Goal: Task Accomplishment & Management: Complete application form

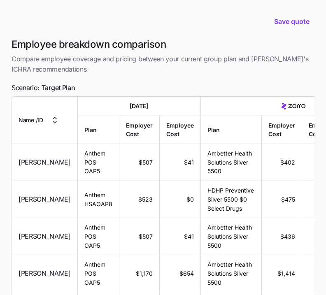
scroll to position [178, 0]
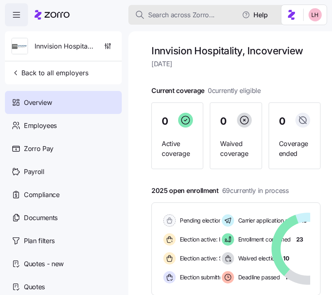
click at [168, 16] on span "Search across Zorro..." at bounding box center [181, 15] width 67 height 10
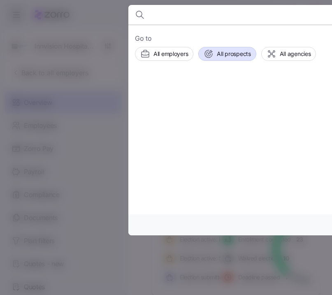
click at [236, 50] on span "All prospects" at bounding box center [234, 54] width 34 height 8
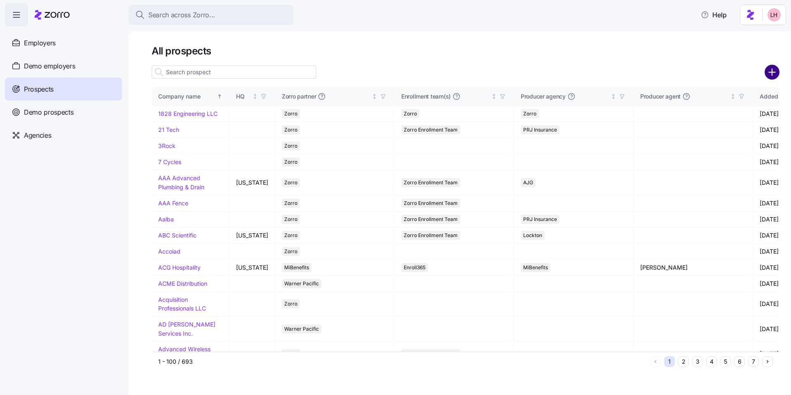
click at [332, 73] on circle "add icon" at bounding box center [772, 72] width 14 height 14
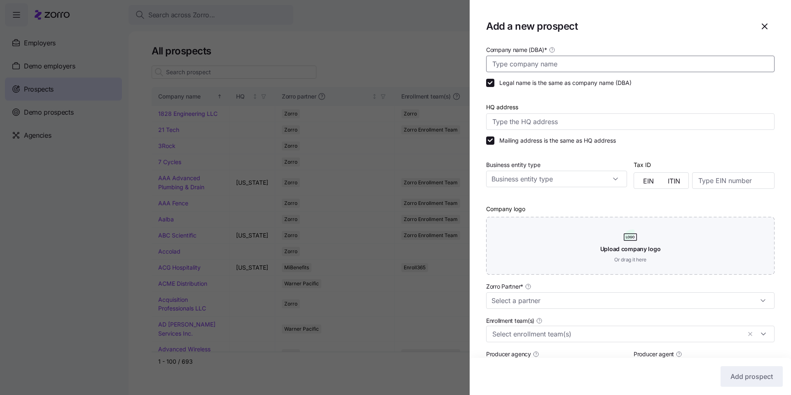
click at [332, 65] on input "Company name (DBA) *" at bounding box center [630, 64] width 288 height 16
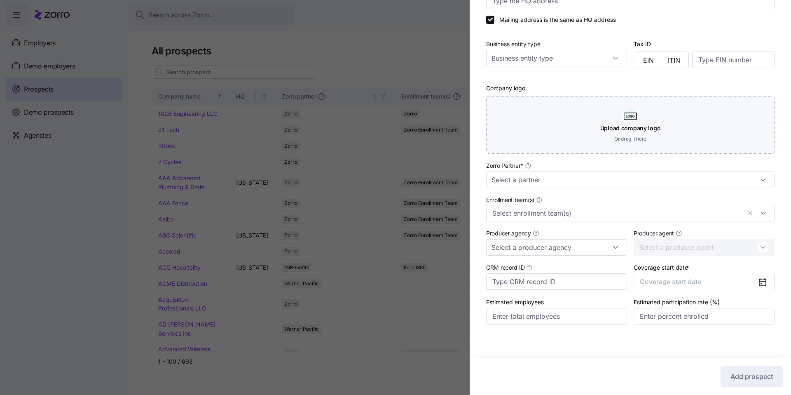
scroll to position [124, 0]
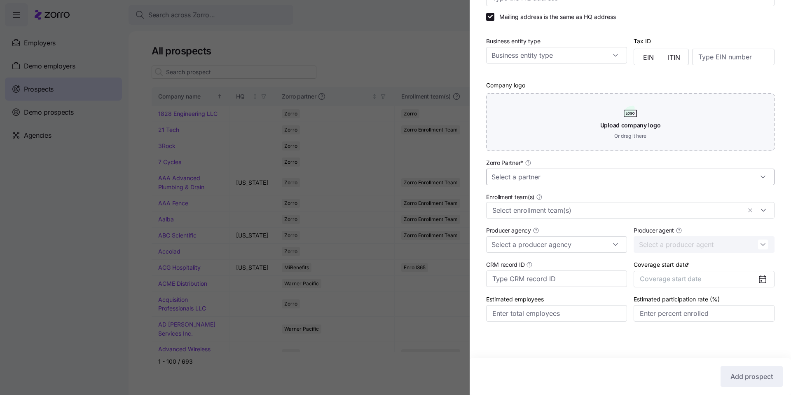
type input "Wesley Glen Ministries"
click at [332, 176] on input "Zorro Partner *" at bounding box center [630, 176] width 288 height 16
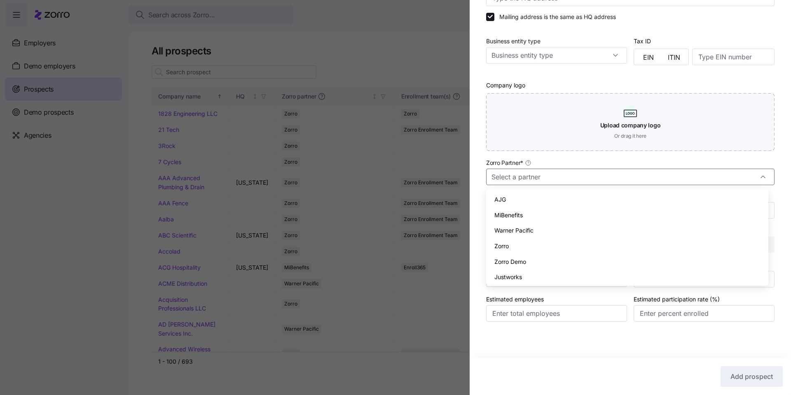
click at [332, 240] on div "Zorro" at bounding box center [627, 246] width 276 height 16
type input "Zorro"
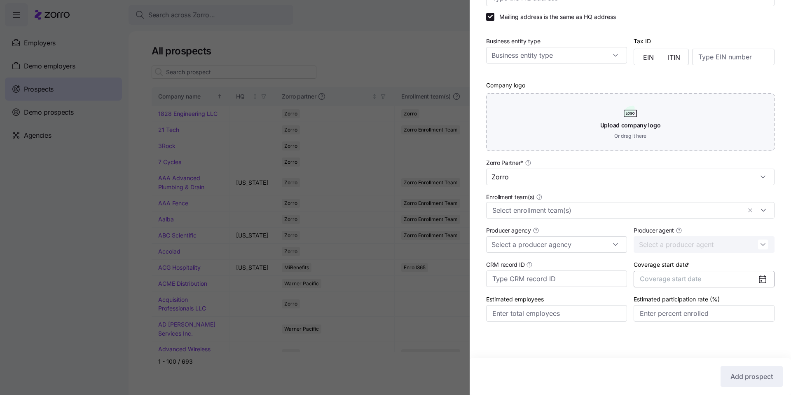
click at [332, 278] on span "Coverage start date" at bounding box center [670, 278] width 61 height 8
click at [332, 295] on icon "button" at bounding box center [753, 304] width 8 height 8
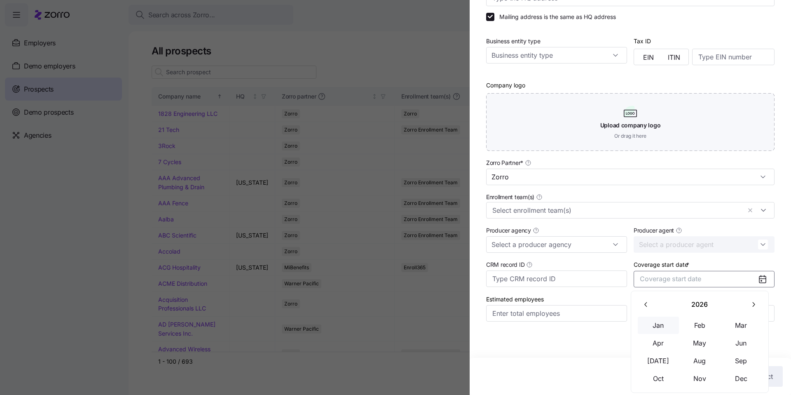
click at [332, 295] on button "Jan" at bounding box center [658, 324] width 41 height 17
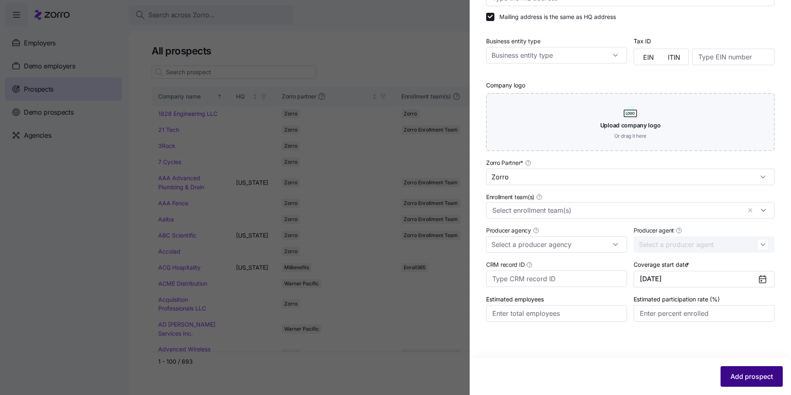
click at [332, 295] on span "Add prospect" at bounding box center [751, 376] width 42 height 10
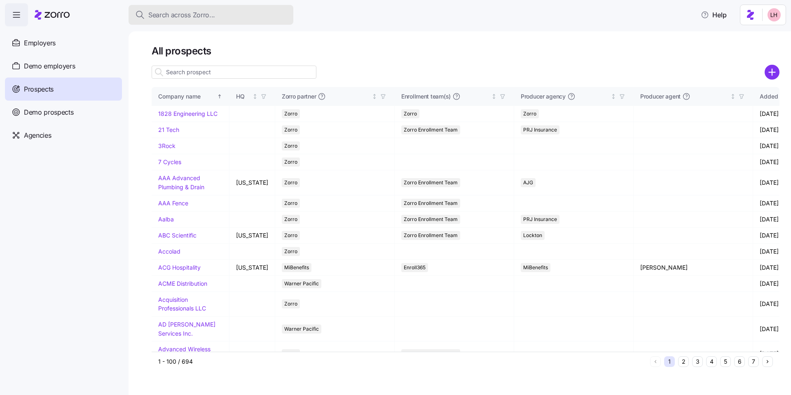
click at [215, 15] on div "Search across Zorro..." at bounding box center [211, 15] width 152 height 10
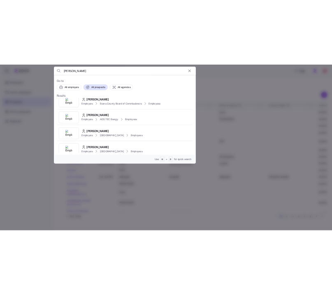
scroll to position [0, 0]
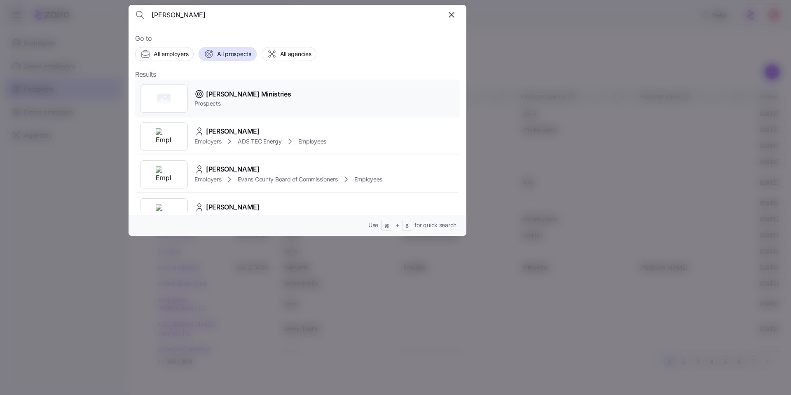
type input "wesley glen"
click at [268, 101] on span "Prospects" at bounding box center [242, 103] width 96 height 8
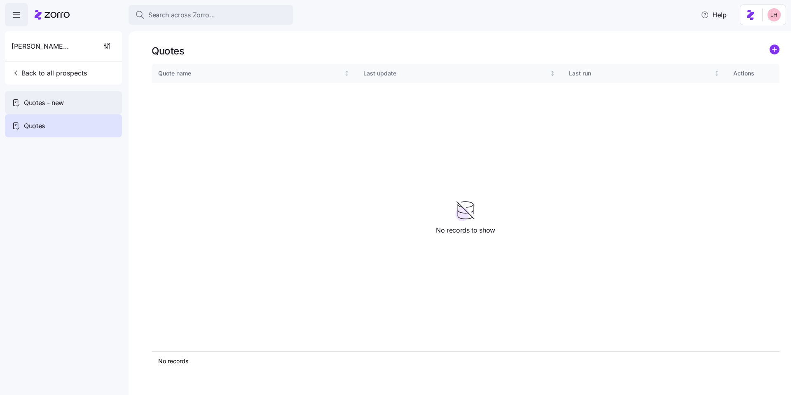
click at [82, 102] on div "Quotes - new" at bounding box center [63, 102] width 117 height 23
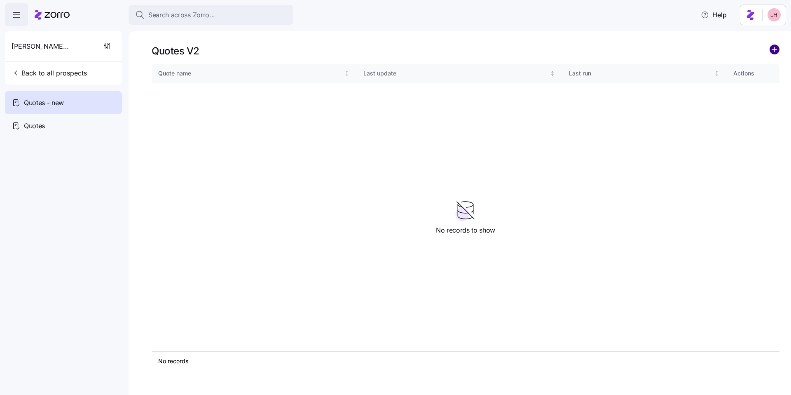
click at [332, 50] on circle "add icon" at bounding box center [774, 49] width 9 height 9
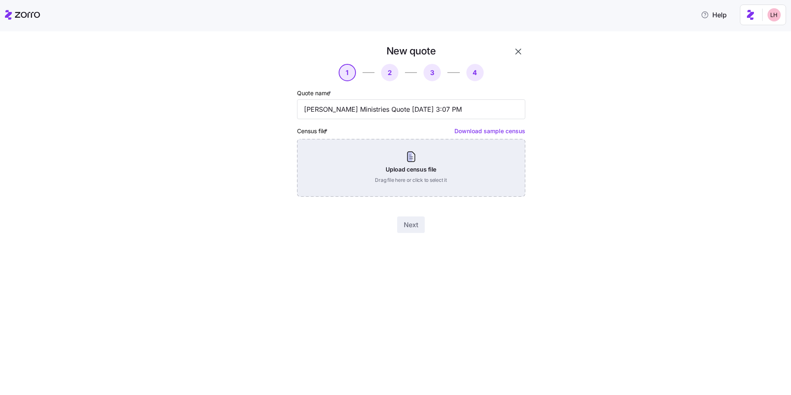
click at [332, 169] on div "Upload census file Drag file here or click to select it" at bounding box center [411, 168] width 228 height 58
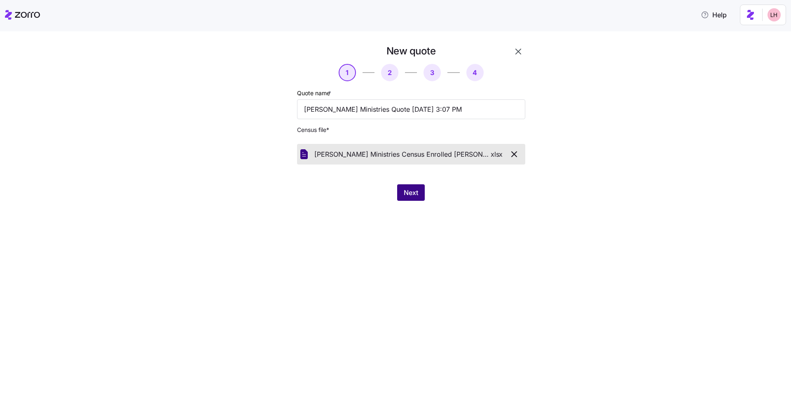
click at [332, 194] on span "Next" at bounding box center [411, 192] width 14 height 10
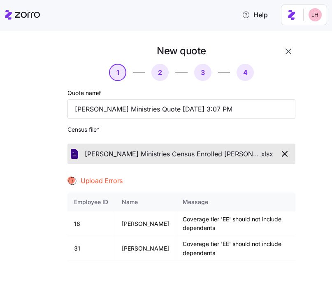
click at [283, 157] on icon "button" at bounding box center [285, 154] width 10 height 10
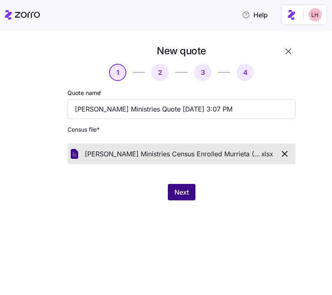
click at [178, 194] on span "Next" at bounding box center [182, 192] width 14 height 10
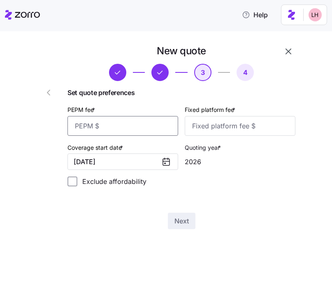
click at [132, 130] on input "PEPM fee *" at bounding box center [123, 126] width 111 height 20
type input "35"
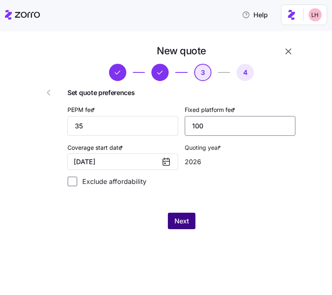
type input "100"
click at [190, 222] on button "Next" at bounding box center [182, 221] width 28 height 16
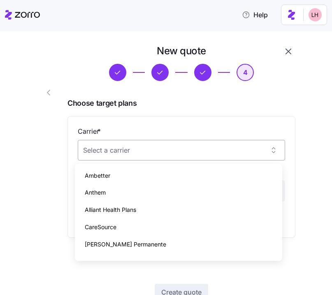
click at [199, 151] on input "Carrier *" at bounding box center [182, 150] width 208 height 21
click at [153, 175] on div "Ambetter" at bounding box center [178, 175] width 201 height 17
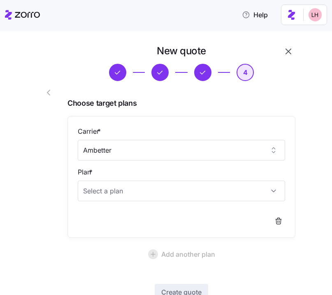
type input "Ambetter"
click at [145, 196] on input "Plan *" at bounding box center [182, 191] width 208 height 21
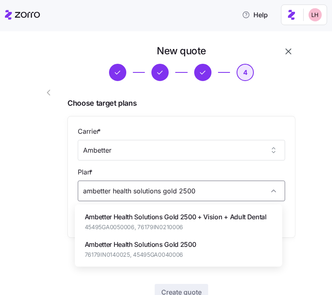
click at [219, 221] on span "Ambetter Health Solutions Gold 2500 + Vision + Adult Dental" at bounding box center [176, 217] width 182 height 10
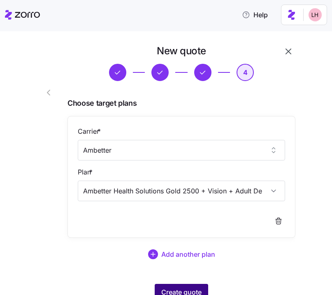
type input "Ambetter Health Solutions Gold 2500 + Vision + Adult Dental"
click at [202, 290] on button "Create quote" at bounding box center [182, 292] width 54 height 16
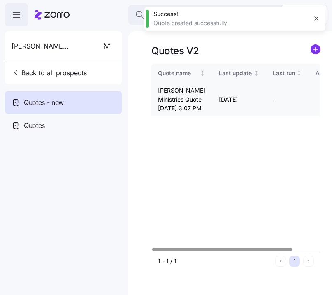
click at [322, 103] on icon "button" at bounding box center [324, 99] width 5 height 7
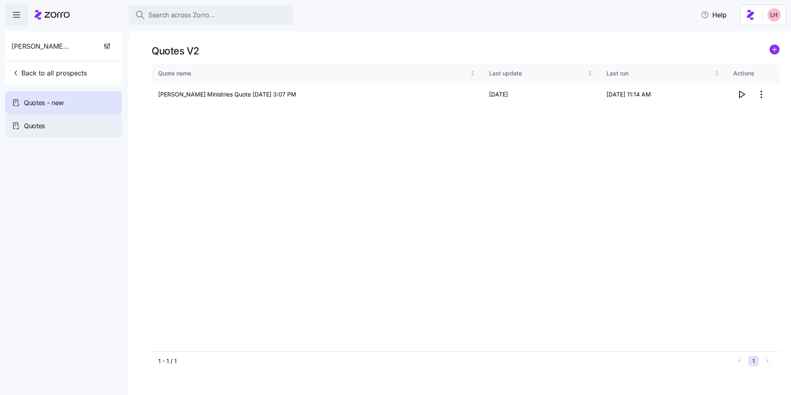
click at [80, 122] on div "Quotes" at bounding box center [63, 125] width 117 height 23
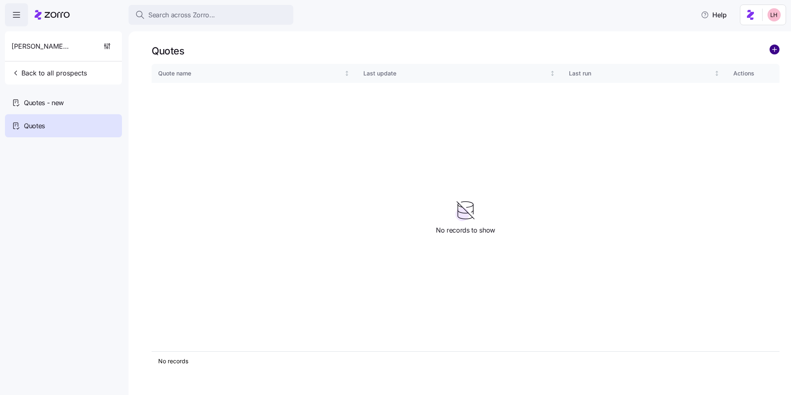
click at [332, 53] on circle "add icon" at bounding box center [774, 49] width 9 height 9
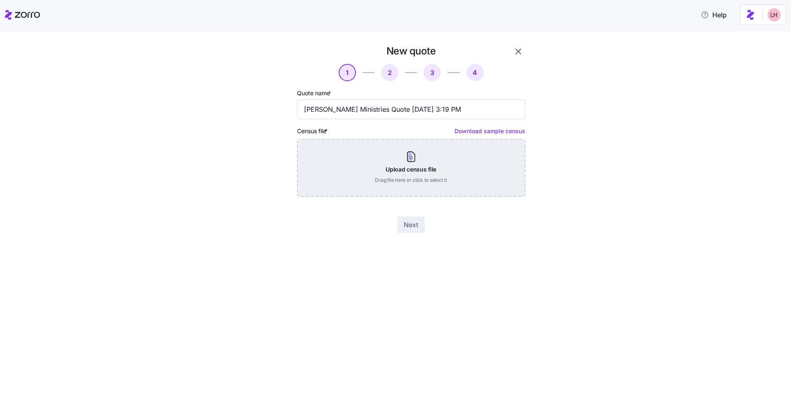
click at [332, 167] on div "Upload census file Drag file here or click to select it" at bounding box center [411, 168] width 228 height 58
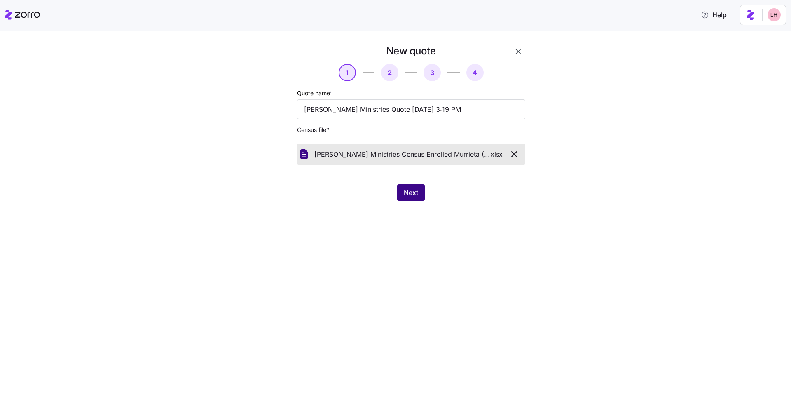
click at [332, 190] on span "Next" at bounding box center [411, 192] width 14 height 10
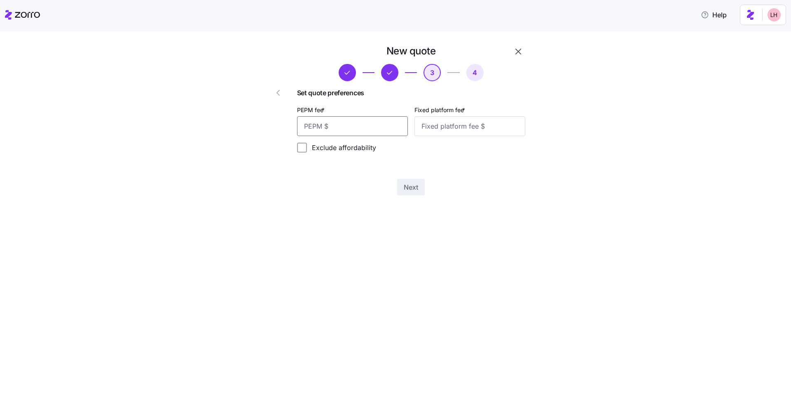
click at [332, 129] on input "PEPM fee *" at bounding box center [352, 126] width 111 height 20
type input "35"
click at [332, 124] on input "Fixed platform fee *" at bounding box center [469, 126] width 111 height 20
type input "100"
click at [332, 192] on span "Next" at bounding box center [411, 187] width 14 height 10
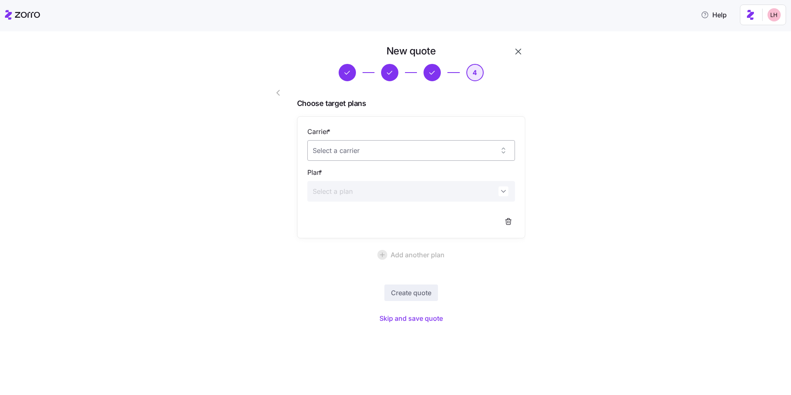
click at [332, 150] on input "Carrier *" at bounding box center [411, 150] width 208 height 21
click at [332, 188] on div "Ambetter" at bounding box center [411, 192] width 201 height 17
type input "Ambetter"
click at [332, 196] on input "Plan *" at bounding box center [411, 191] width 208 height 21
type input "health solutions 250"
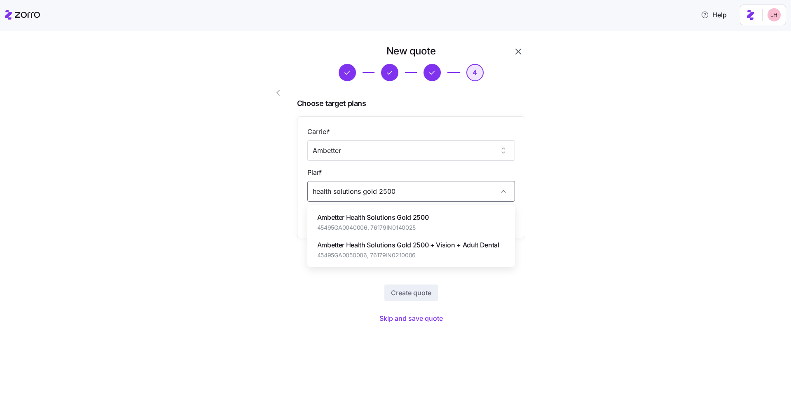
click at [332, 251] on span "45495GA0050006, 76179IN0210006" at bounding box center [408, 255] width 182 height 8
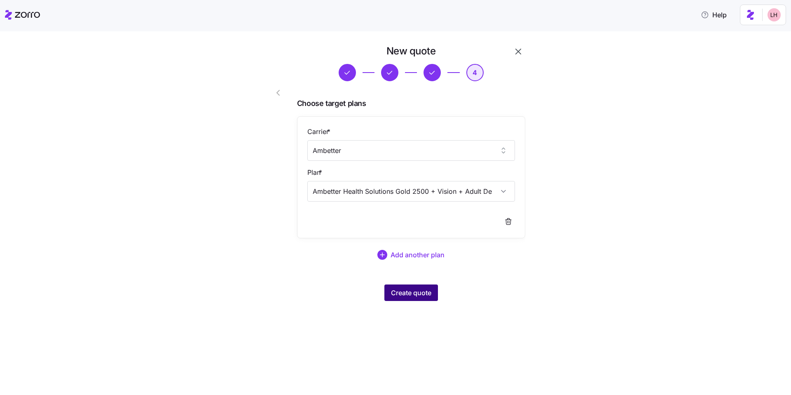
type input "Ambetter Health Solutions Gold 2500 + Vision + Adult Dental"
click at [332, 291] on span "Create quote" at bounding box center [411, 292] width 40 height 10
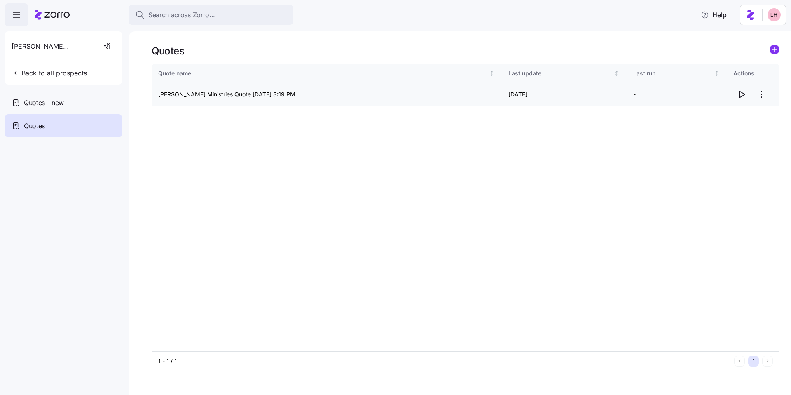
click at [332, 95] on icon "button" at bounding box center [741, 94] width 10 height 10
click at [38, 105] on span "Quotes - new" at bounding box center [44, 103] width 40 height 10
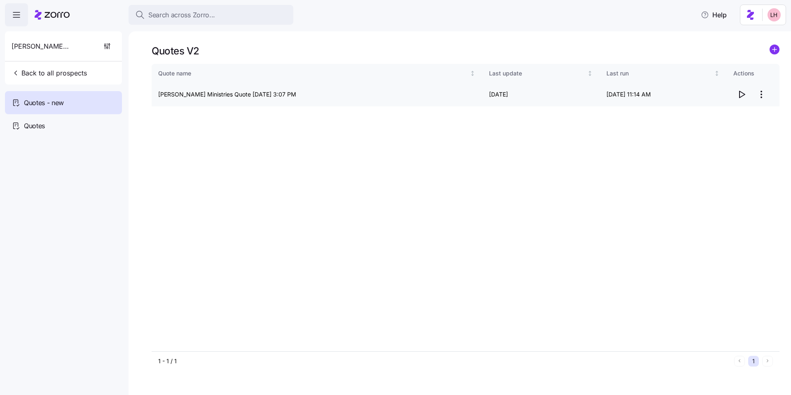
click at [332, 95] on html "Search across Zorro... Help Wesley Glen Ministries Back to all prospects Quotes…" at bounding box center [395, 195] width 791 height 390
click at [332, 110] on div "Edit quote" at bounding box center [728, 114] width 76 height 13
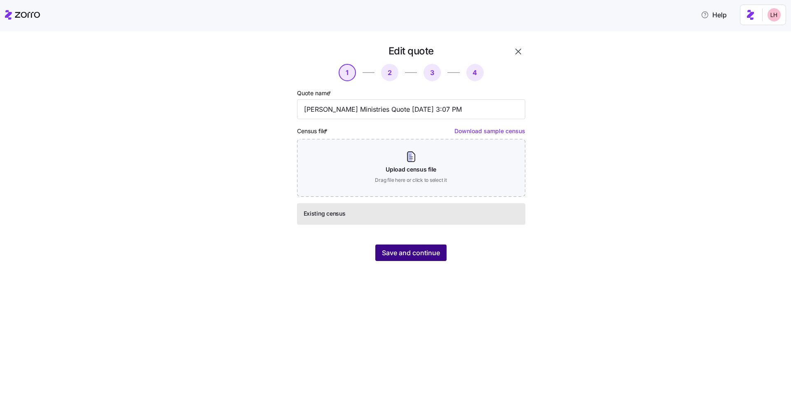
click at [332, 247] on button "Save and continue" at bounding box center [410, 252] width 71 height 16
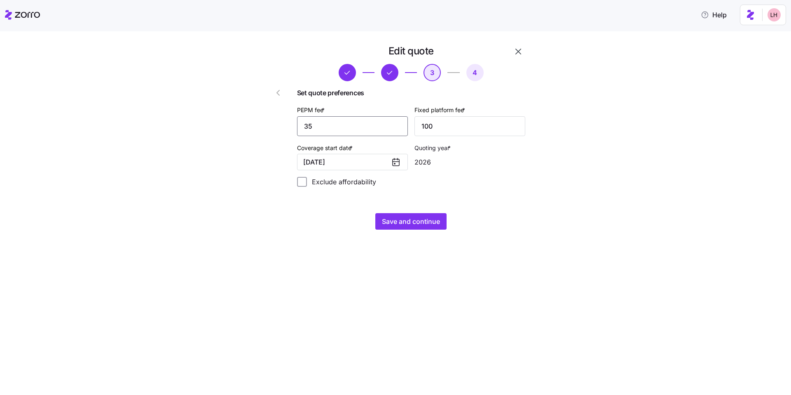
click at [303, 121] on div "Set quote preferences PEPM fee * 35 Fixed platform fee * 100 Coverage start dat…" at bounding box center [411, 137] width 228 height 112
type input "55"
click at [332, 223] on span "Save and continue" at bounding box center [411, 221] width 58 height 10
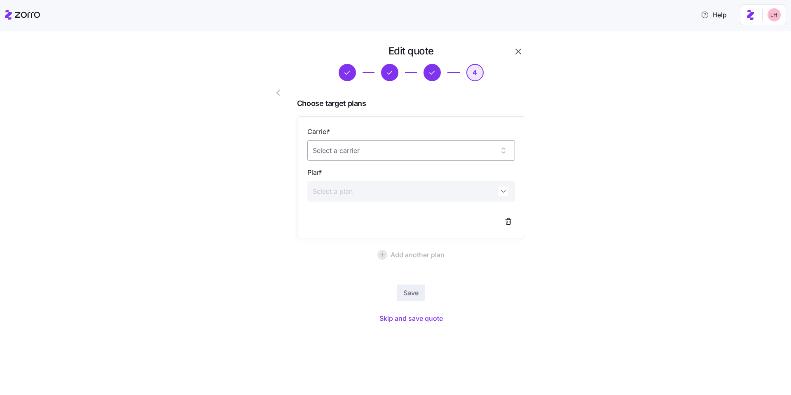
click at [332, 154] on input "Carrier *" at bounding box center [411, 150] width 208 height 21
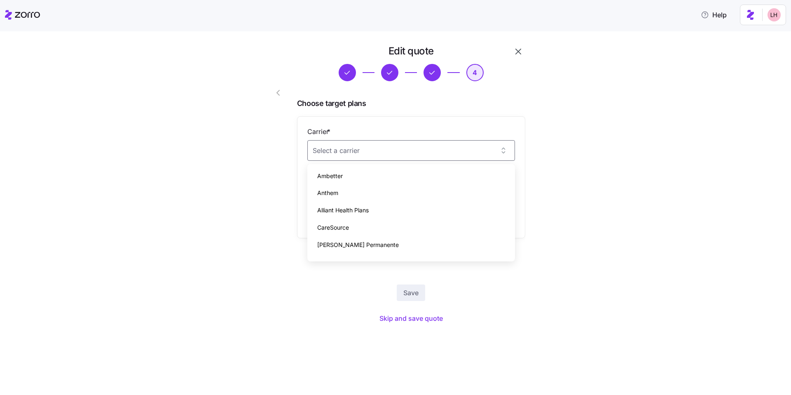
click at [332, 178] on div "Ambetter" at bounding box center [411, 175] width 201 height 17
type input "Ambetter"
click at [332, 198] on input "Plan *" at bounding box center [411, 191] width 208 height 21
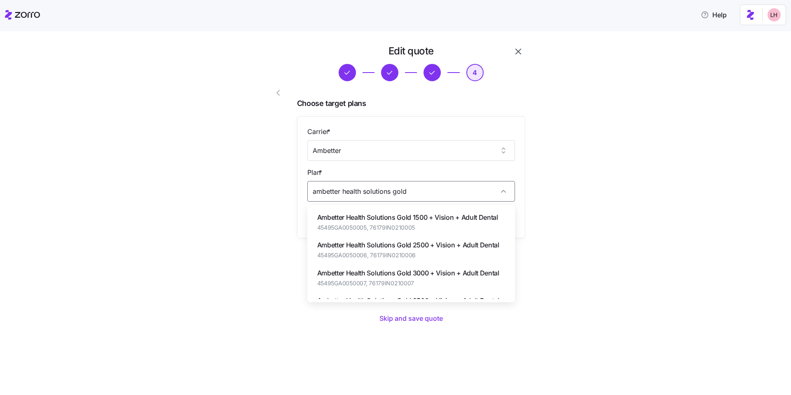
click at [332, 252] on span "45495GA0050006, 76179IN0210006" at bounding box center [408, 255] width 182 height 8
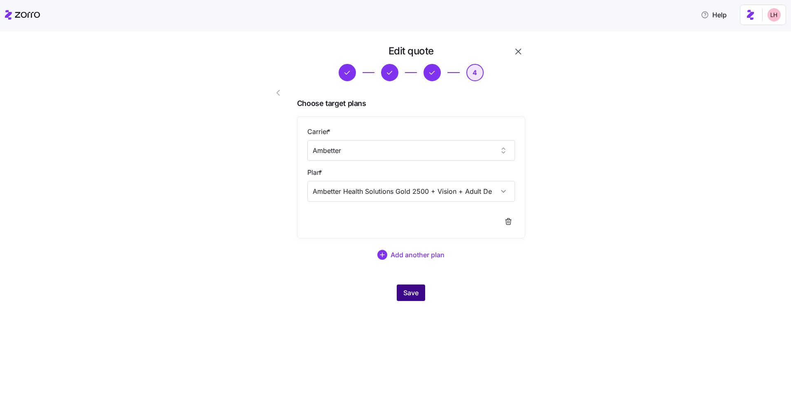
type input "Ambetter Health Solutions Gold 2500 + Vision + Adult Dental"
click at [332, 294] on span "Save" at bounding box center [410, 292] width 15 height 10
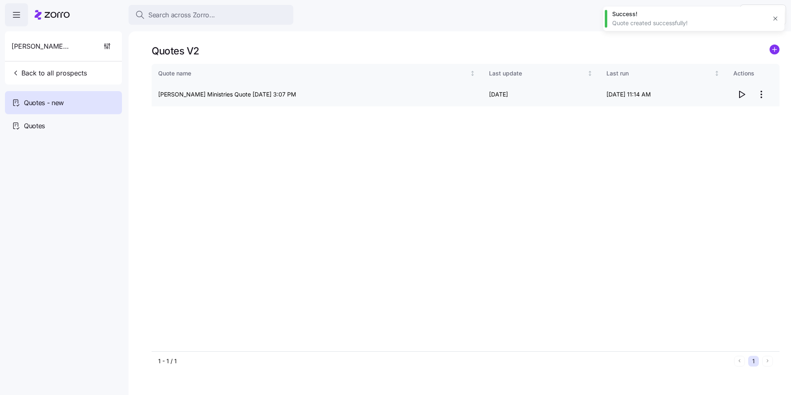
click at [332, 94] on icon "button" at bounding box center [741, 94] width 10 height 10
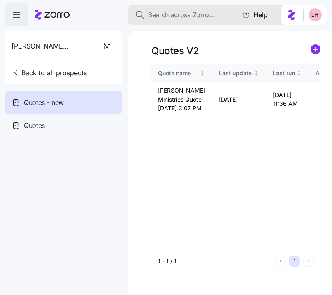
click at [177, 15] on span "Search across Zorro..." at bounding box center [181, 15] width 67 height 10
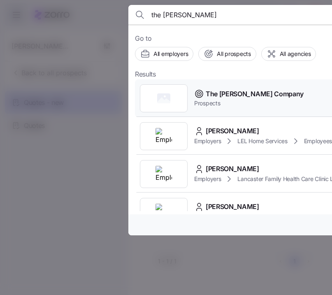
type input "the mathews"
click at [230, 101] on span "Prospects" at bounding box center [249, 103] width 110 height 8
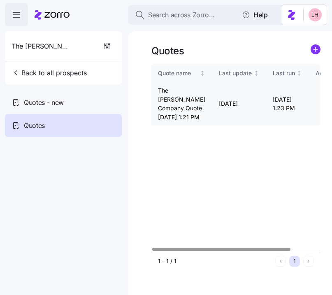
click at [319, 109] on icon "button" at bounding box center [324, 104] width 10 height 10
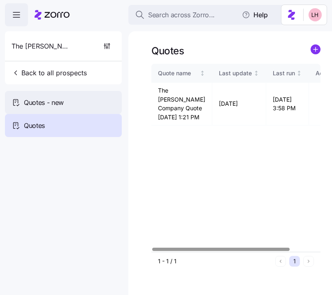
click at [67, 108] on div "Quotes - new" at bounding box center [63, 102] width 117 height 23
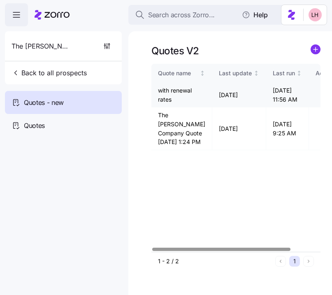
click at [322, 98] on icon "button" at bounding box center [324, 95] width 5 height 7
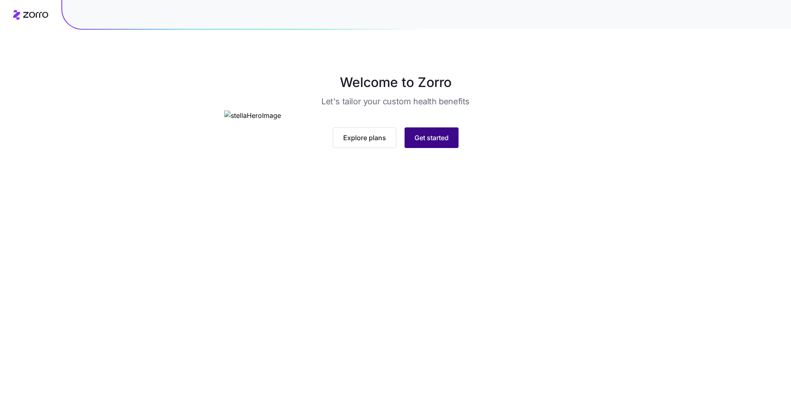
click at [326, 148] on button "Get started" at bounding box center [431, 137] width 54 height 21
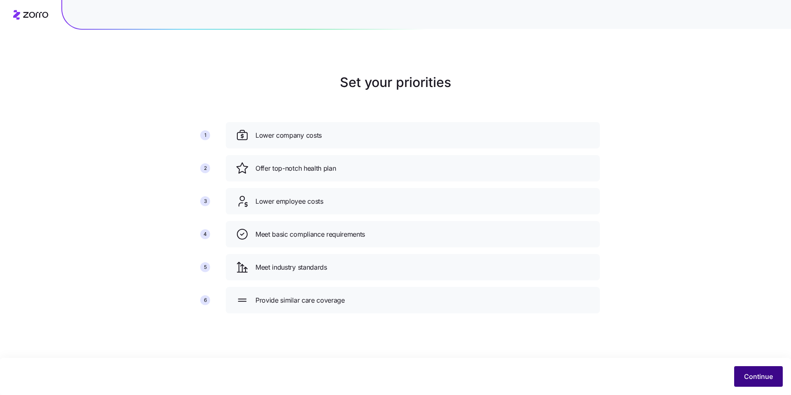
click at [326, 289] on span "Continue" at bounding box center [758, 376] width 29 height 10
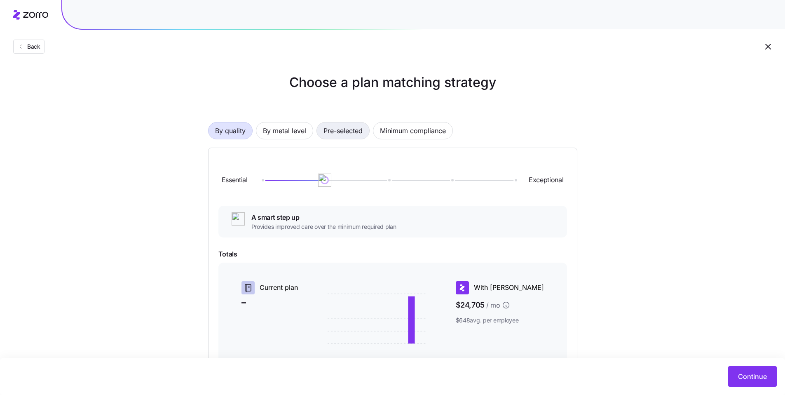
click at [326, 133] on span "Pre-selected" at bounding box center [342, 130] width 39 height 16
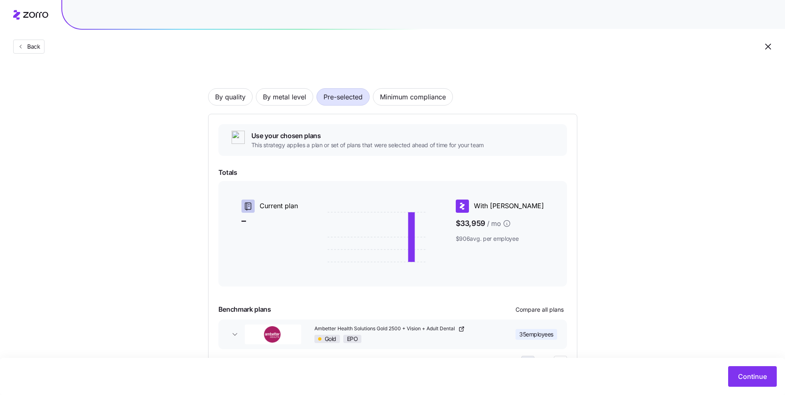
scroll to position [71, 0]
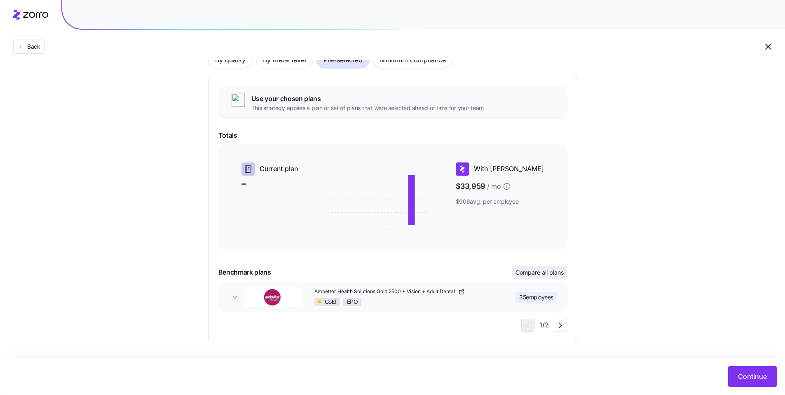
click at [326, 276] on span "Compare all plans" at bounding box center [539, 272] width 48 height 8
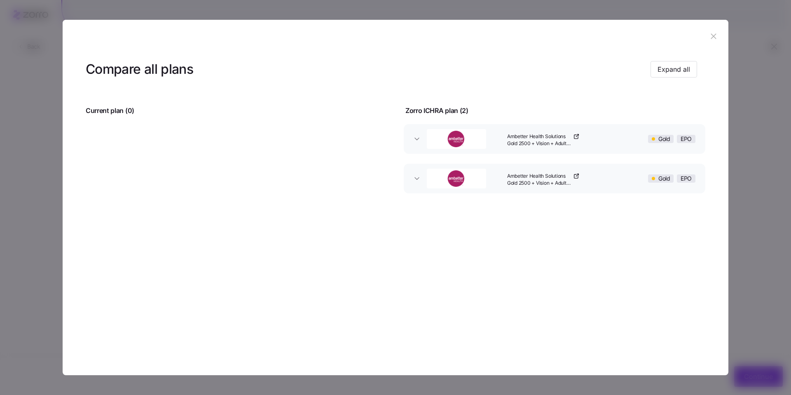
click at [326, 37] on icon "button" at bounding box center [713, 35] width 5 height 5
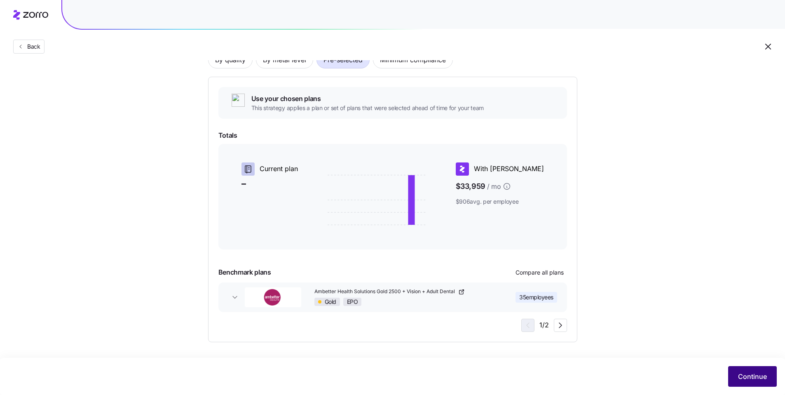
click at [326, 289] on span "Continue" at bounding box center [752, 376] width 29 height 10
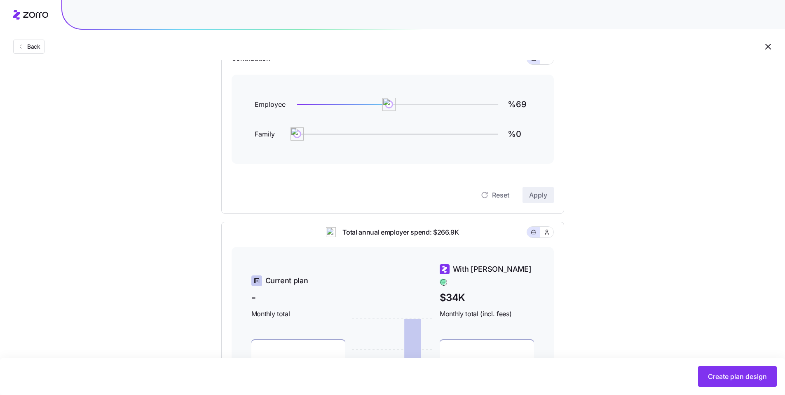
scroll to position [89, 0]
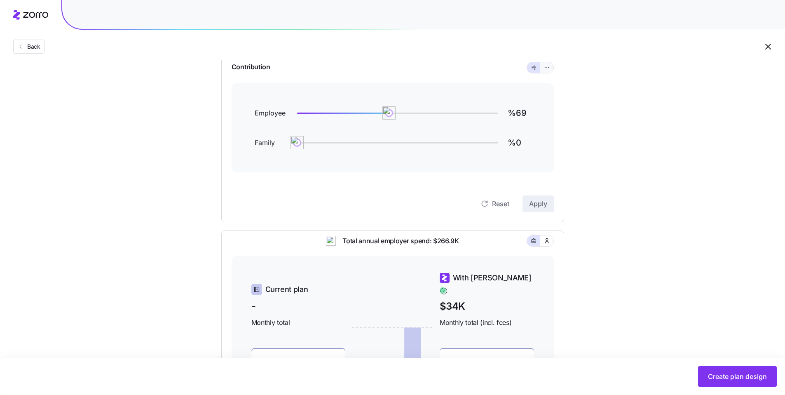
click at [326, 67] on icon "button" at bounding box center [547, 68] width 6 height 10
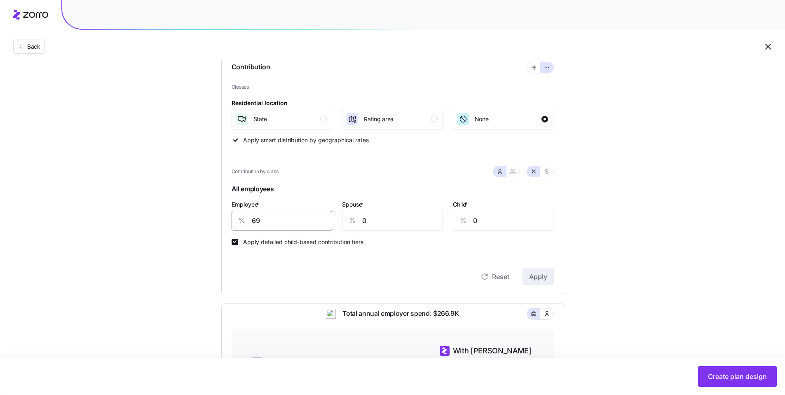
drag, startPoint x: 248, startPoint y: 222, endPoint x: 211, endPoint y: 218, distance: 37.8
click at [215, 218] on div "Compliant Industry Generous Current Contribution Classes Residential location S…" at bounding box center [392, 275] width 369 height 539
type input "100"
click at [326, 264] on div "Reset Apply" at bounding box center [392, 268] width 322 height 33
click at [326, 275] on span "Apply" at bounding box center [538, 276] width 18 height 10
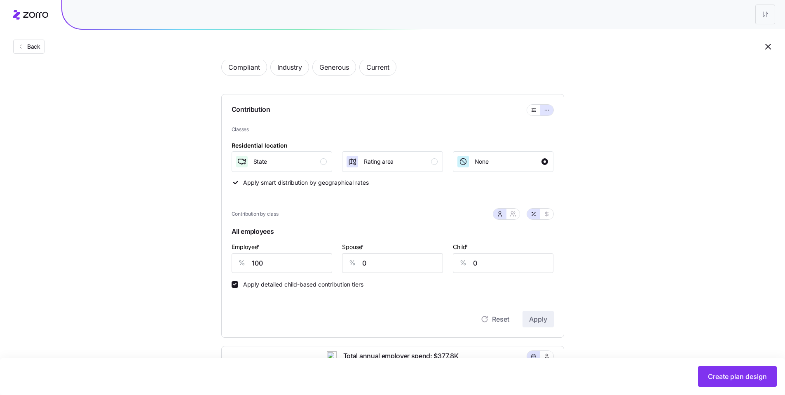
scroll to position [146, 0]
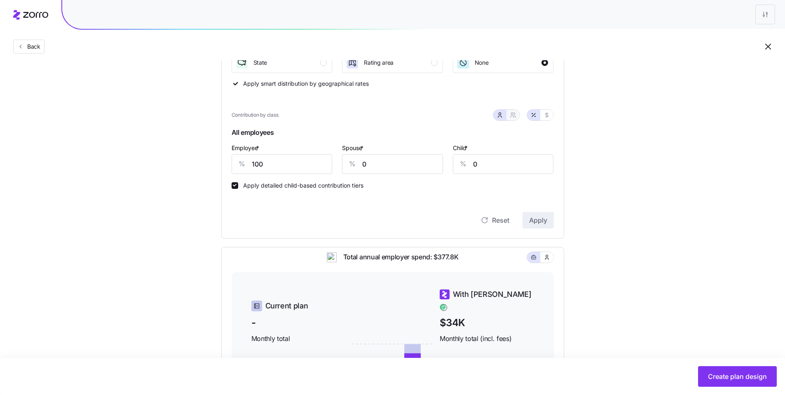
click at [326, 117] on button "button" at bounding box center [512, 115] width 13 height 11
type input "50"
type input "59"
drag, startPoint x: 276, startPoint y: 166, endPoint x: 235, endPoint y: 159, distance: 41.3
click at [235, 159] on div "% 100" at bounding box center [267, 164] width 73 height 20
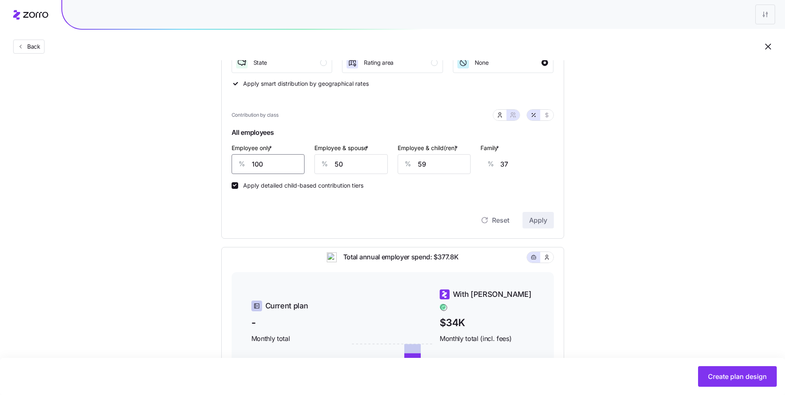
type input "1"
type input "74"
type input "10"
type input "71"
type input "102"
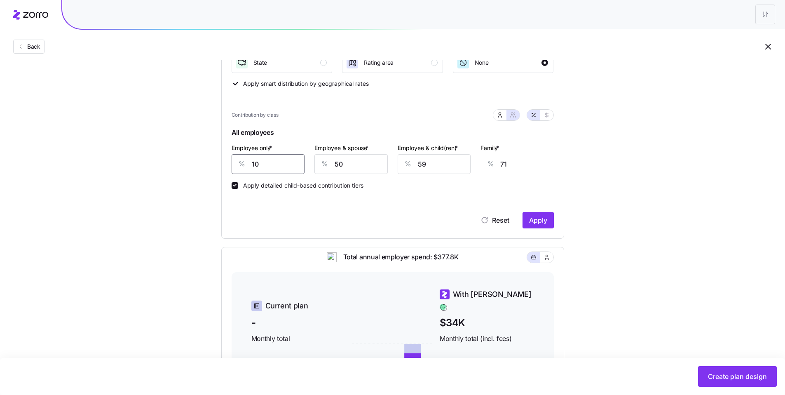
type input "37"
type input "102"
click at [326, 221] on span "Apply" at bounding box center [538, 220] width 18 height 10
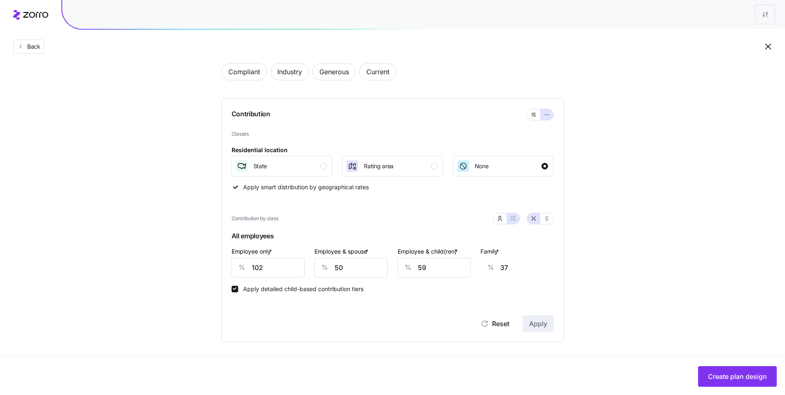
type input "51"
type input "61"
type input "38"
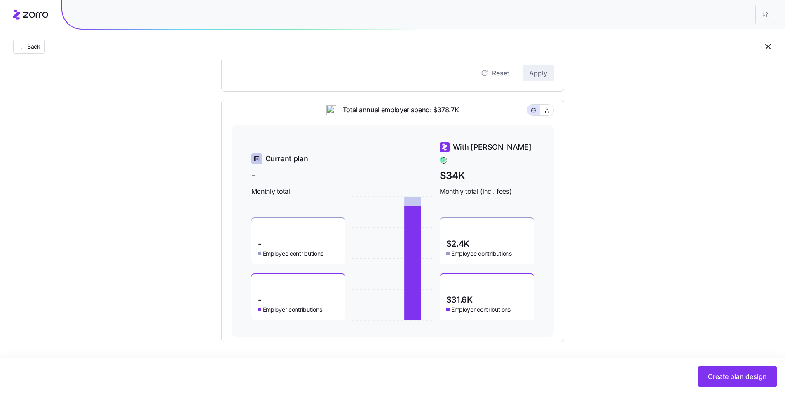
scroll to position [291, 0]
click at [326, 204] on icon at bounding box center [392, 260] width 81 height 124
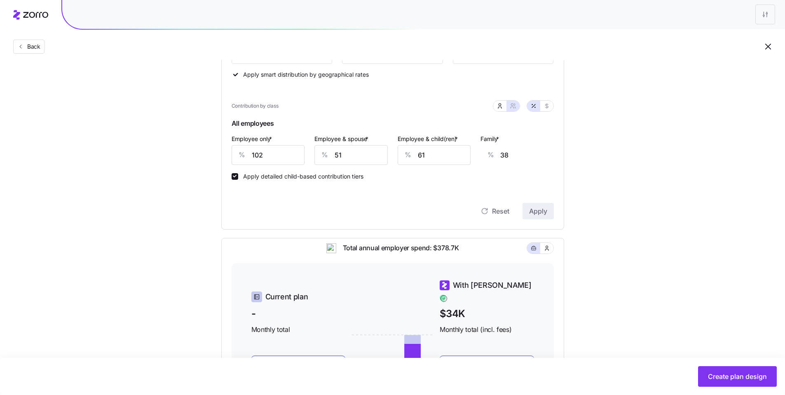
scroll to position [83, 0]
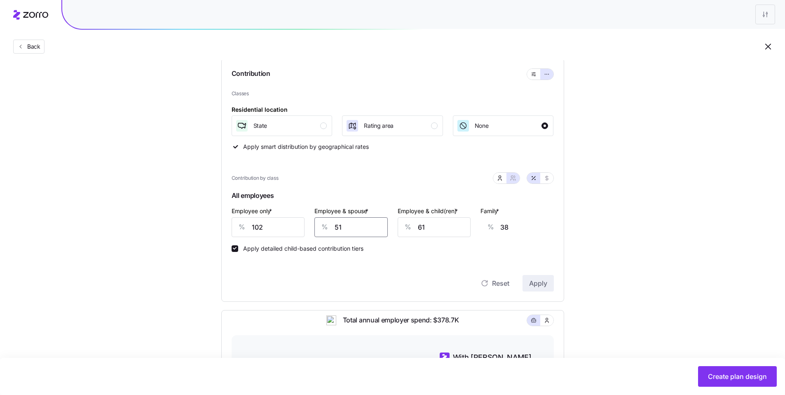
click at [295, 217] on div "Employee only * % 102 Employee & spouse * % 51 Employee & child(ren) * % 61 Fam…" at bounding box center [393, 221] width 332 height 41
type input "0"
click at [326, 227] on div "% 61" at bounding box center [433, 227] width 73 height 20
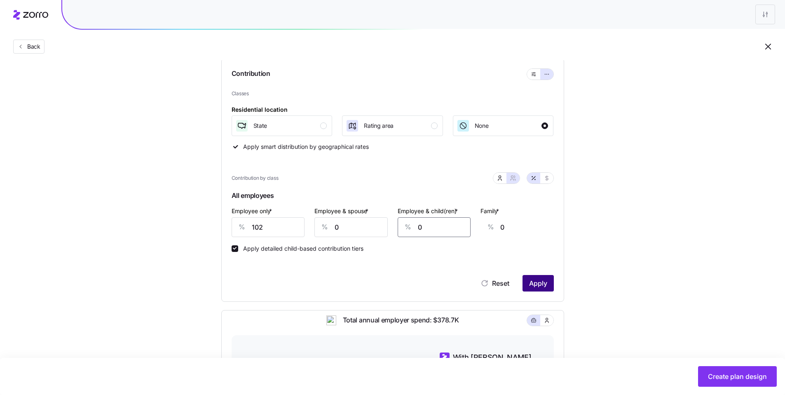
type input "0"
click at [326, 283] on span "Apply" at bounding box center [538, 283] width 18 height 10
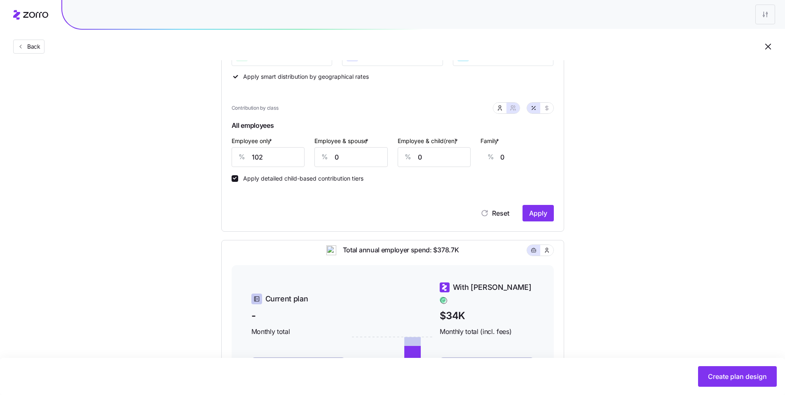
scroll to position [61, 0]
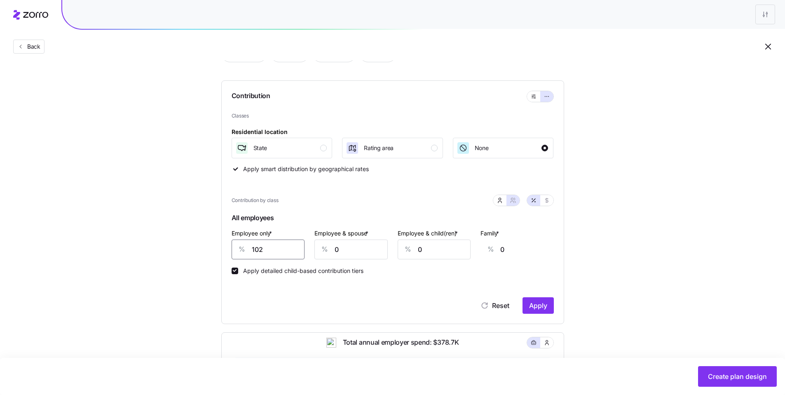
drag, startPoint x: 237, startPoint y: 248, endPoint x: 227, endPoint y: 248, distance: 10.3
click at [227, 248] on div "Contribution Classes Residential location State Rating area None Apply smart di…" at bounding box center [392, 201] width 343 height 243
type input "100"
click at [326, 289] on span "Apply" at bounding box center [538, 305] width 18 height 10
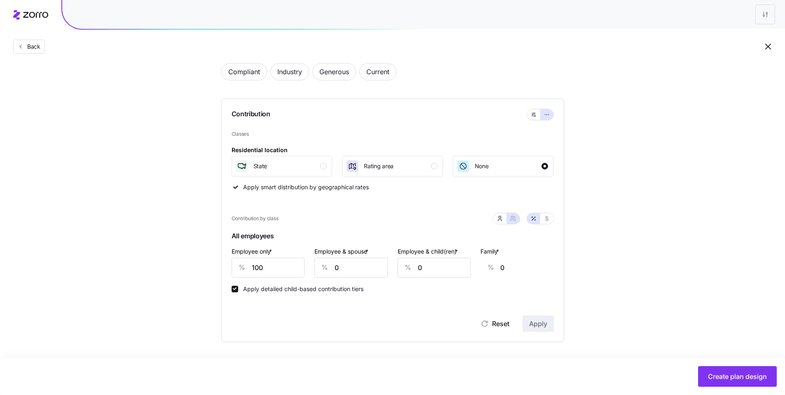
type input "50"
type input "59"
type input "37"
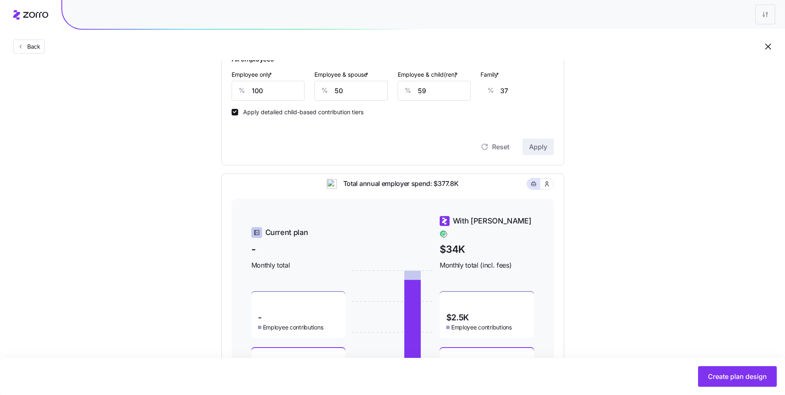
scroll to position [293, 0]
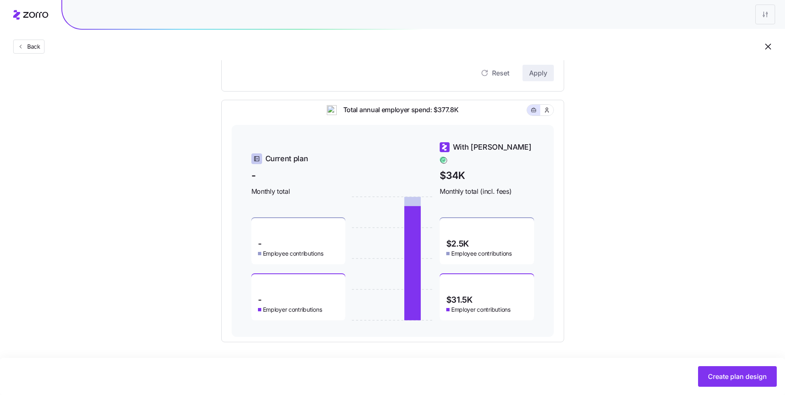
click at [326, 289] on span "Create plan design" at bounding box center [737, 376] width 59 height 10
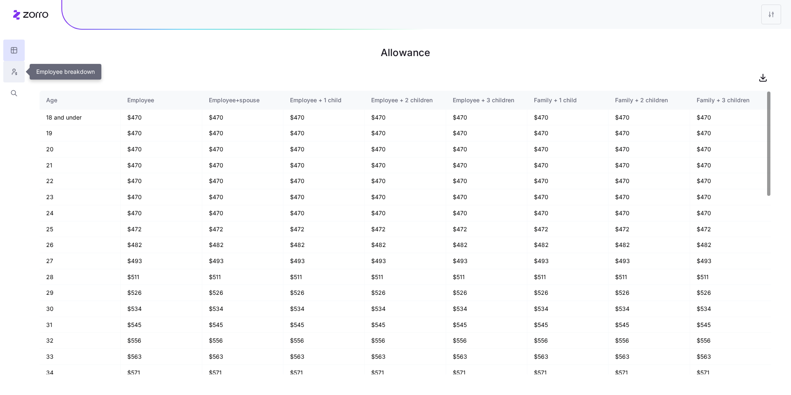
click at [19, 73] on button "button" at bounding box center [13, 71] width 21 height 21
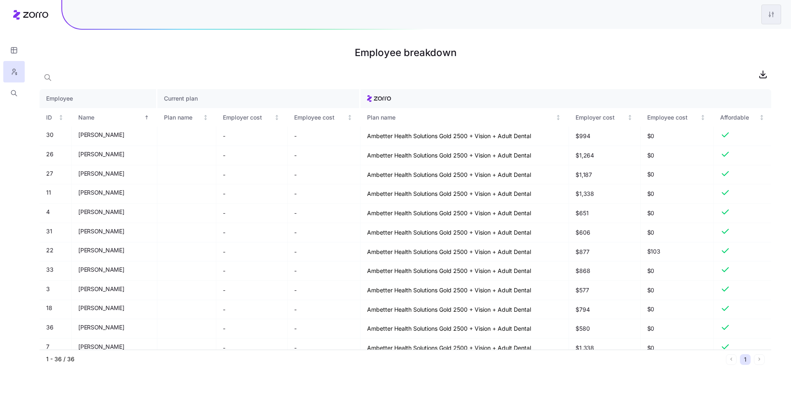
click at [326, 22] on html "Employee breakdown Employee Current plan ID Name Plan name Employer cost Employ…" at bounding box center [395, 197] width 791 height 395
click at [326, 30] on div "Edit plan design" at bounding box center [738, 36] width 82 height 13
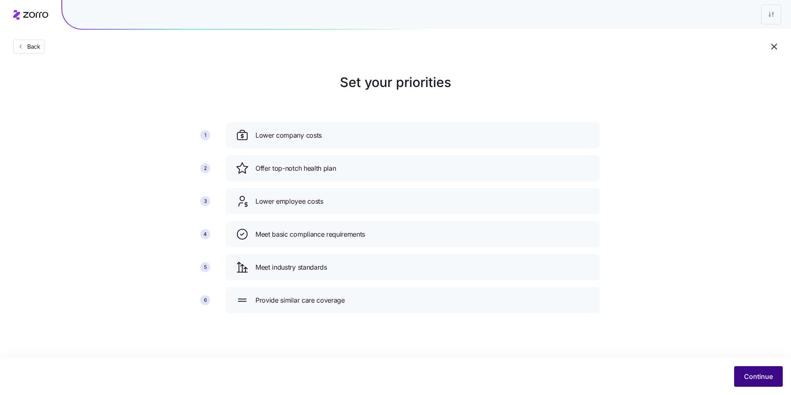
click at [326, 289] on span "Continue" at bounding box center [758, 376] width 29 height 10
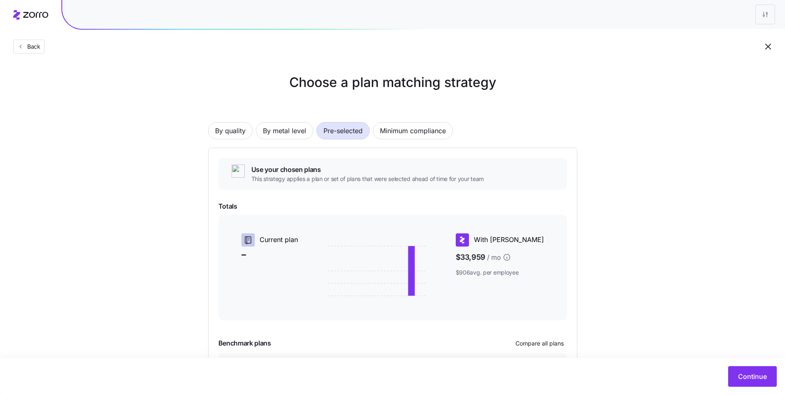
scroll to position [71, 0]
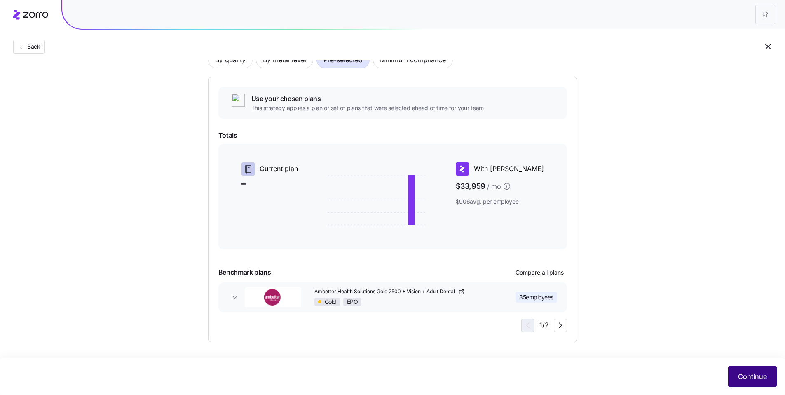
click at [326, 289] on span "Continue" at bounding box center [752, 376] width 29 height 10
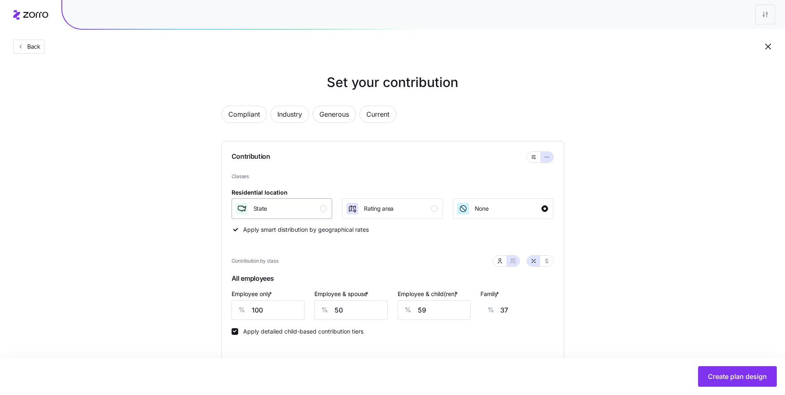
click at [323, 211] on div "button" at bounding box center [323, 208] width 7 height 7
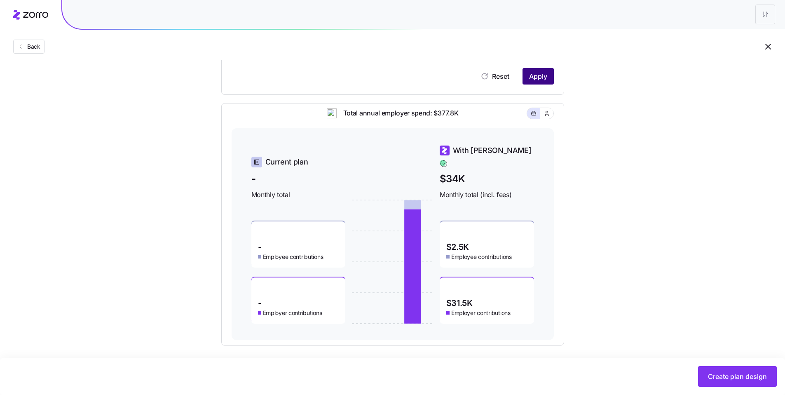
click at [326, 77] on span "Apply" at bounding box center [538, 76] width 18 height 10
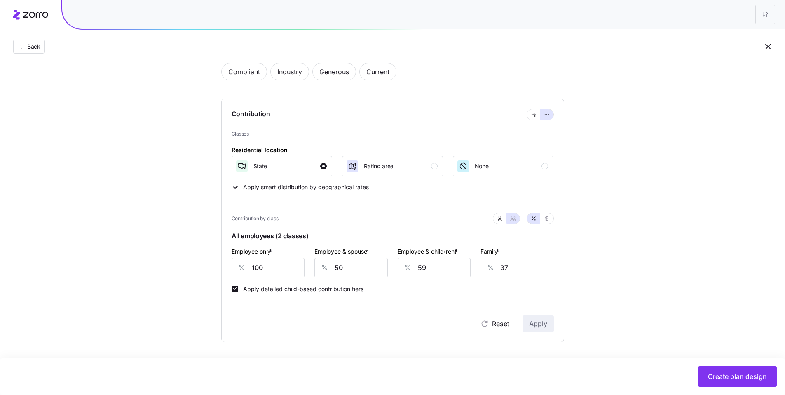
type input "60"
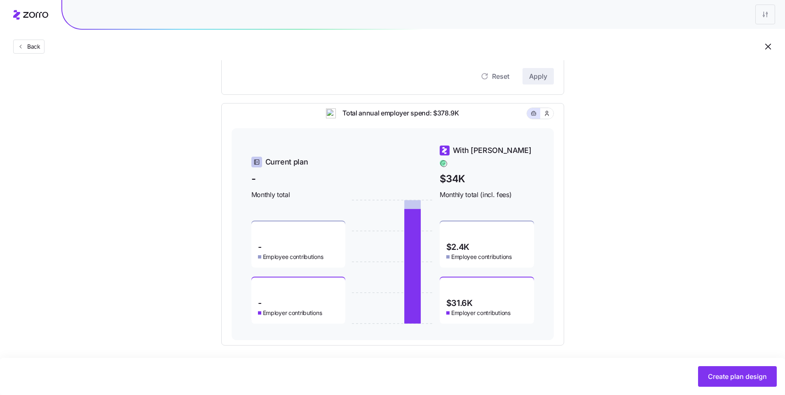
scroll to position [208, 0]
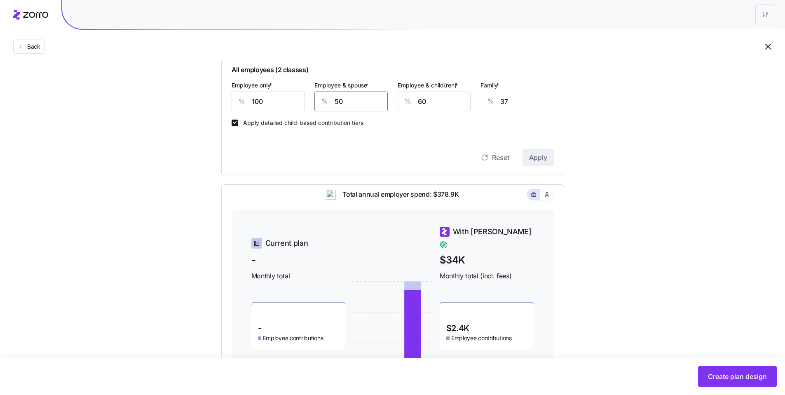
drag, startPoint x: 354, startPoint y: 103, endPoint x: 315, endPoint y: 98, distance: 39.0
click at [315, 98] on div "% 50" at bounding box center [350, 101] width 73 height 20
type input "0"
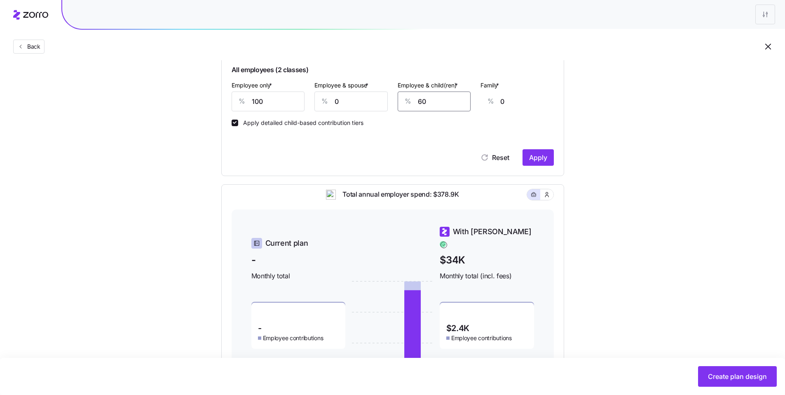
drag, startPoint x: 417, startPoint y: 98, endPoint x: 392, endPoint y: 94, distance: 25.4
click at [326, 97] on div "% 60" at bounding box center [433, 101] width 73 height 20
type input "0"
click at [326, 156] on span "Apply" at bounding box center [538, 157] width 18 height 10
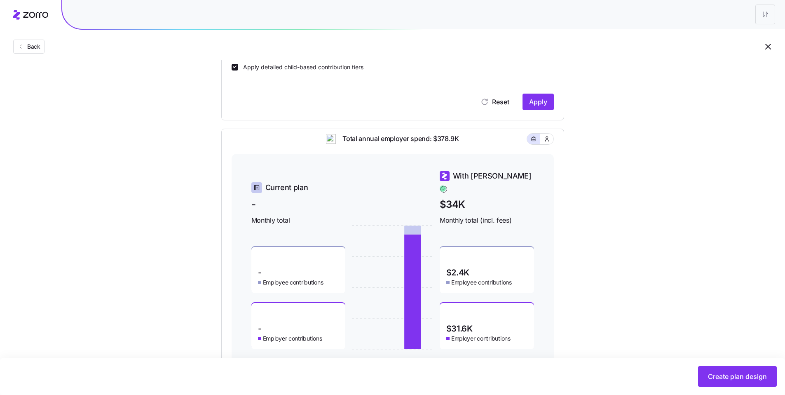
scroll to position [293, 0]
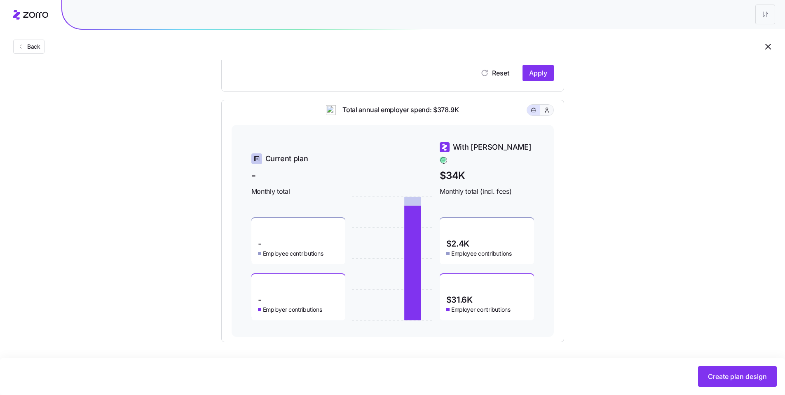
click at [326, 114] on icon "button" at bounding box center [546, 110] width 7 height 8
click at [326, 115] on icon "button" at bounding box center [534, 110] width 6 height 10
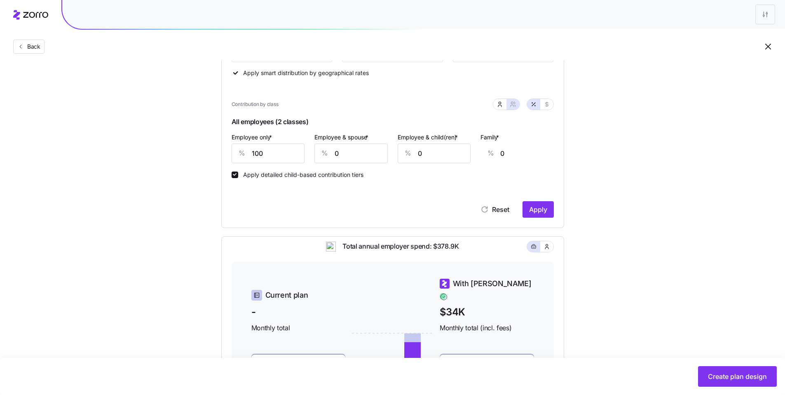
scroll to position [229, 0]
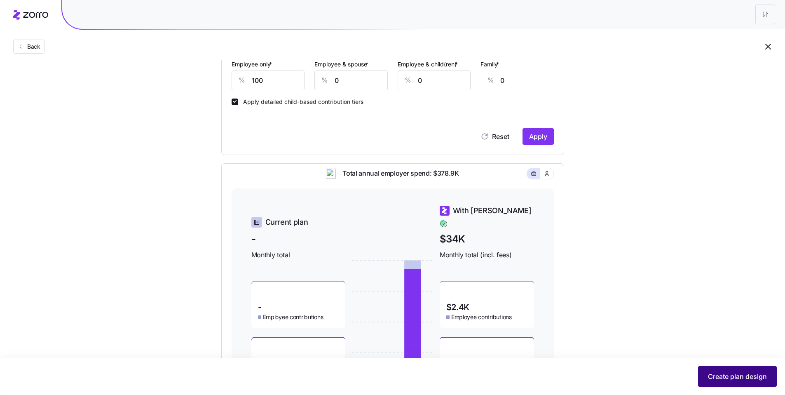
click at [326, 289] on span "Create plan design" at bounding box center [737, 376] width 59 height 10
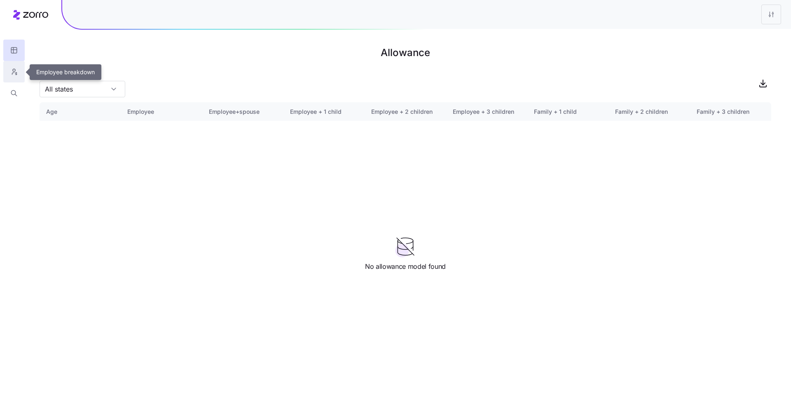
click at [20, 79] on button "button" at bounding box center [13, 71] width 21 height 21
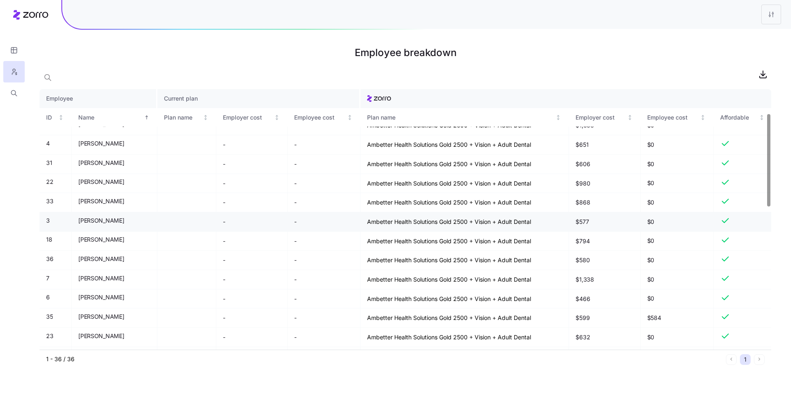
scroll to position [67, 0]
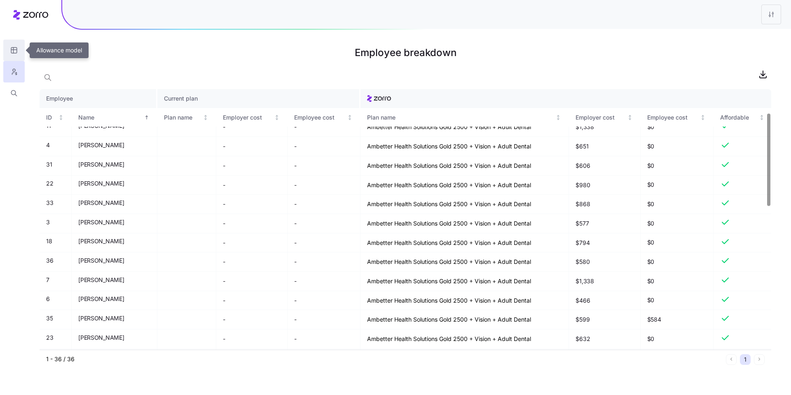
click at [13, 50] on icon "button" at bounding box center [13, 50] width 7 height 8
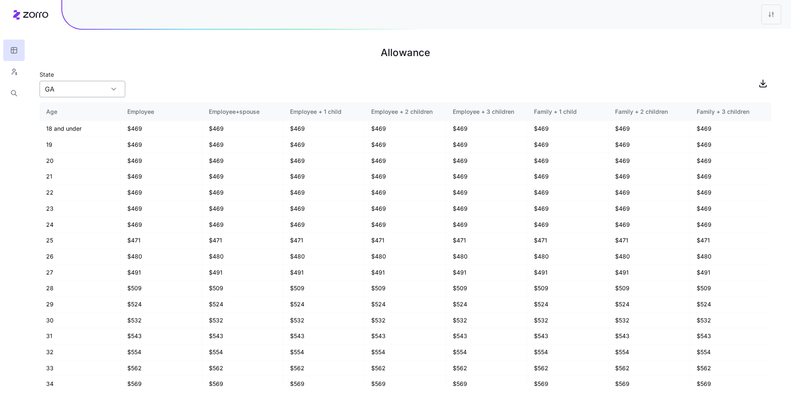
click at [96, 86] on input "GA" at bounding box center [83, 89] width 86 height 16
click at [73, 122] on div "IN" at bounding box center [82, 127] width 79 height 16
click at [77, 84] on input "IN" at bounding box center [83, 89] width 86 height 16
click at [71, 108] on div "GA" at bounding box center [82, 112] width 79 height 16
type input "GA"
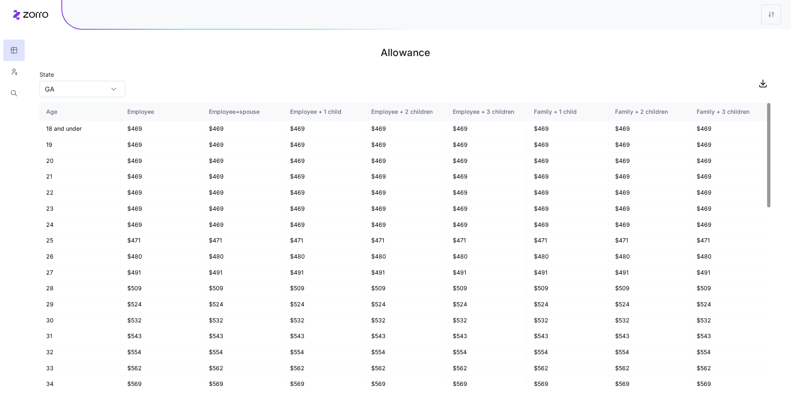
click at [140, 72] on div "State GA" at bounding box center [406, 83] width 732 height 28
click at [12, 77] on button "button" at bounding box center [13, 71] width 21 height 21
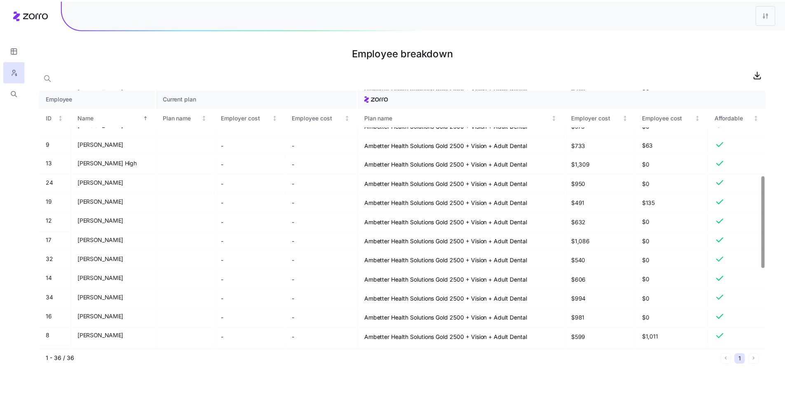
scroll to position [469, 0]
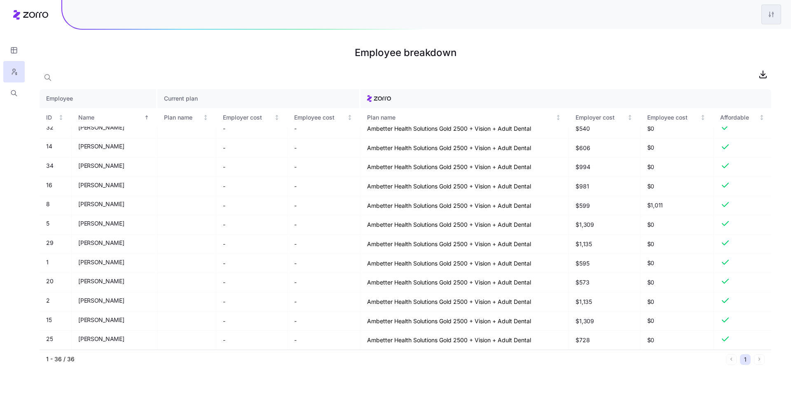
click at [326, 20] on html "Employee breakdown Employee Current plan ID Name Plan name Employer cost Employ…" at bounding box center [395, 197] width 791 height 395
click at [326, 33] on div "Edit plan design" at bounding box center [738, 36] width 82 height 13
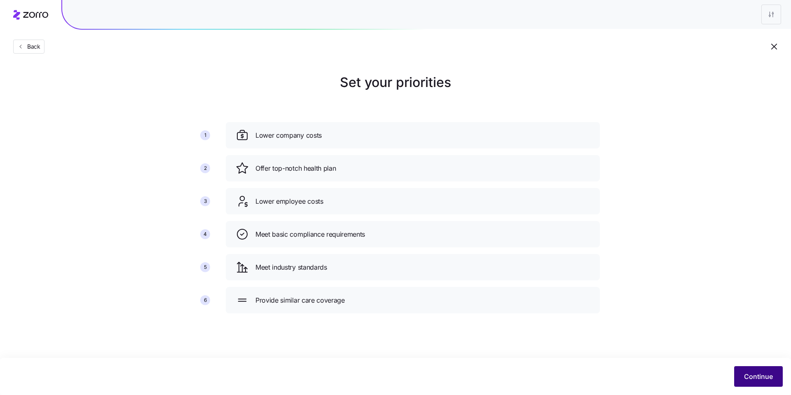
click at [326, 289] on button "Continue" at bounding box center [758, 376] width 49 height 21
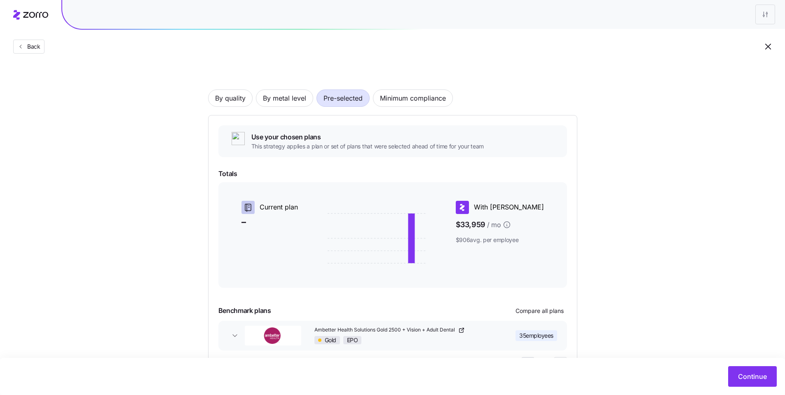
scroll to position [71, 0]
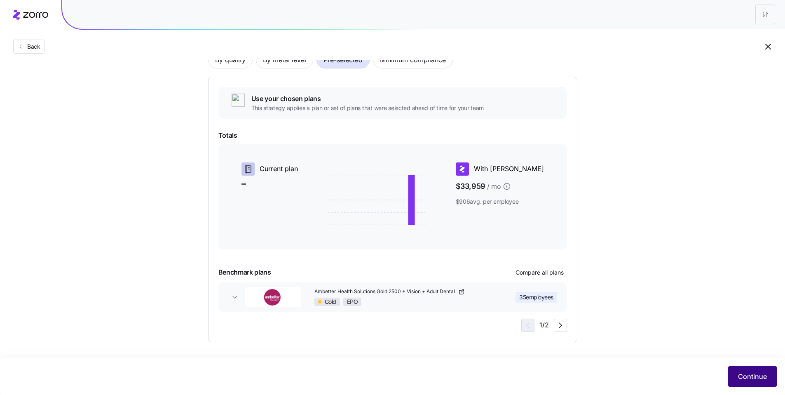
click at [326, 289] on span "Continue" at bounding box center [752, 376] width 29 height 10
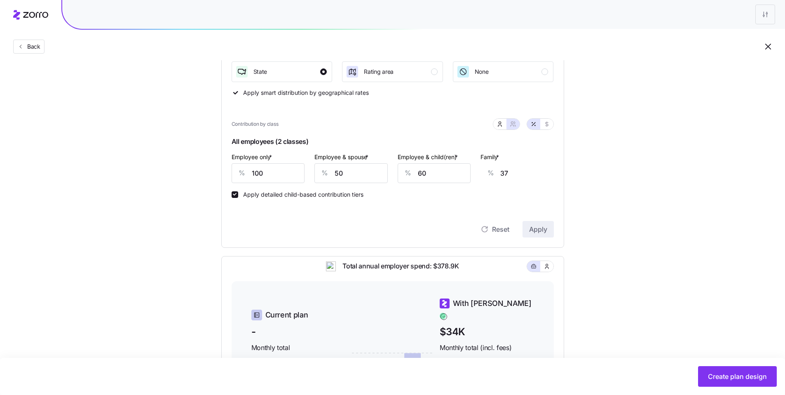
scroll to position [140, 0]
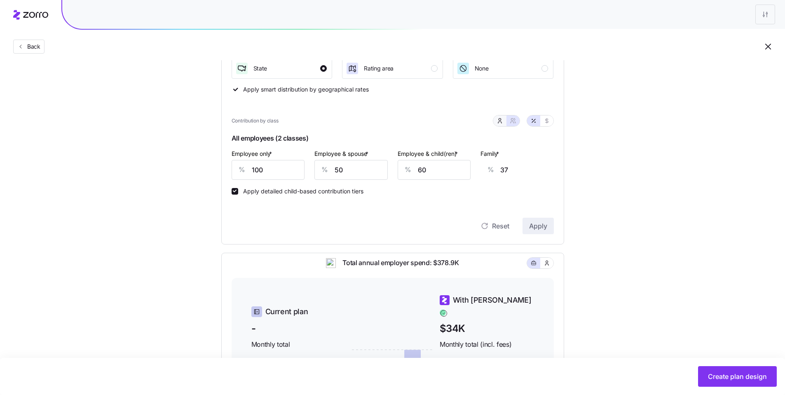
click at [326, 119] on icon "button" at bounding box center [499, 120] width 7 height 7
type input "0"
click at [326, 121] on div at bounding box center [523, 121] width 61 height 12
click at [326, 121] on button "button" at bounding box center [512, 120] width 13 height 11
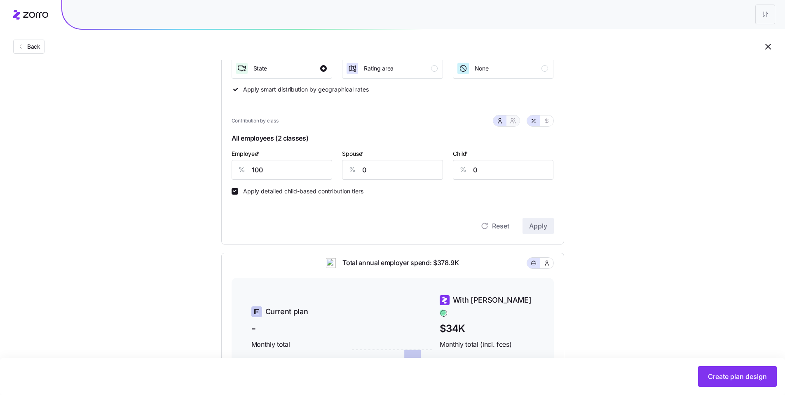
type input "50"
type input "60"
drag, startPoint x: 349, startPoint y: 173, endPoint x: 314, endPoint y: 168, distance: 35.0
click at [323, 171] on div "% 50" at bounding box center [350, 170] width 73 height 20
type input "0"
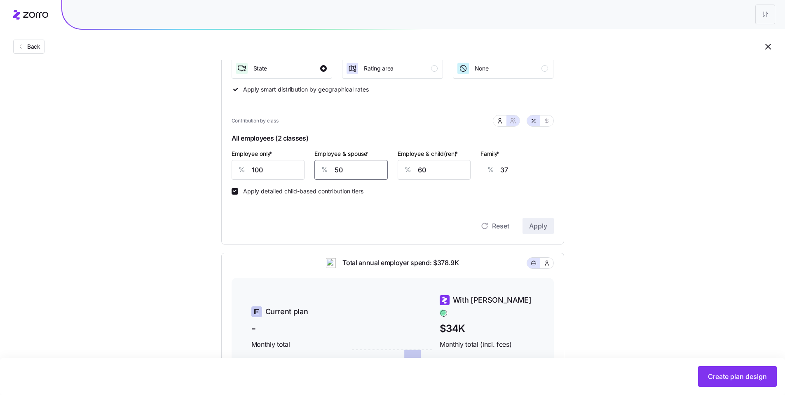
type input "0"
click at [326, 168] on div "% 60" at bounding box center [433, 170] width 73 height 20
type input "0"
click at [326, 224] on button "Apply" at bounding box center [537, 225] width 31 height 16
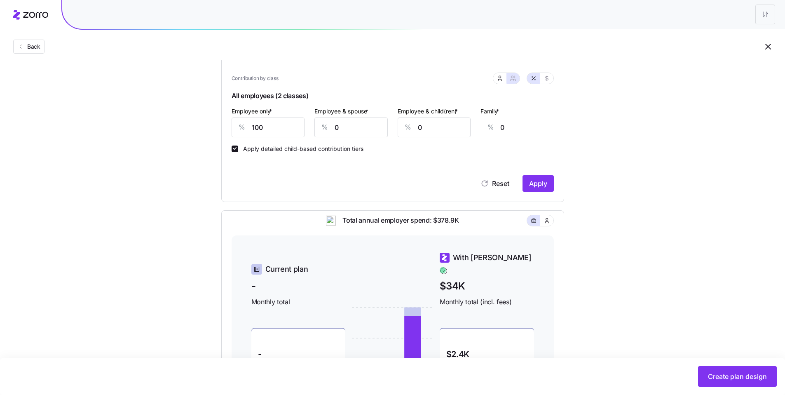
scroll to position [12, 0]
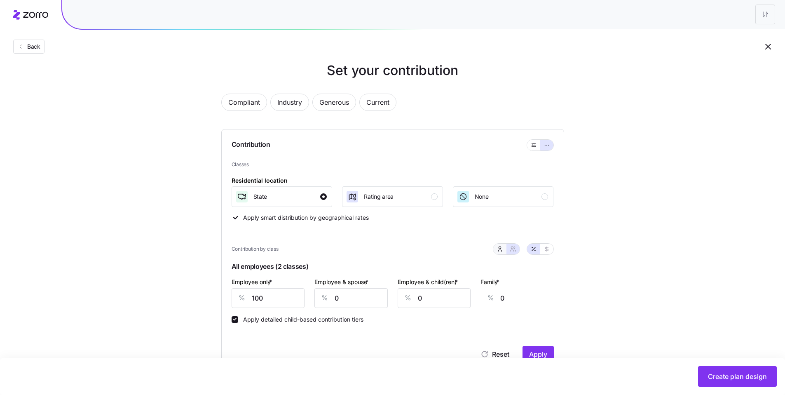
click at [326, 252] on button "button" at bounding box center [499, 248] width 13 height 11
click at [326, 251] on icon "button" at bounding box center [513, 248] width 7 height 7
type input "50"
type input "60"
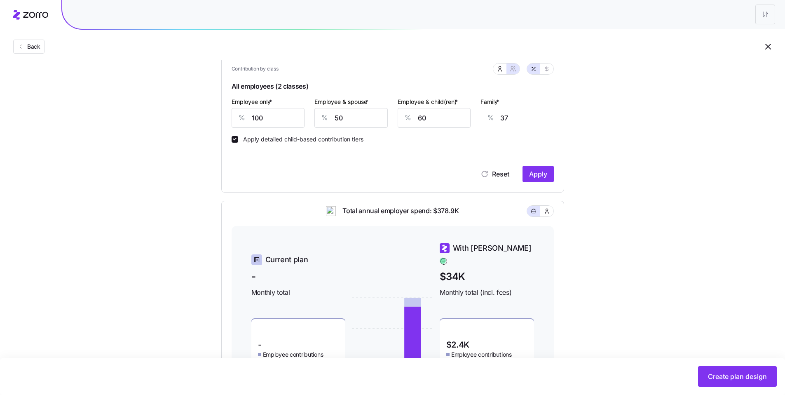
scroll to position [124, 0]
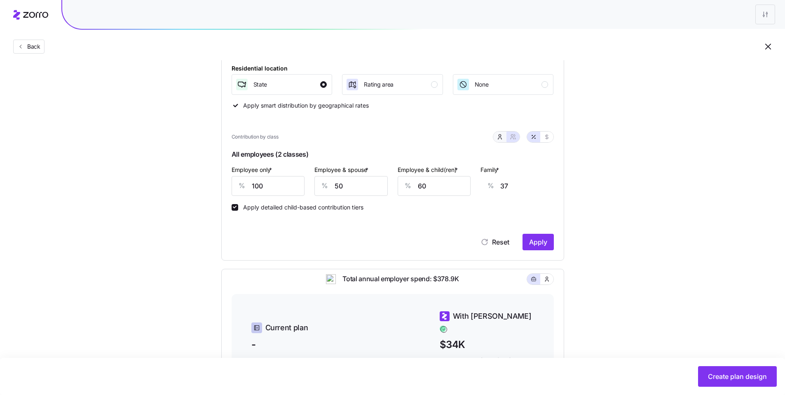
click at [326, 134] on icon "button" at bounding box center [499, 136] width 7 height 7
type input "0"
drag, startPoint x: 380, startPoint y: 182, endPoint x: 345, endPoint y: 179, distance: 35.5
click at [326, 180] on div "% 0" at bounding box center [392, 186] width 101 height 20
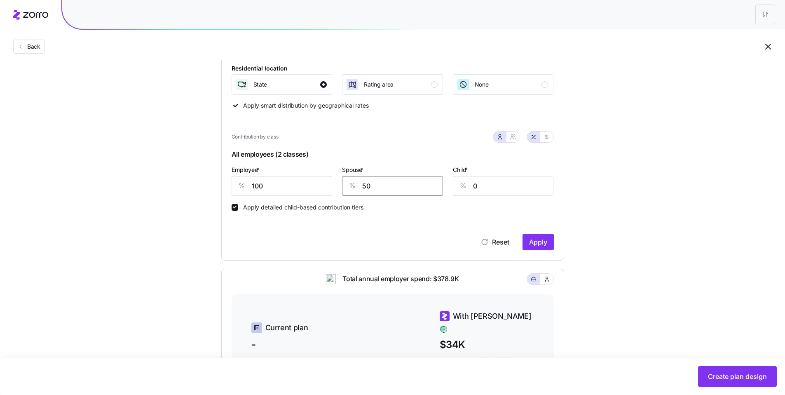
type input "50"
click at [326, 182] on div "Child * % 0" at bounding box center [503, 179] width 111 height 41
type input "50"
click at [326, 240] on span "Apply" at bounding box center [538, 242] width 18 height 10
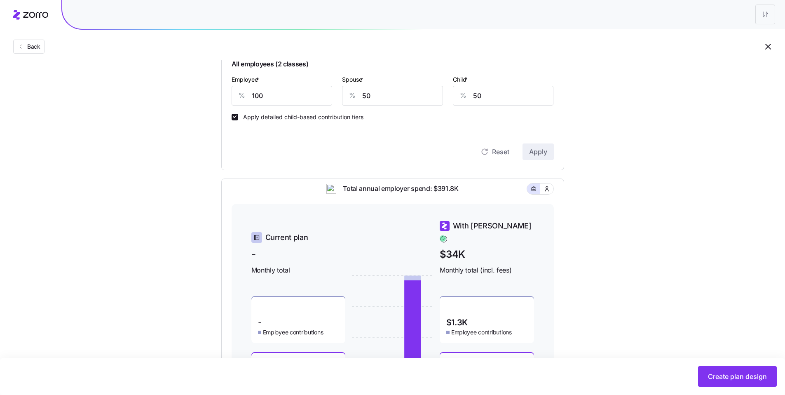
scroll to position [125, 0]
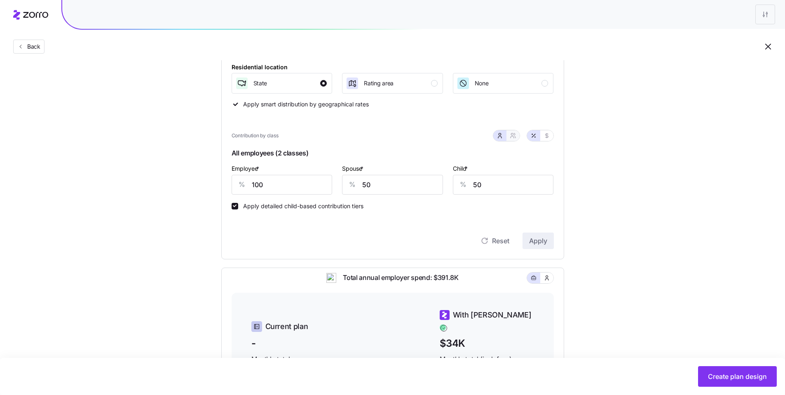
click at [326, 137] on button "button" at bounding box center [513, 135] width 7 height 7
type input "75"
type input "80"
click at [326, 137] on icon "button" at bounding box center [546, 135] width 3 height 5
type input "845"
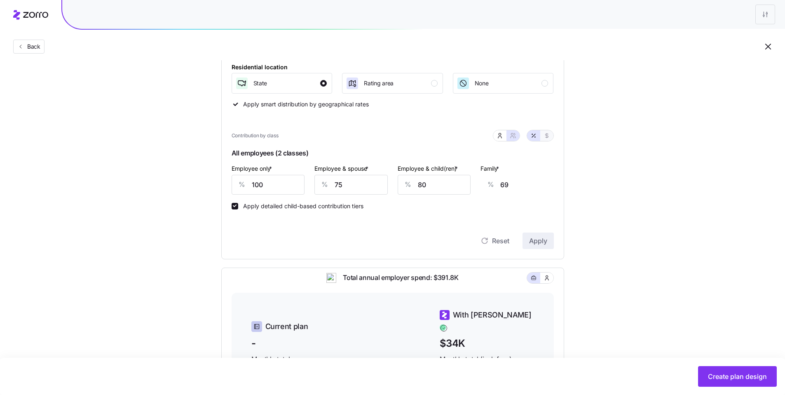
type input "1267"
type input "1131"
type input "1554"
click at [214, 184] on div "Compliant Industry Generous Current Contribution Classes Residential location S…" at bounding box center [392, 239] width 369 height 539
click at [308, 178] on div "Employee only * $ 845 Employee & spouse * $ 1267 Employee & child(ren) * $ 1131…" at bounding box center [393, 178] width 332 height 41
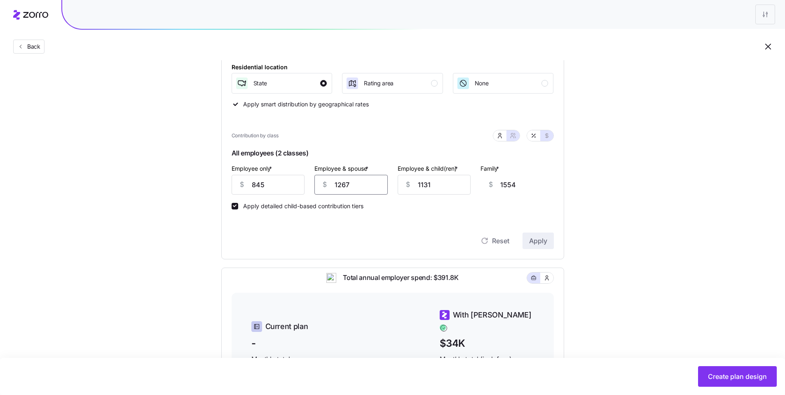
paste input "845"
type input "845"
type input "1132"
type input "845"
drag, startPoint x: 402, startPoint y: 180, endPoint x: 386, endPoint y: 177, distance: 16.9
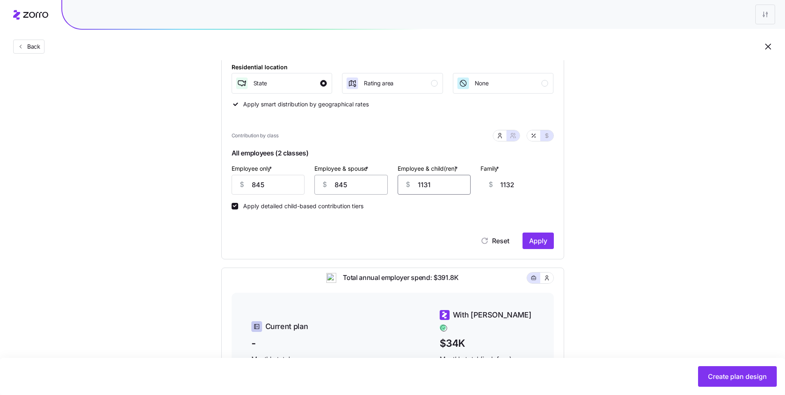
click at [326, 177] on div "Employee only * $ 845 Employee & spouse * $ 845 Employee & child(ren) * $ 1131 …" at bounding box center [393, 178] width 332 height 41
paste input "845"
type input "845"
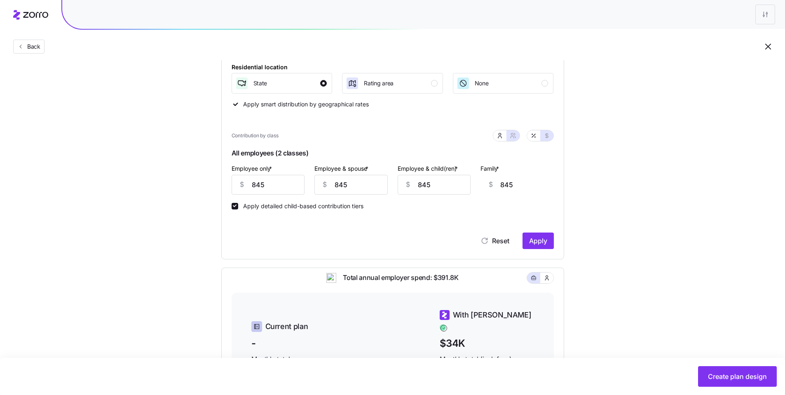
click at [326, 242] on span "Apply" at bounding box center [538, 241] width 18 height 10
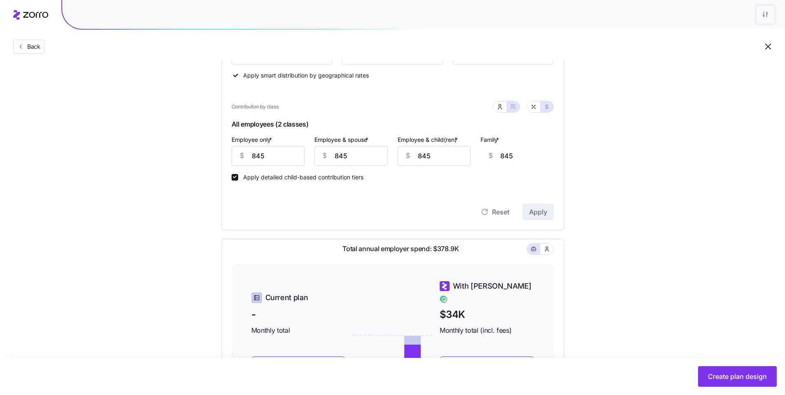
scroll to position [153, 0]
click at [326, 110] on icon "button" at bounding box center [499, 108] width 7 height 7
type input "0"
click at [326, 110] on icon "button" at bounding box center [533, 108] width 7 height 7
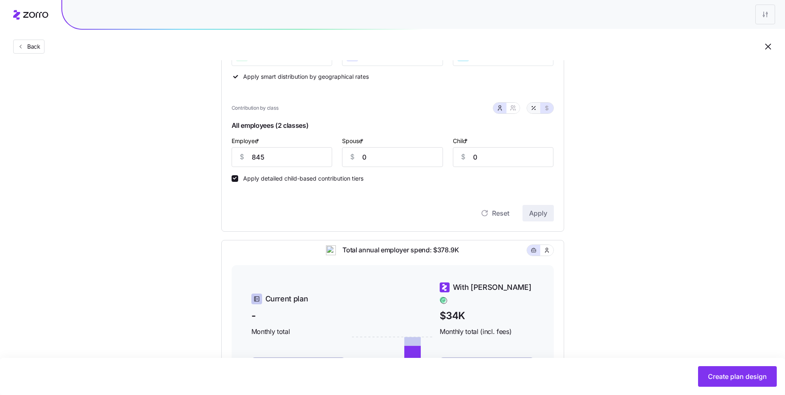
type input "100"
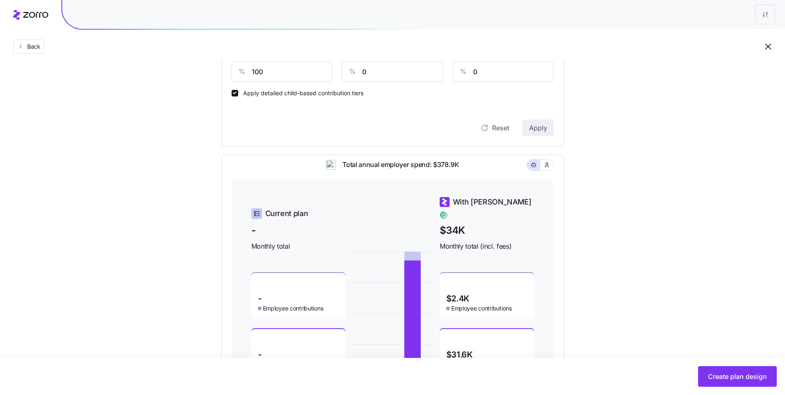
scroll to position [293, 0]
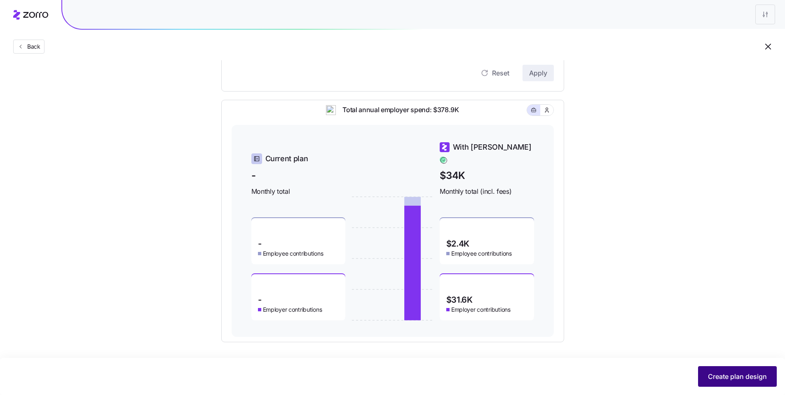
click at [326, 289] on button "Create plan design" at bounding box center [737, 376] width 79 height 21
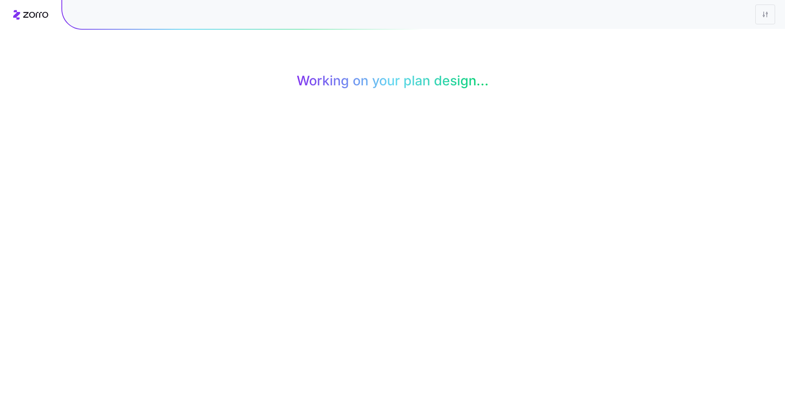
scroll to position [0, 0]
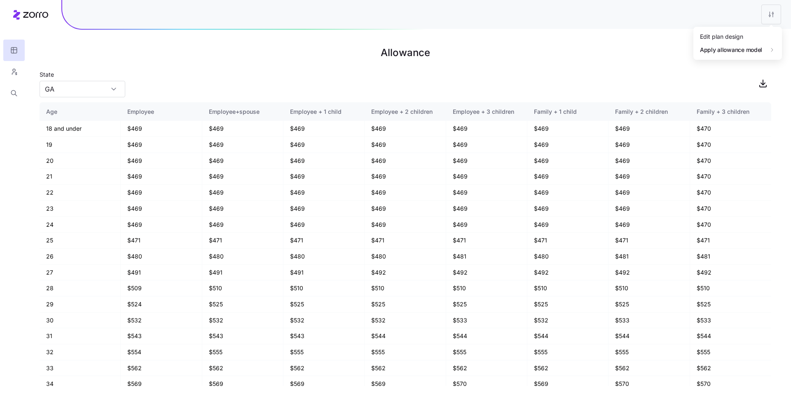
click at [326, 16] on html "Allowance State GA Age Employee Employee+spouse Employee + 1 child Employee + 2…" at bounding box center [395, 197] width 791 height 395
click at [326, 39] on div "Edit plan design" at bounding box center [721, 36] width 43 height 9
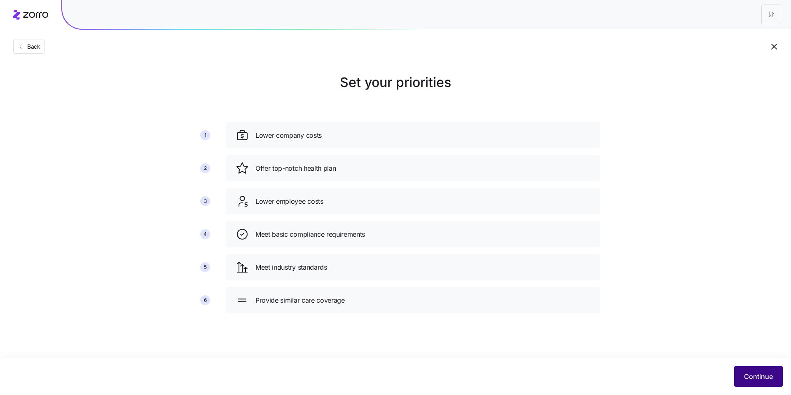
click at [326, 289] on span "Continue" at bounding box center [758, 376] width 29 height 10
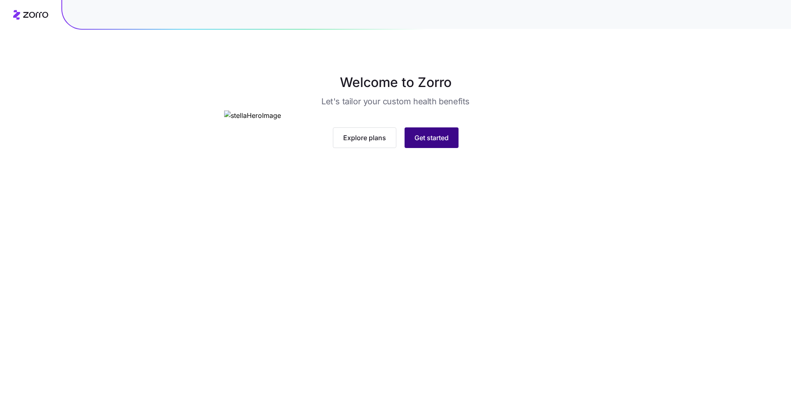
click at [446, 143] on span "Get started" at bounding box center [431, 138] width 34 height 10
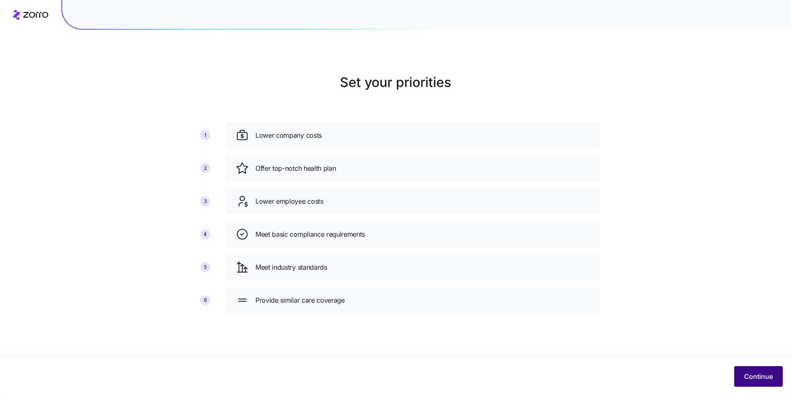
click at [754, 375] on span "Continue" at bounding box center [758, 376] width 29 height 10
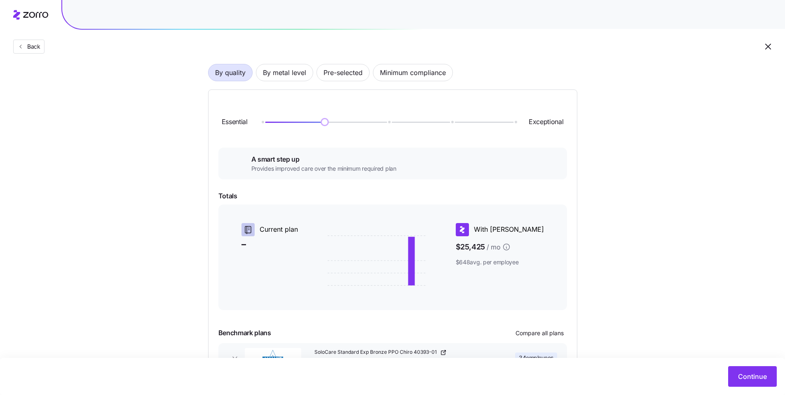
scroll to position [60, 0]
click at [341, 77] on span "Pre-selected" at bounding box center [342, 71] width 39 height 16
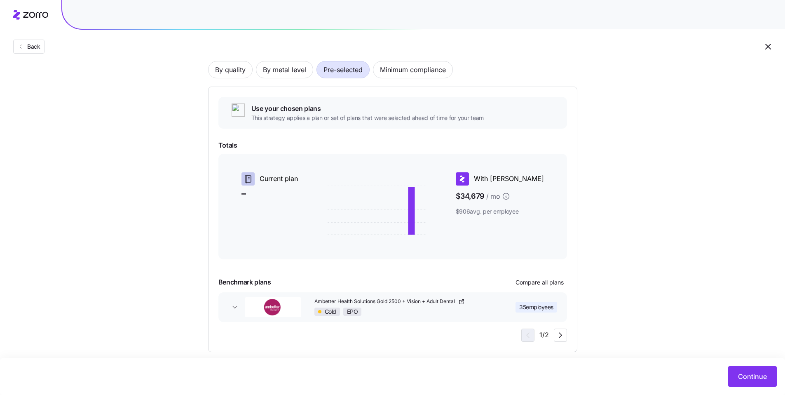
scroll to position [71, 0]
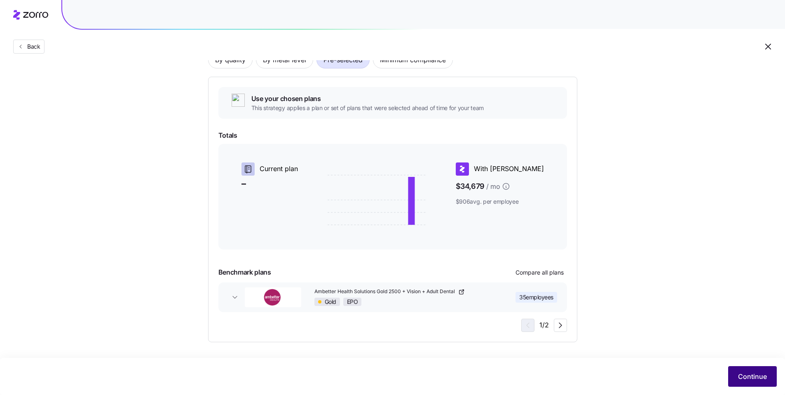
click at [746, 374] on span "Continue" at bounding box center [752, 376] width 29 height 10
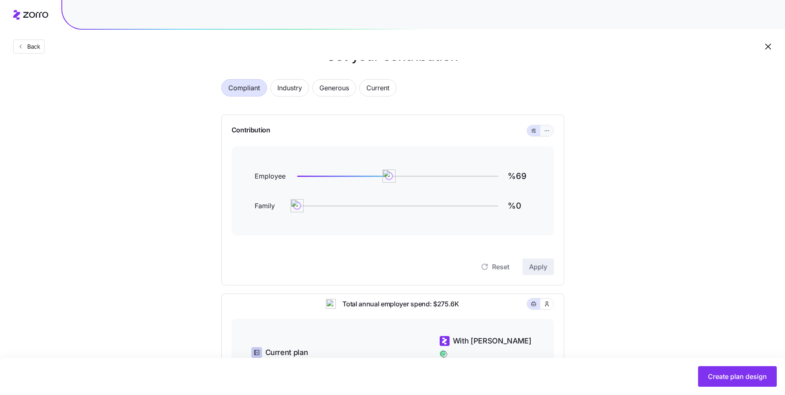
click at [546, 134] on button "button" at bounding box center [546, 130] width 13 height 11
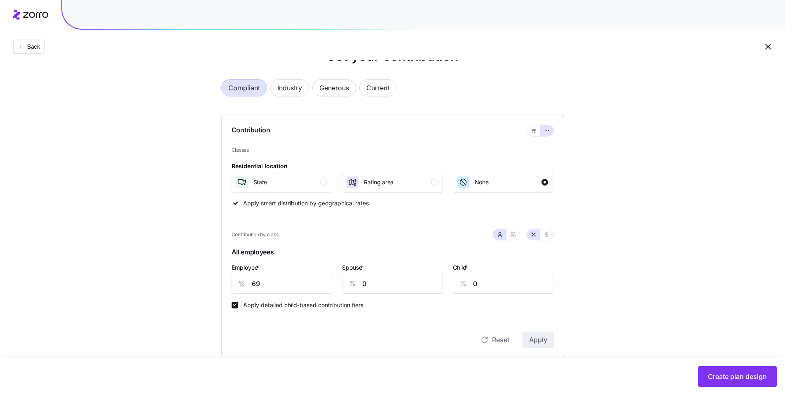
scroll to position [105, 0]
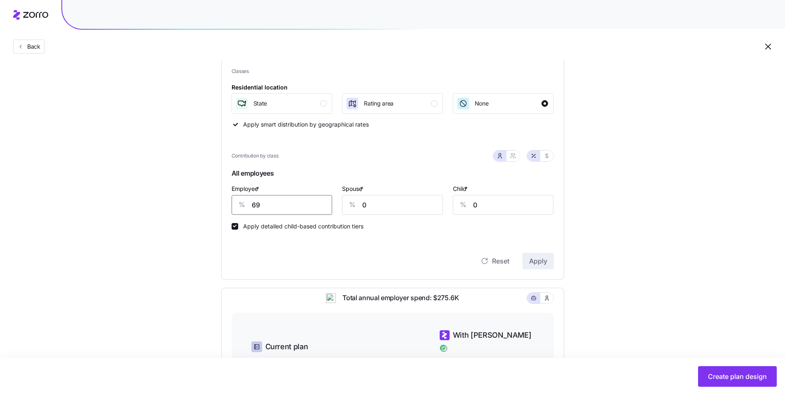
drag, startPoint x: 254, startPoint y: 203, endPoint x: 225, endPoint y: 195, distance: 30.5
click at [234, 198] on div "% 69" at bounding box center [281, 205] width 101 height 20
type input "100"
click at [536, 263] on span "Apply" at bounding box center [538, 261] width 18 height 10
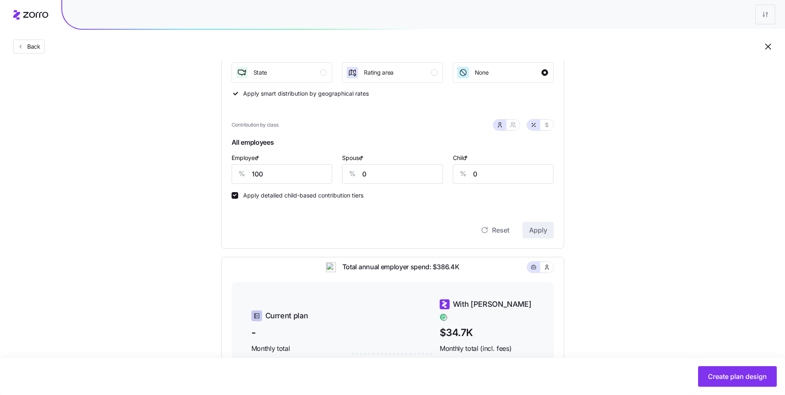
scroll to position [98, 0]
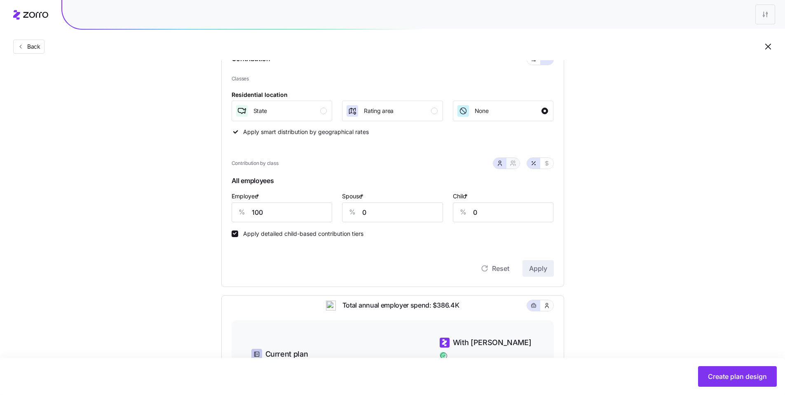
click at [514, 166] on button "button" at bounding box center [512, 163] width 13 height 11
type input "50"
type input "59"
click at [551, 165] on button "button" at bounding box center [546, 163] width 13 height 11
type input "845"
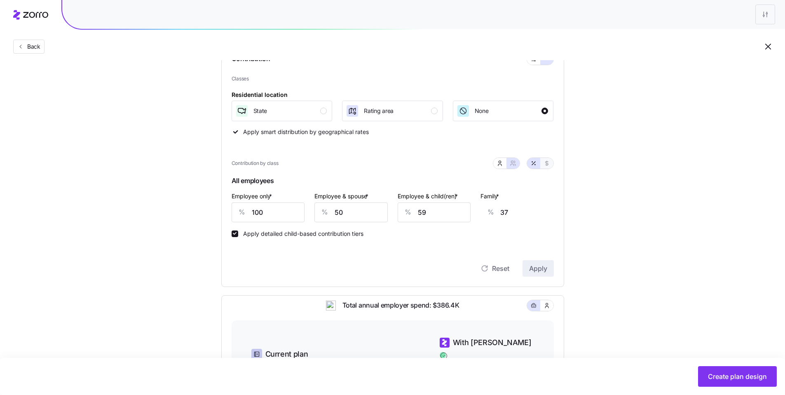
type input "845"
drag, startPoint x: 265, startPoint y: 213, endPoint x: 225, endPoint y: 210, distance: 39.7
click at [229, 210] on div "Contribution Classes Residential location State Rating area None Apply smart di…" at bounding box center [392, 164] width 343 height 243
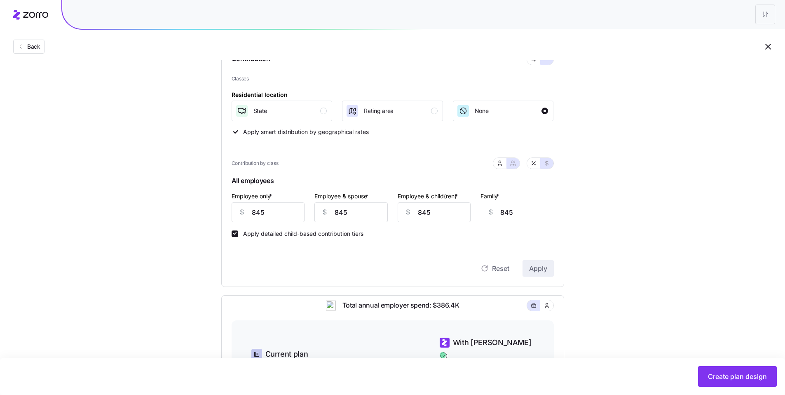
click at [398, 249] on div "Reset Apply" at bounding box center [392, 259] width 322 height 33
click at [502, 164] on icon "button" at bounding box center [499, 163] width 7 height 7
type input "0"
click at [556, 242] on div "Contribution Classes Residential location State Rating area None Apply smart di…" at bounding box center [392, 164] width 343 height 243
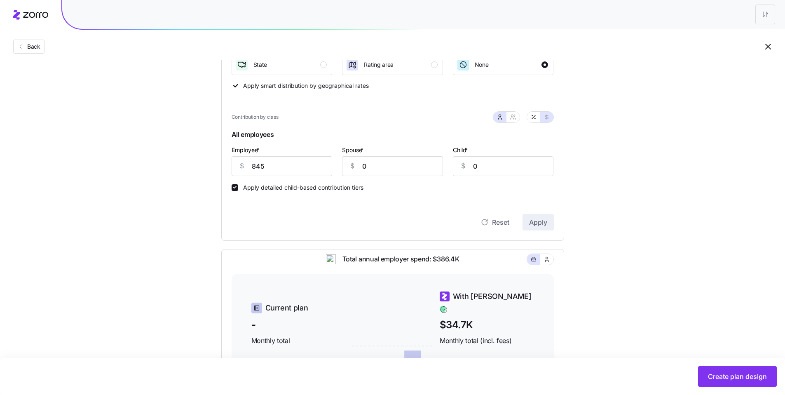
scroll to position [142, 0]
click at [516, 121] on button "button" at bounding box center [512, 118] width 13 height 11
type input "845"
click at [503, 120] on button "button" at bounding box center [499, 118] width 13 height 11
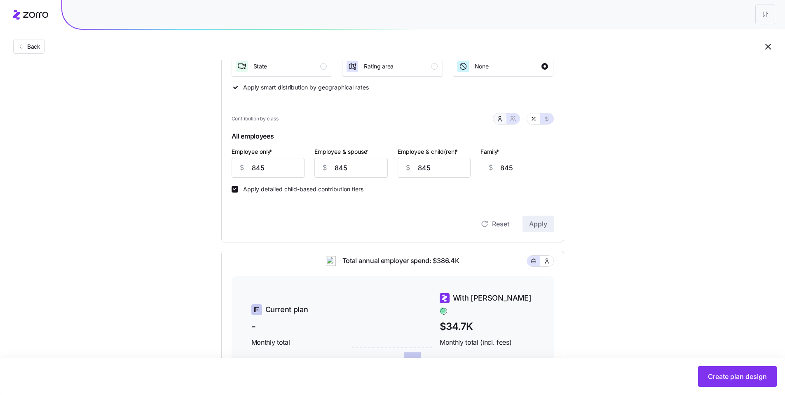
type input "0"
click at [530, 119] on icon "button" at bounding box center [533, 118] width 7 height 7
type input "100"
click at [473, 197] on div "Classes Residential location State Rating area None Apply smart distribution by…" at bounding box center [392, 130] width 322 height 201
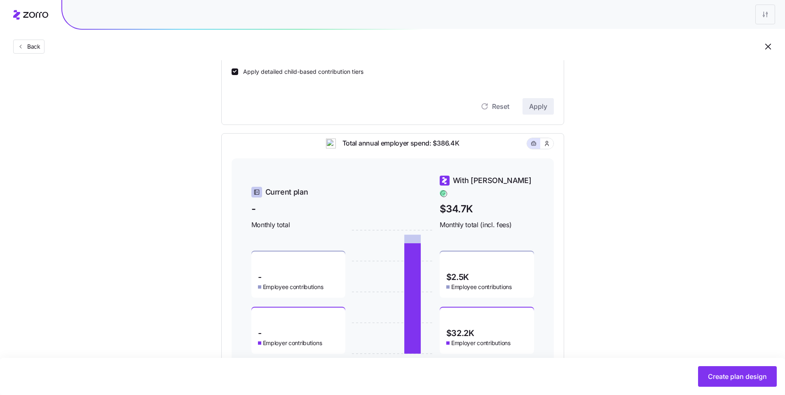
scroll to position [0, 0]
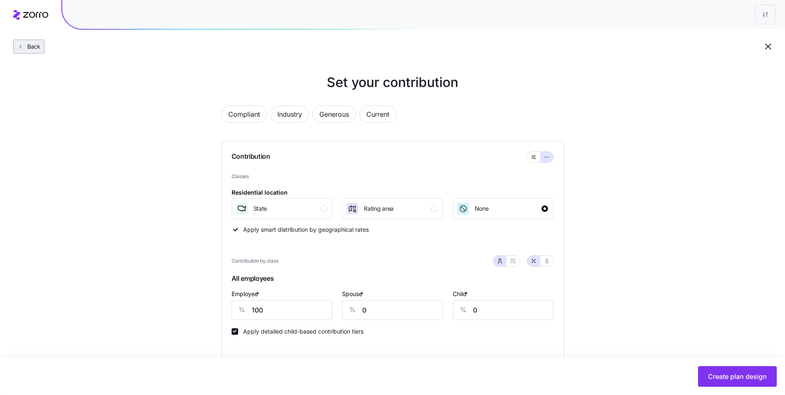
click at [39, 51] on button "Back" at bounding box center [28, 47] width 31 height 14
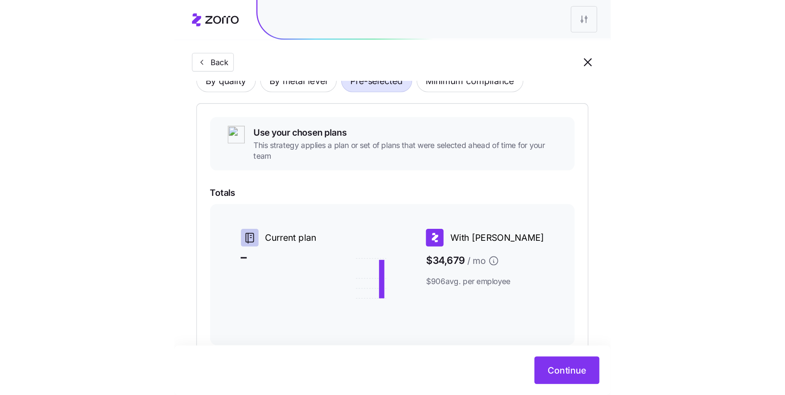
scroll to position [21, 0]
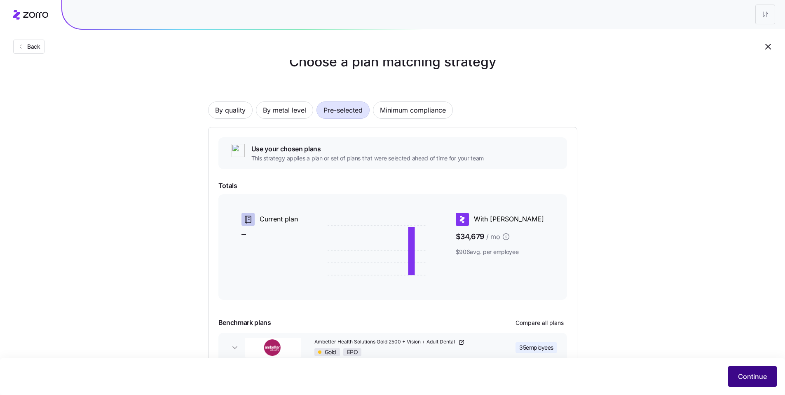
click at [749, 375] on span "Continue" at bounding box center [752, 376] width 29 height 10
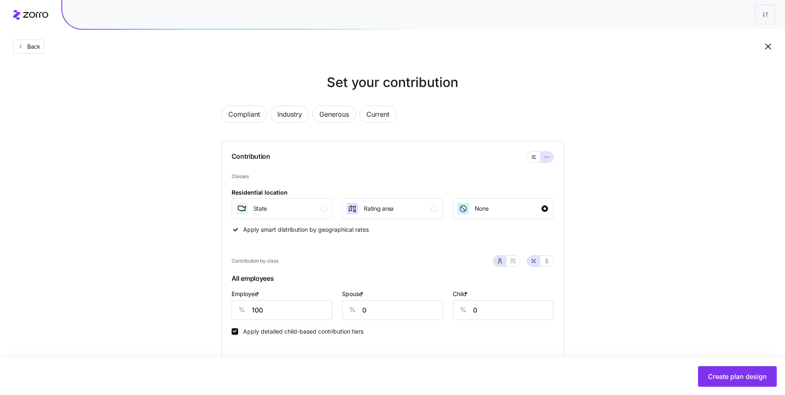
scroll to position [72, 0]
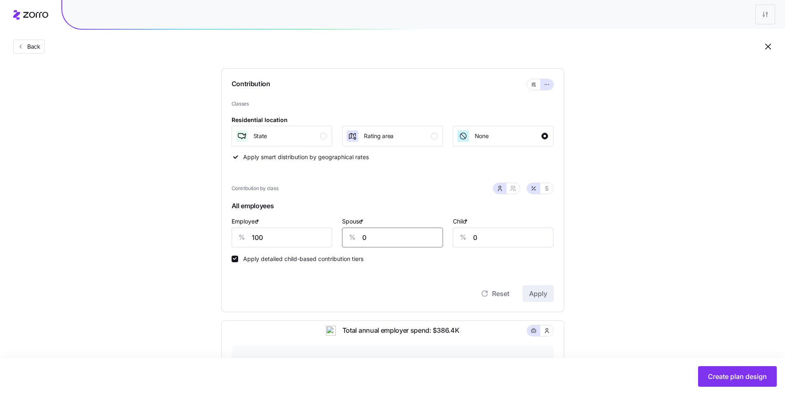
click at [339, 237] on div "Spouse * % 0" at bounding box center [392, 231] width 111 height 41
type input "50"
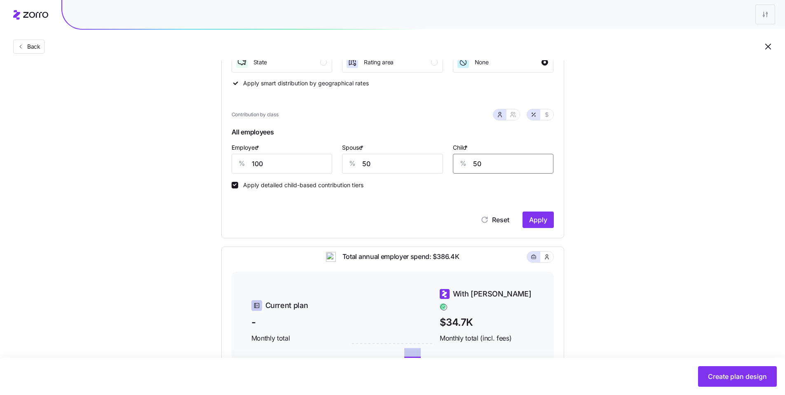
scroll to position [238, 0]
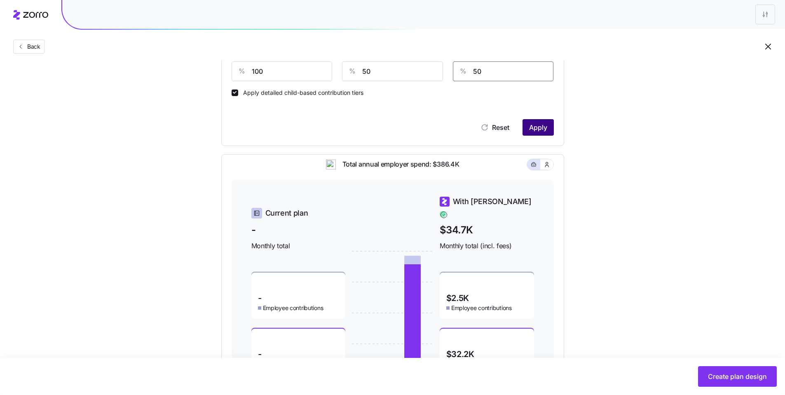
type input "50"
click at [529, 130] on span "Apply" at bounding box center [538, 127] width 18 height 10
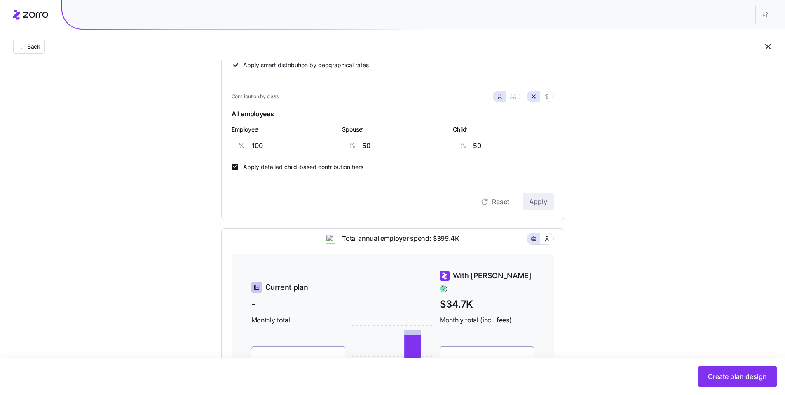
scroll to position [154, 0]
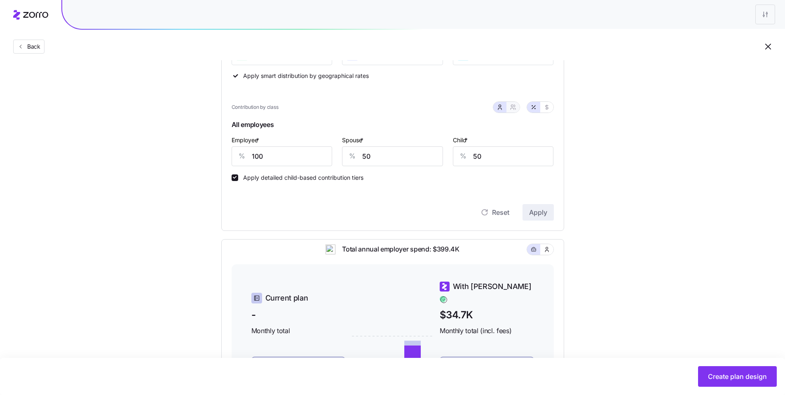
click at [510, 108] on icon "button" at bounding box center [513, 107] width 7 height 7
type input "75"
type input "80"
click at [303, 153] on div "Employee only * % 100 Employee & spouse * % 75 Employee & child(ren) * % 80 Fam…" at bounding box center [393, 150] width 332 height 41
type input "5"
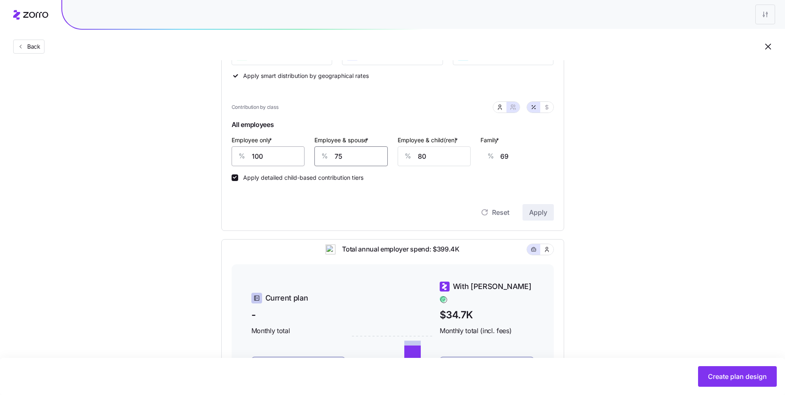
type input "16"
type input "50"
click at [398, 150] on div "% 80" at bounding box center [433, 156] width 73 height 20
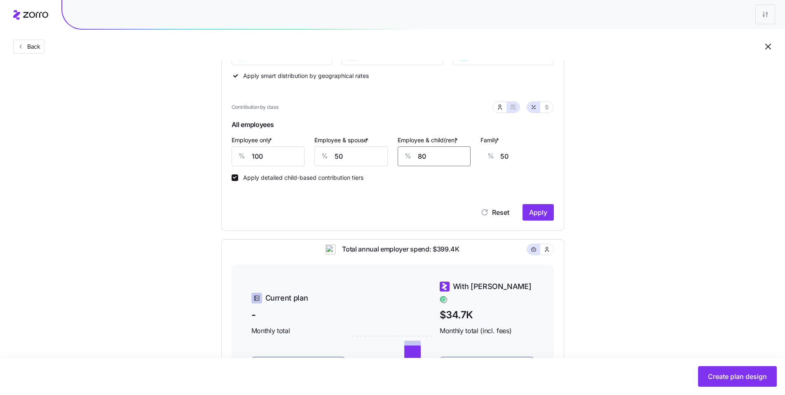
type input "5"
type input "3"
type input "50"
type input "31"
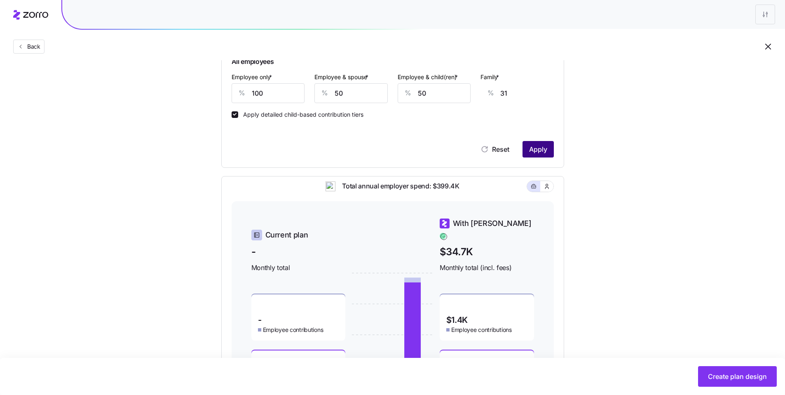
click at [541, 152] on span "Apply" at bounding box center [538, 149] width 18 height 10
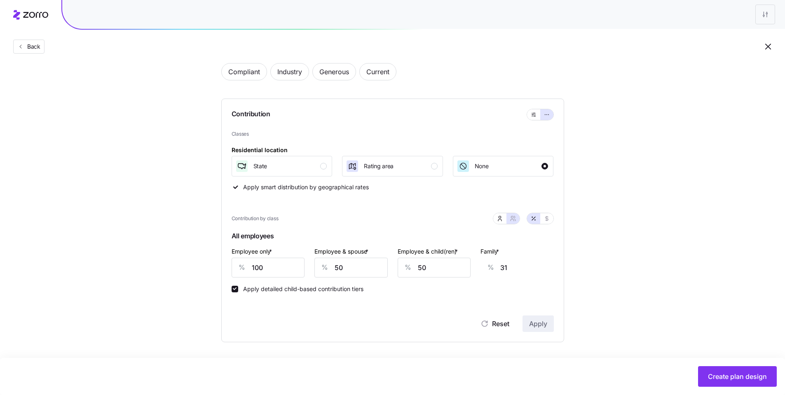
type input "59"
type input "37"
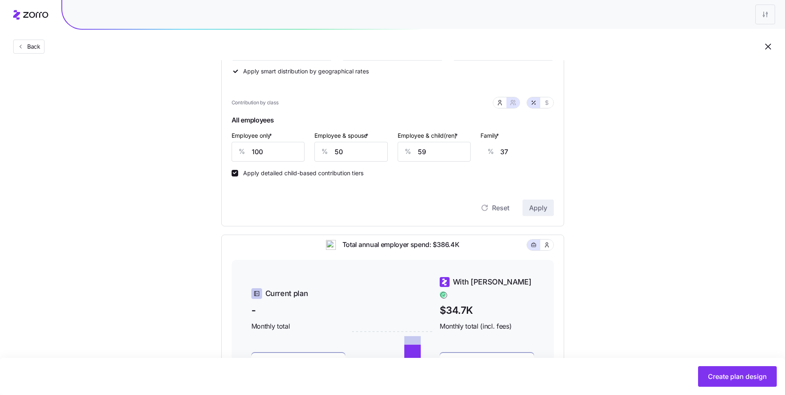
scroll to position [144, 0]
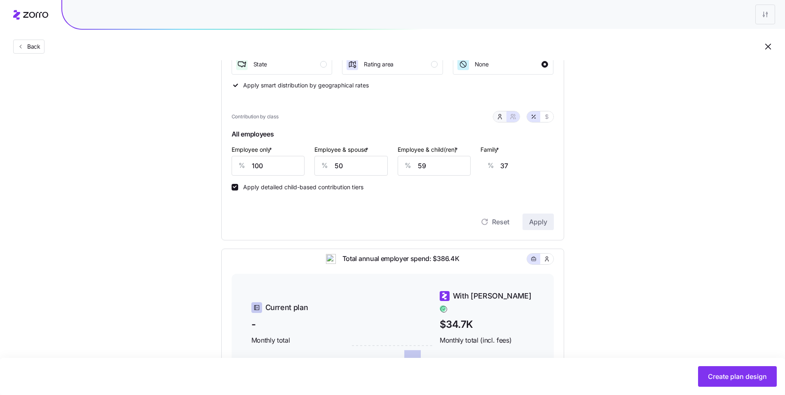
click at [500, 117] on icon "button" at bounding box center [499, 116] width 7 height 7
type input "0"
click at [511, 118] on icon "button" at bounding box center [513, 116] width 7 height 7
type input "50"
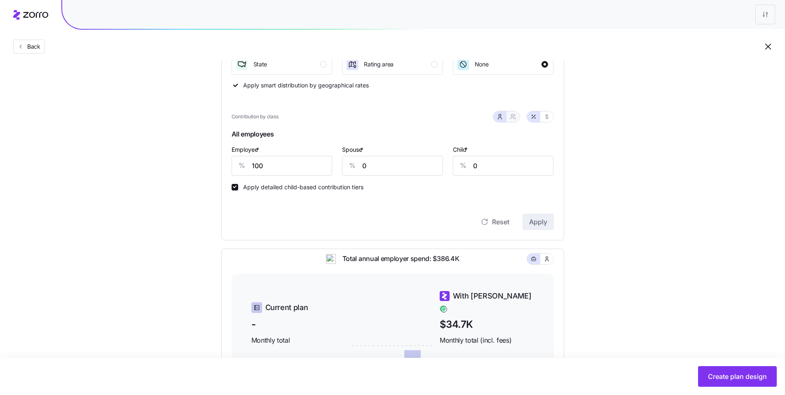
type input "59"
click at [548, 118] on icon "button" at bounding box center [546, 116] width 7 height 7
type input "845"
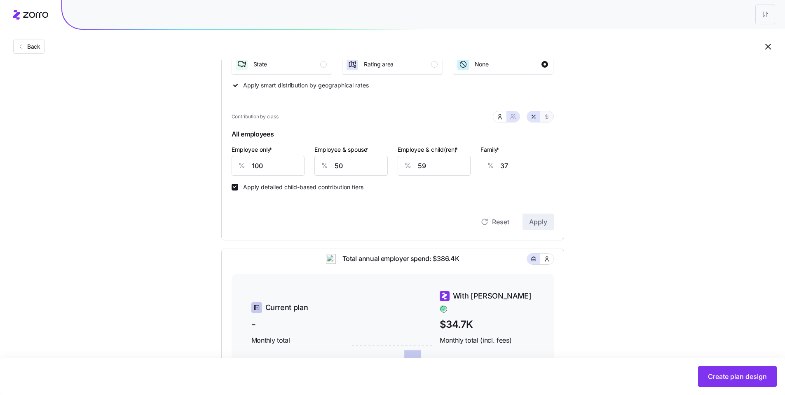
type input "845"
click at [535, 119] on icon "button" at bounding box center [533, 116] width 7 height 7
type input "100"
type input "50"
type input "59"
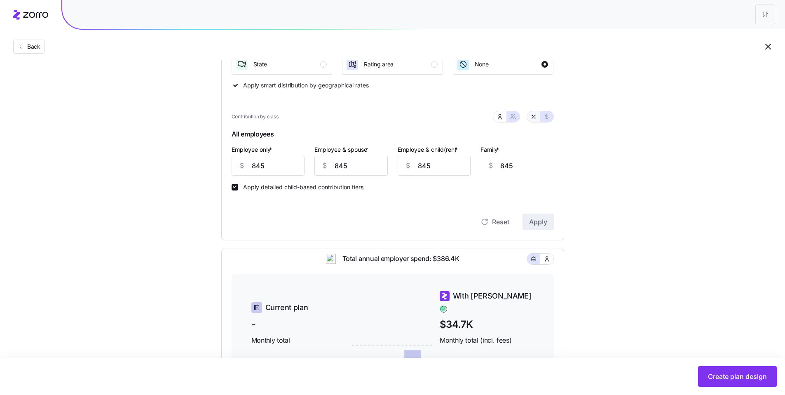
type input "37"
click at [502, 119] on button "button" at bounding box center [499, 116] width 7 height 7
type input "0"
drag, startPoint x: 355, startPoint y: 163, endPoint x: 350, endPoint y: 163, distance: 4.5
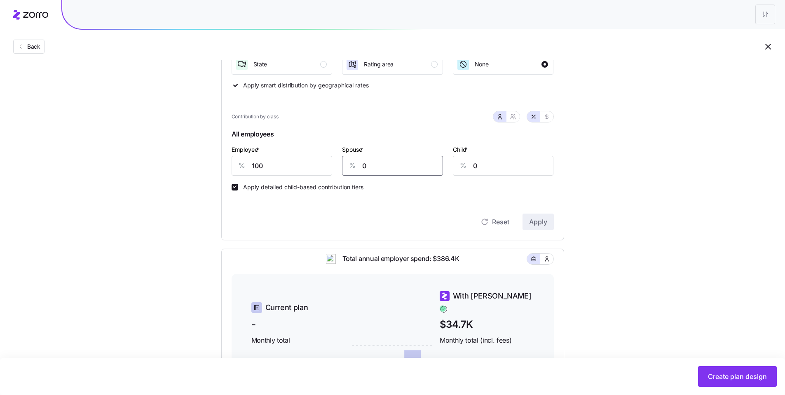
click at [352, 163] on div "% 0" at bounding box center [392, 166] width 101 height 20
type input "50"
click at [545, 216] on button "Apply" at bounding box center [537, 221] width 31 height 16
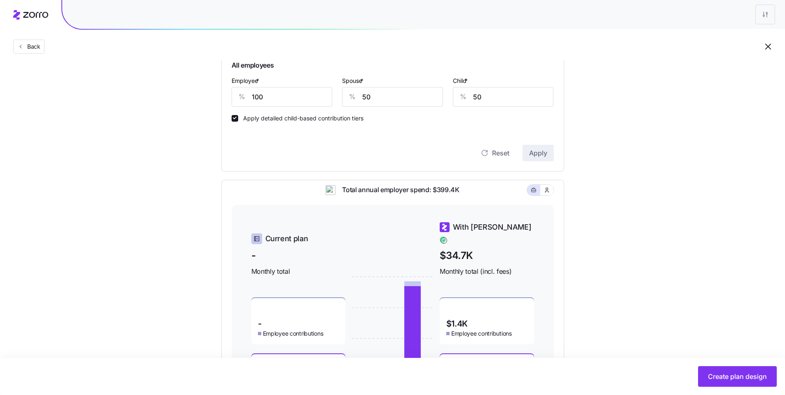
scroll to position [179, 0]
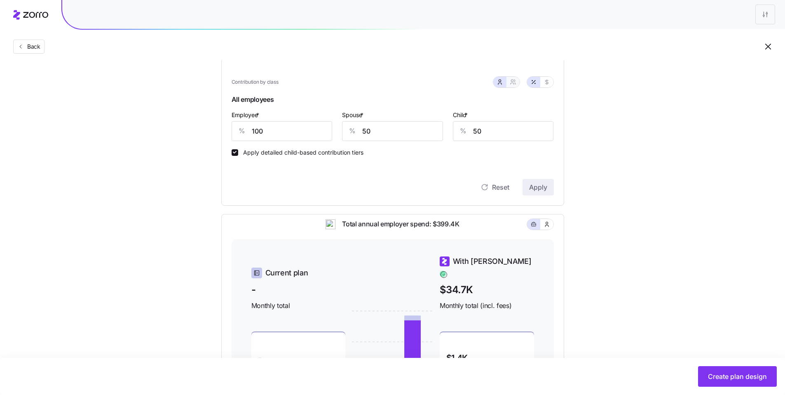
click at [515, 84] on button "button" at bounding box center [513, 82] width 7 height 7
type input "75"
type input "80"
click at [544, 83] on icon "button" at bounding box center [546, 82] width 7 height 7
type input "845"
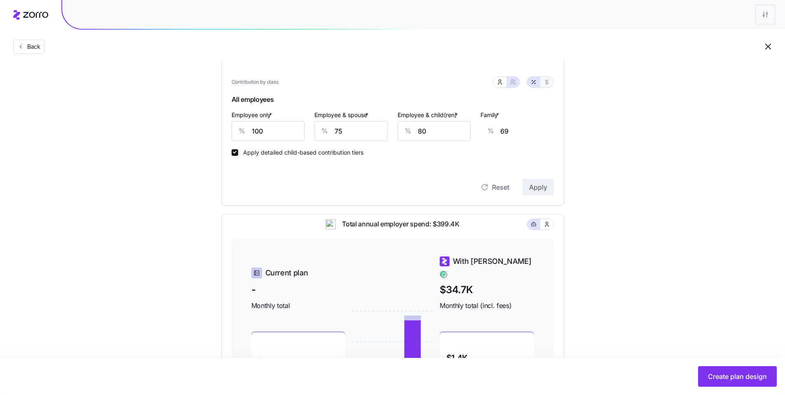
type input "1268"
type input "1133"
type input "1556"
click at [535, 84] on icon "button" at bounding box center [533, 82] width 7 height 7
type input "100"
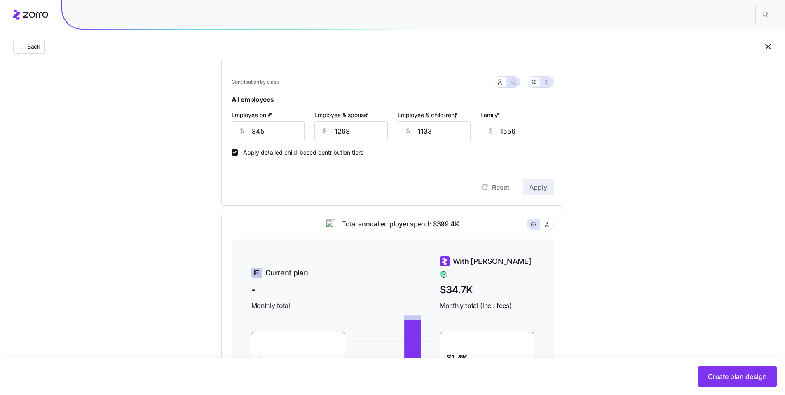
type input "75"
type input "80"
type input "69"
drag, startPoint x: 343, startPoint y: 138, endPoint x: 323, endPoint y: 133, distance: 20.0
click at [322, 134] on div "% 75" at bounding box center [350, 131] width 73 height 20
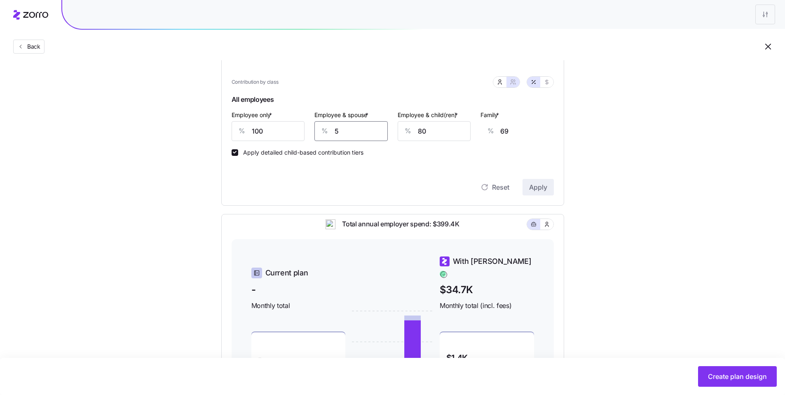
type input "50"
drag, startPoint x: 446, startPoint y: 129, endPoint x: 383, endPoint y: 112, distance: 65.1
click at [399, 117] on div "Employee & child(ren) * % 80" at bounding box center [433, 125] width 73 height 31
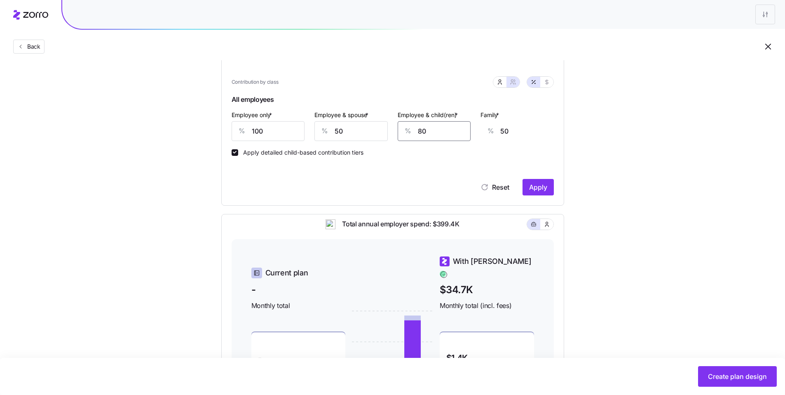
type input "5"
type input "3"
type input "50"
type input "31"
click at [546, 187] on span "Apply" at bounding box center [538, 187] width 18 height 10
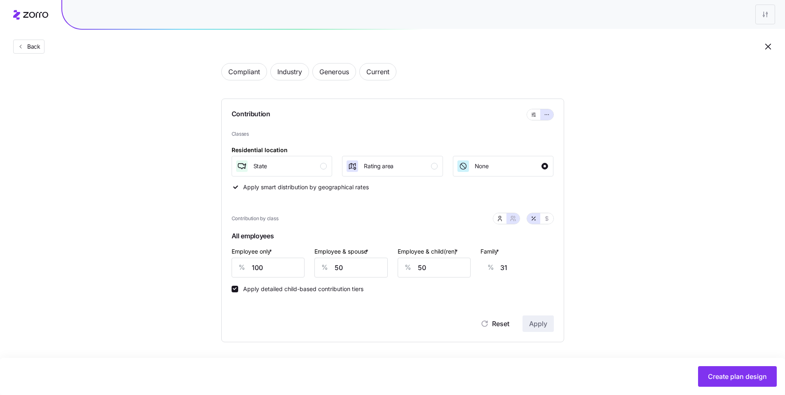
type input "59"
type input "37"
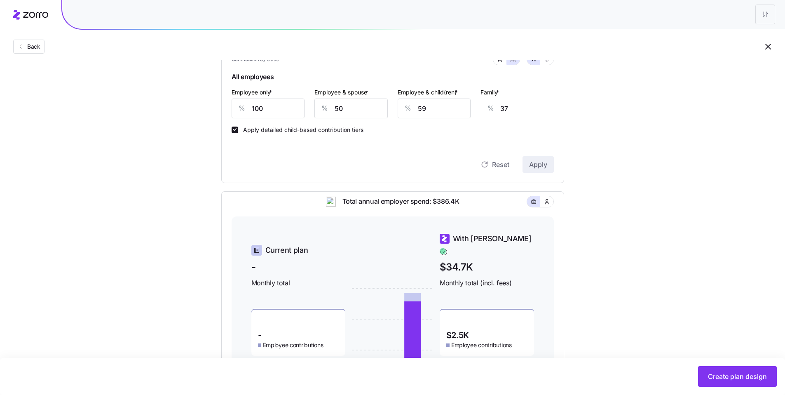
scroll to position [168, 0]
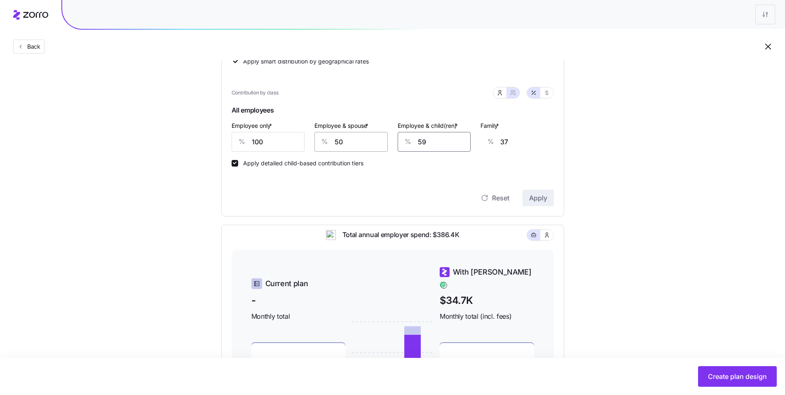
drag, startPoint x: 396, startPoint y: 141, endPoint x: 387, endPoint y: 141, distance: 9.5
click at [387, 141] on div "Employee only * % 100 Employee & spouse * % 50 Employee & child(ren) * % 59 Fam…" at bounding box center [393, 135] width 332 height 41
type input "5"
type input "3"
type input "50"
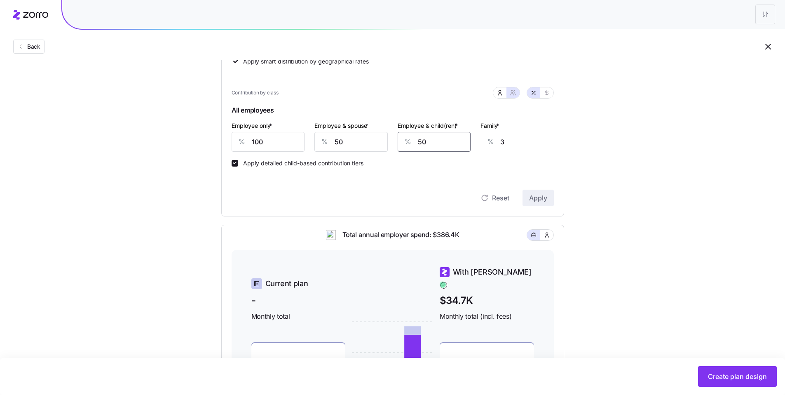
type input "31"
type input "50"
click at [545, 194] on span "Apply" at bounding box center [538, 198] width 18 height 10
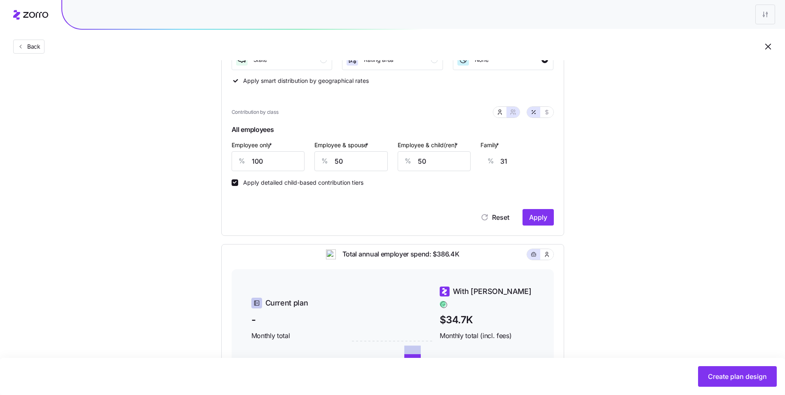
scroll to position [118, 0]
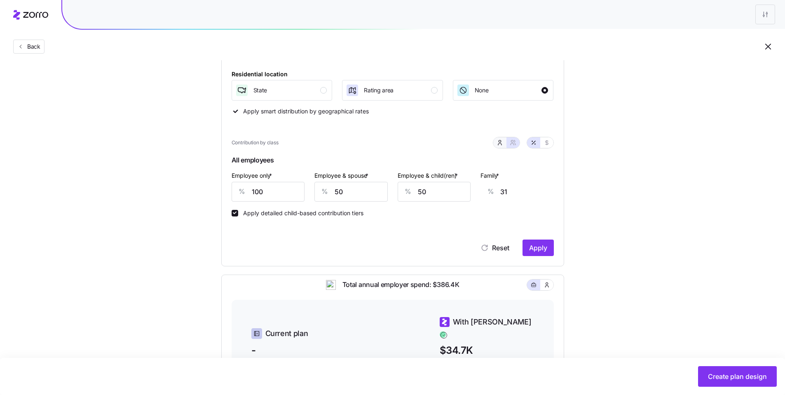
click at [500, 142] on icon "button" at bounding box center [499, 142] width 7 height 7
type input "0"
click at [352, 191] on div "% 0" at bounding box center [392, 192] width 101 height 20
type input "50"
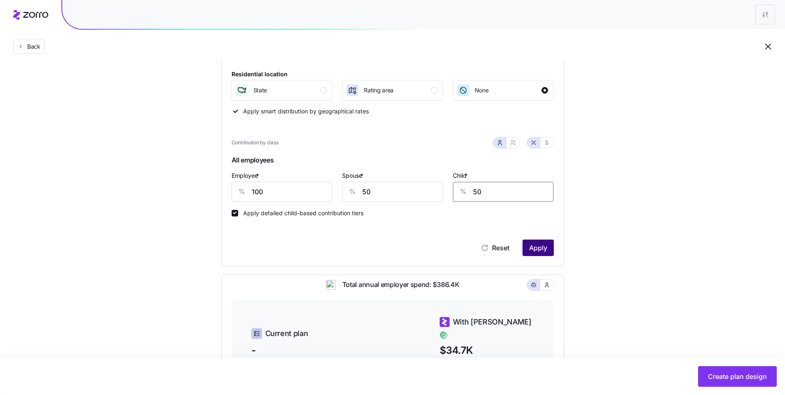
type input "50"
click at [538, 246] on span "Apply" at bounding box center [538, 248] width 18 height 10
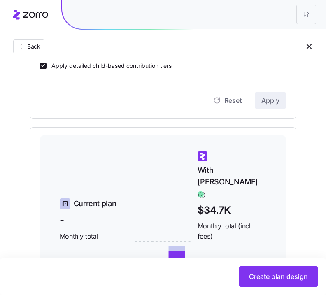
scroll to position [243, 0]
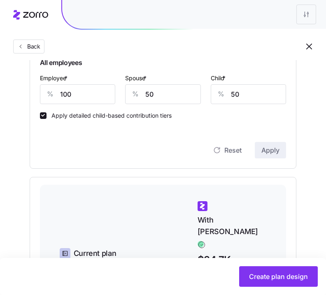
click at [271, 38] on div "Back" at bounding box center [163, 30] width 326 height 60
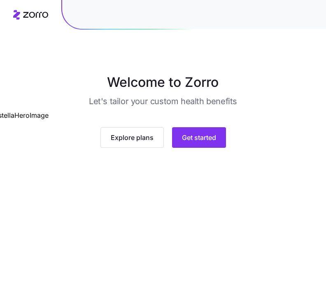
scroll to position [66, 0]
click at [211, 143] on span "Get started" at bounding box center [199, 138] width 34 height 10
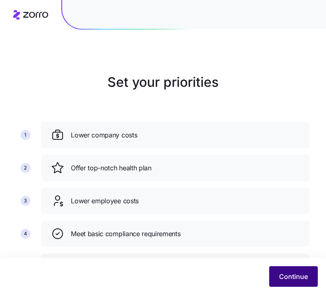
click at [302, 280] on span "Continue" at bounding box center [293, 277] width 29 height 10
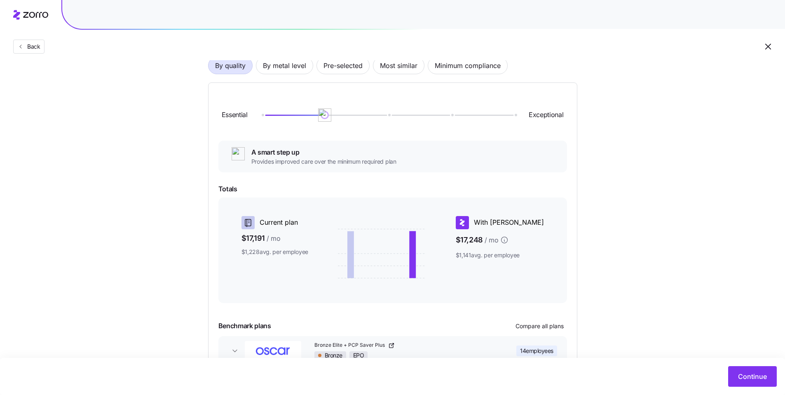
scroll to position [66, 0]
click at [326, 66] on span "Most similar" at bounding box center [398, 64] width 37 height 16
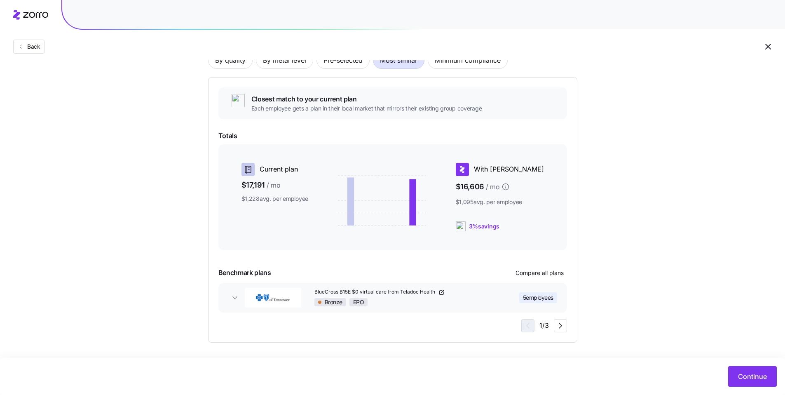
scroll to position [71, 0]
click at [326, 289] on span "Continue" at bounding box center [752, 376] width 29 height 10
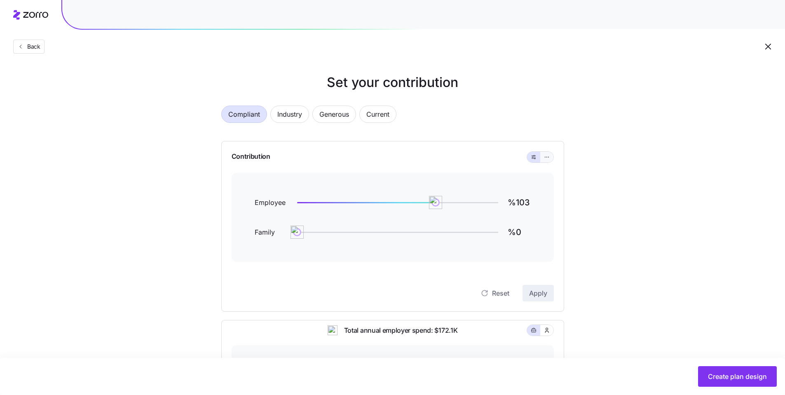
click at [326, 161] on button "button" at bounding box center [546, 157] width 13 height 11
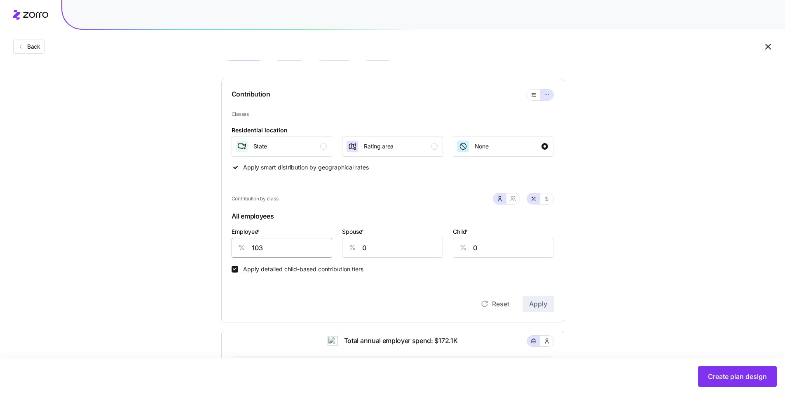
scroll to position [72, 0]
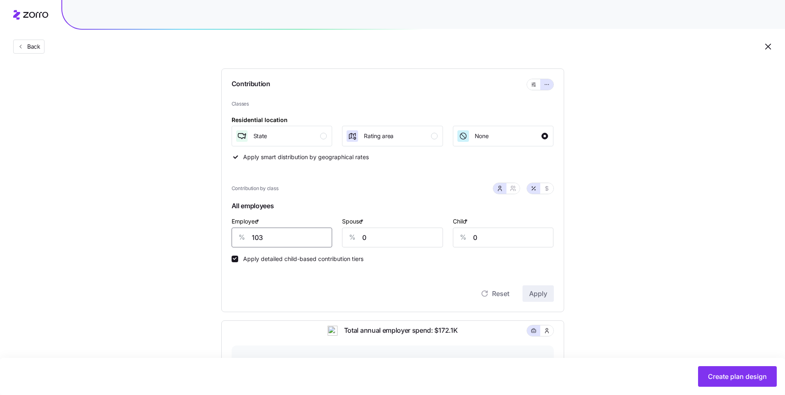
drag, startPoint x: 279, startPoint y: 241, endPoint x: 232, endPoint y: 239, distance: 47.4
click at [232, 239] on div "% 103" at bounding box center [281, 237] width 101 height 20
type input "75"
drag, startPoint x: 547, startPoint y: 298, endPoint x: 542, endPoint y: 297, distance: 5.2
click at [326, 289] on button "Apply" at bounding box center [537, 293] width 31 height 16
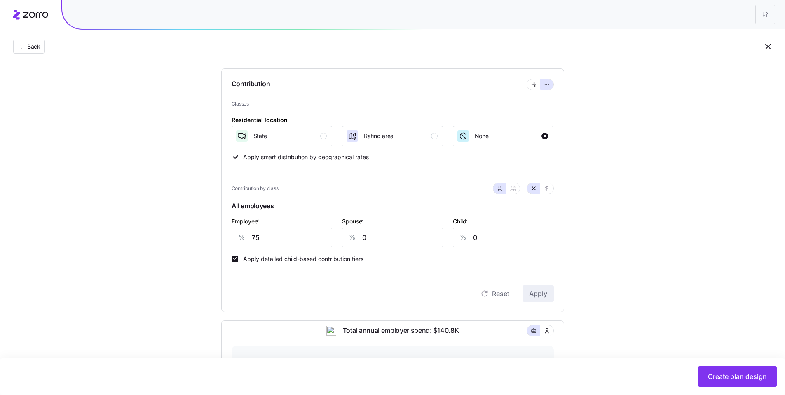
click at [326, 194] on div at bounding box center [506, 188] width 27 height 12
click at [326, 190] on icon "button" at bounding box center [513, 188] width 7 height 7
type input "38"
type input "50"
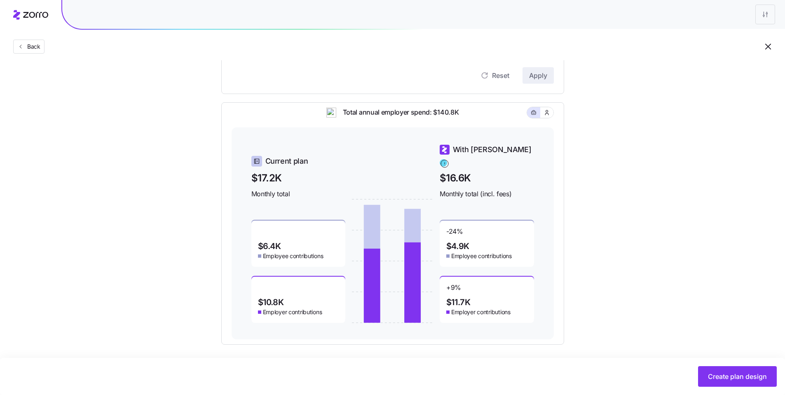
scroll to position [293, 0]
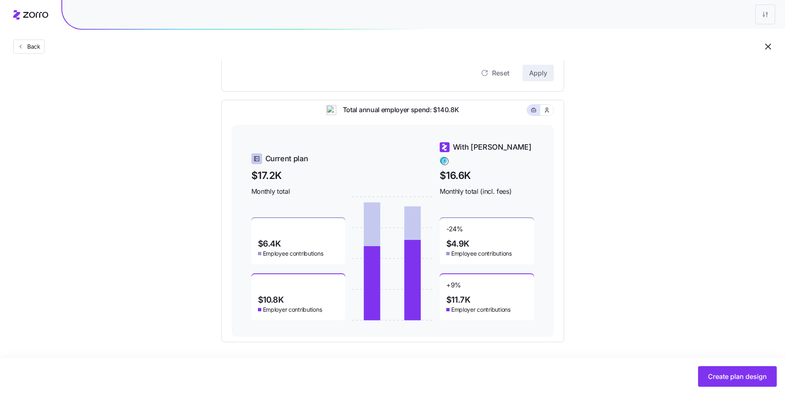
click at [326, 289] on span "Create plan design" at bounding box center [737, 376] width 59 height 10
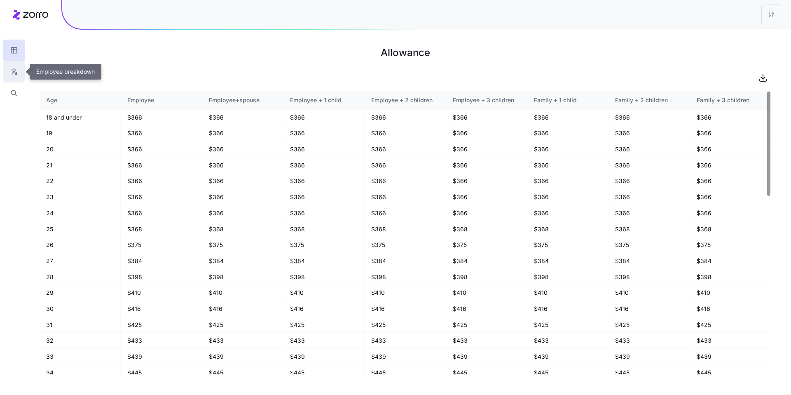
click at [12, 75] on icon "button" at bounding box center [13, 72] width 7 height 8
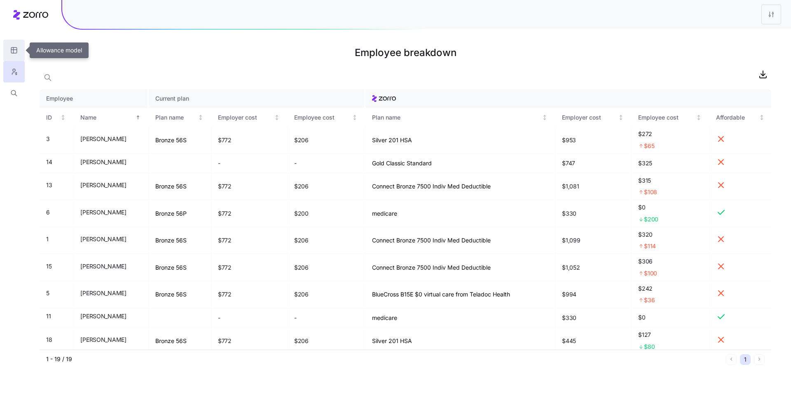
click at [14, 56] on button "button" at bounding box center [13, 50] width 21 height 21
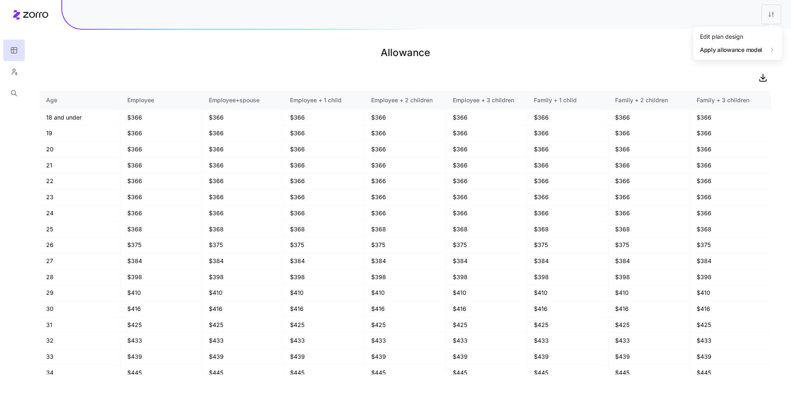
click at [326, 14] on html "Allowance Age Employee Employee+spouse Employee + 1 child Employee + 2 children…" at bounding box center [395, 197] width 791 height 395
click at [326, 37] on div "Edit plan design" at bounding box center [721, 36] width 43 height 9
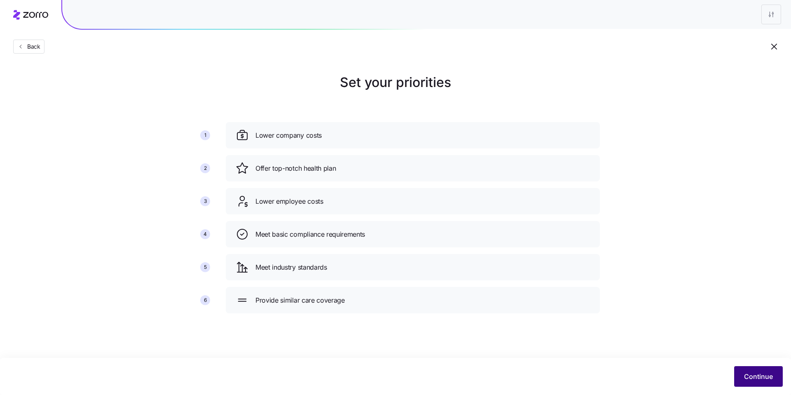
click at [326, 289] on span "Continue" at bounding box center [758, 376] width 29 height 10
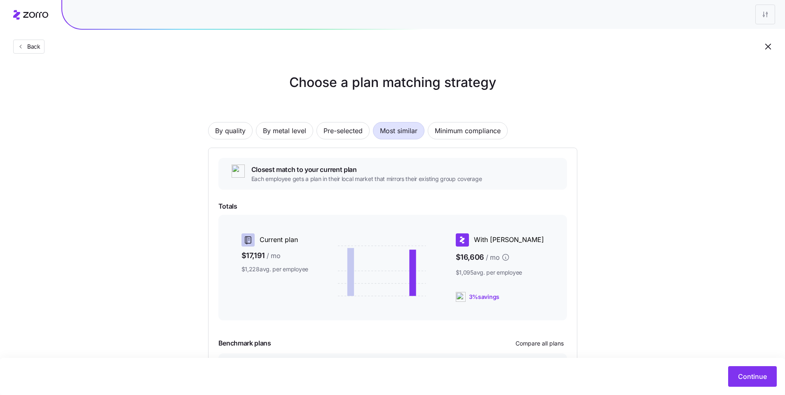
scroll to position [71, 0]
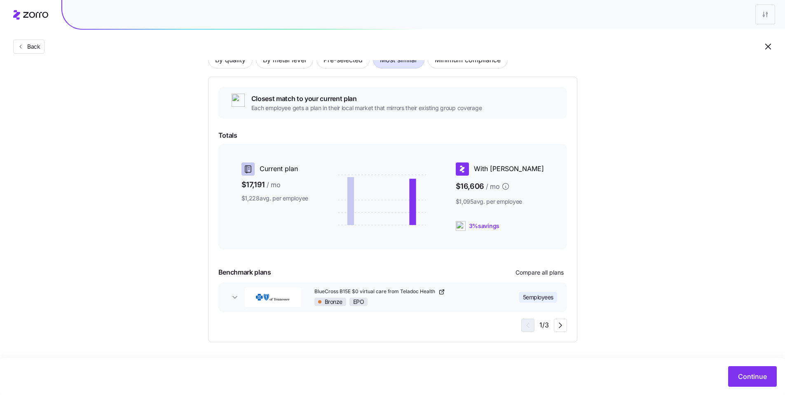
click at [326, 289] on div "Continue" at bounding box center [392, 376] width 785 height 37
click at [326, 289] on span "Continue" at bounding box center [752, 376] width 29 height 10
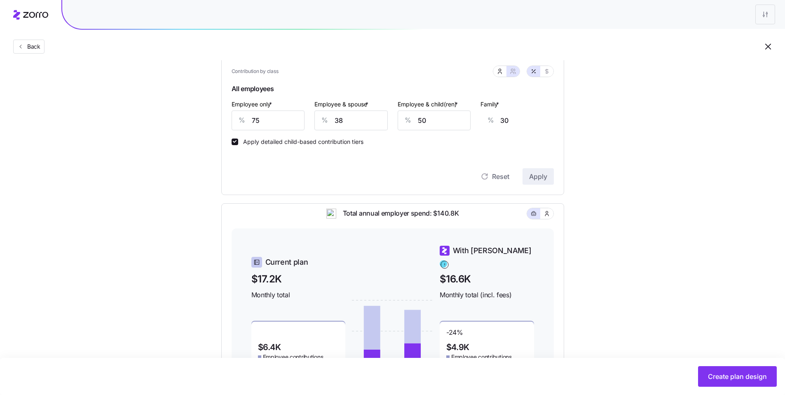
scroll to position [183, 0]
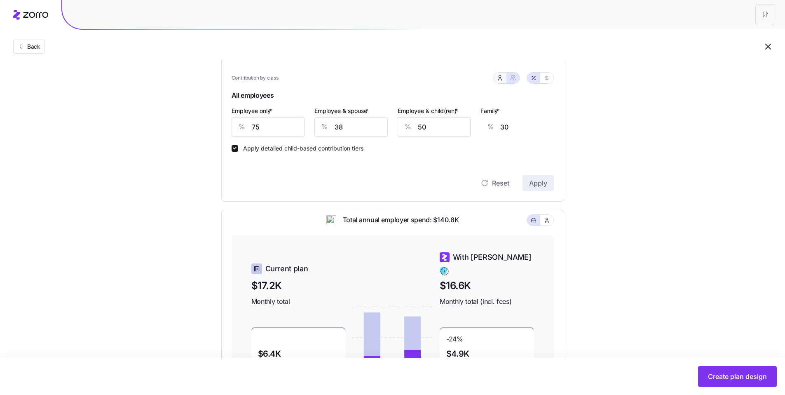
click at [326, 79] on icon "button" at bounding box center [499, 78] width 7 height 7
type input "0"
drag, startPoint x: 282, startPoint y: 131, endPoint x: 230, endPoint y: 123, distance: 52.1
click at [229, 124] on div "Contribution Classes Residential location State Rating area None Apply smart di…" at bounding box center [392, 79] width 343 height 243
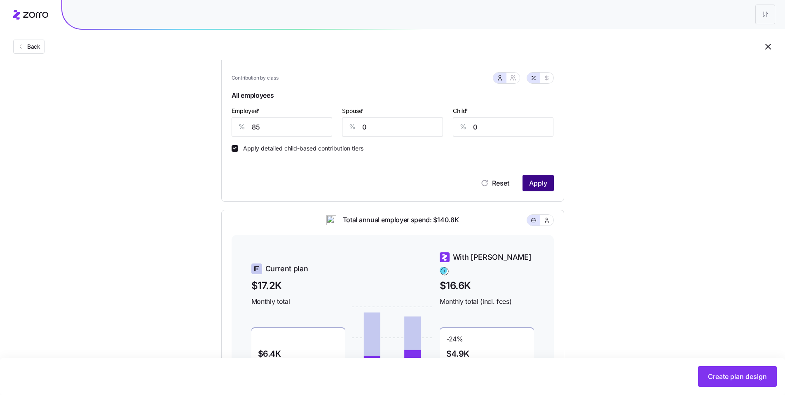
click at [326, 185] on span "Apply" at bounding box center [538, 183] width 18 height 10
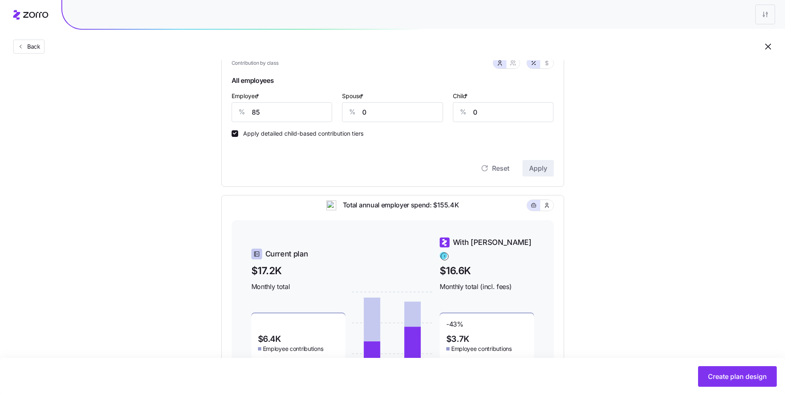
scroll to position [103, 0]
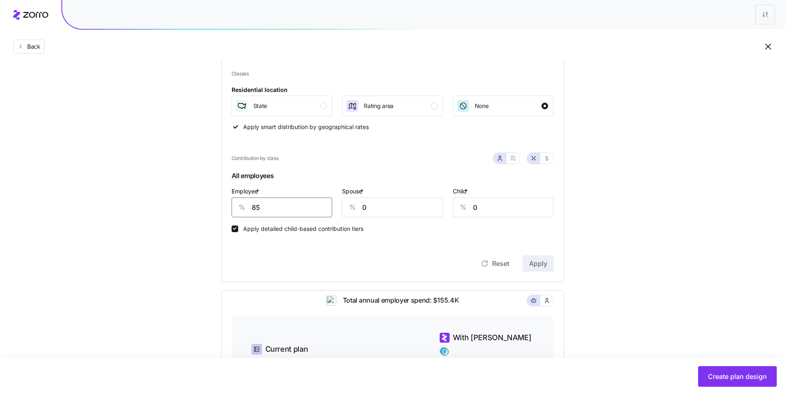
drag, startPoint x: 246, startPoint y: 205, endPoint x: 238, endPoint y: 203, distance: 8.1
click at [238, 203] on div "% 85" at bounding box center [281, 207] width 101 height 20
type input "75"
click at [326, 262] on span "Apply" at bounding box center [538, 263] width 18 height 10
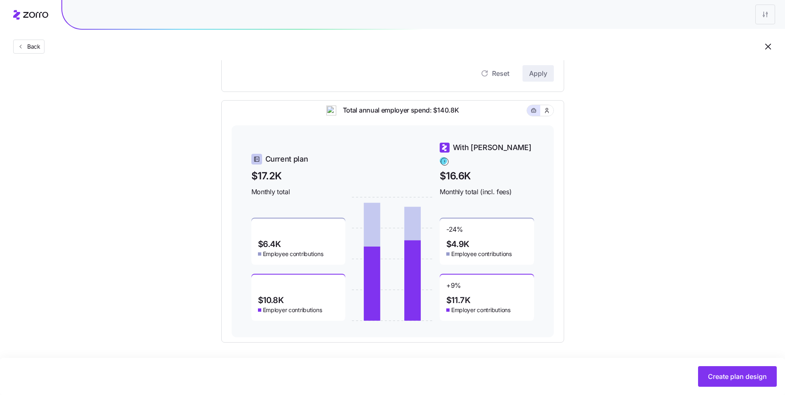
scroll to position [293, 0]
click at [326, 289] on span "Create plan design" at bounding box center [737, 376] width 59 height 10
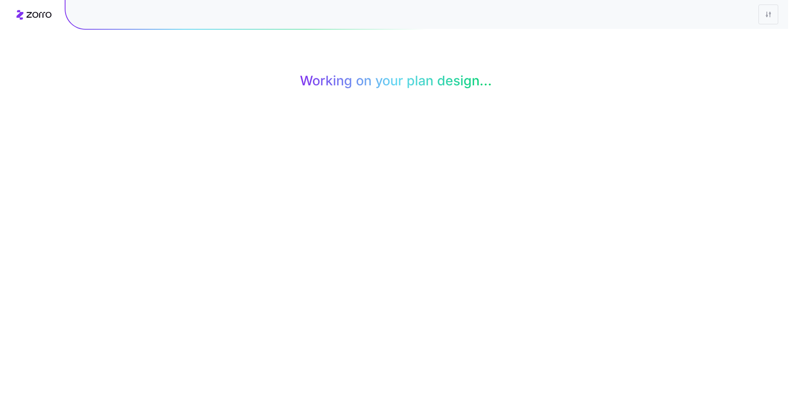
scroll to position [0, 0]
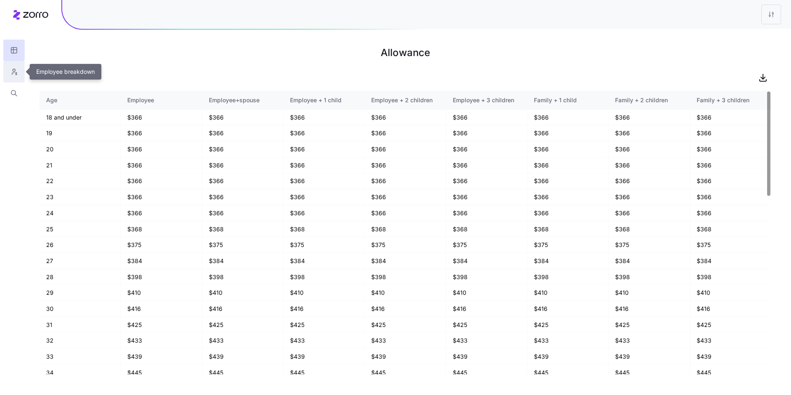
click at [20, 72] on button "button" at bounding box center [13, 71] width 21 height 21
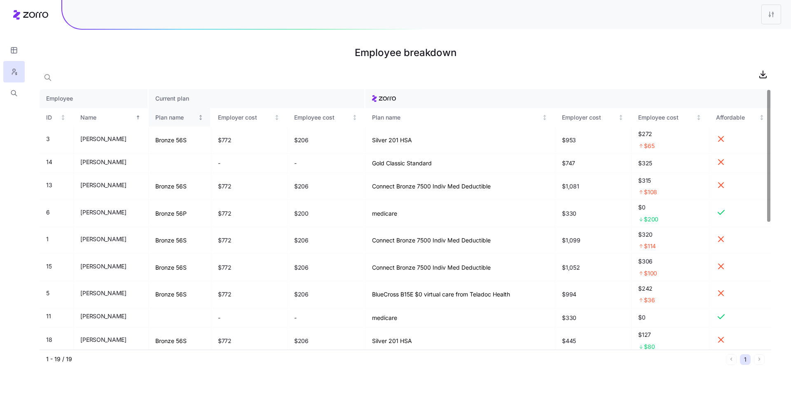
click at [194, 118] on div "Plan name" at bounding box center [175, 117] width 41 height 9
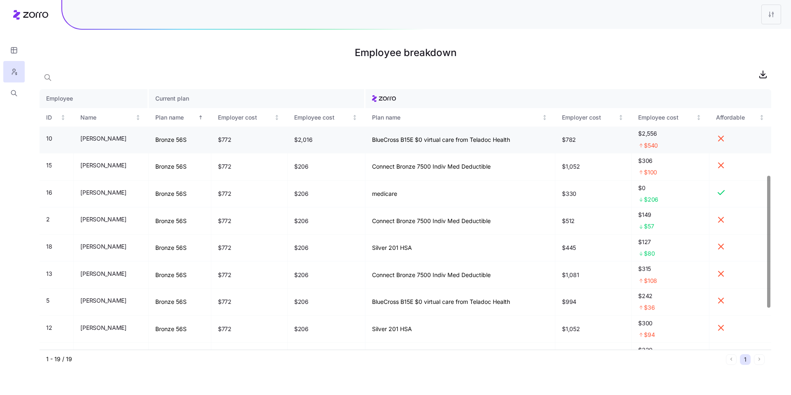
scroll to position [70, 0]
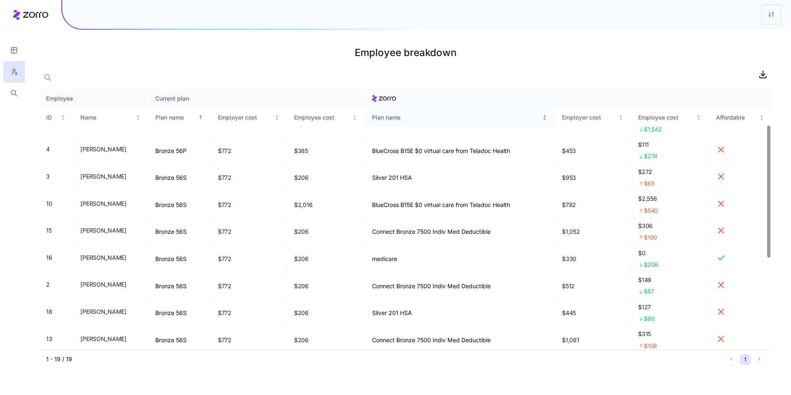
click at [326, 121] on div "Plan name" at bounding box center [456, 117] width 168 height 9
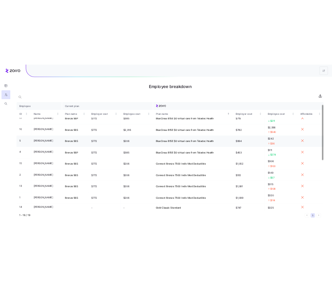
scroll to position [0, 0]
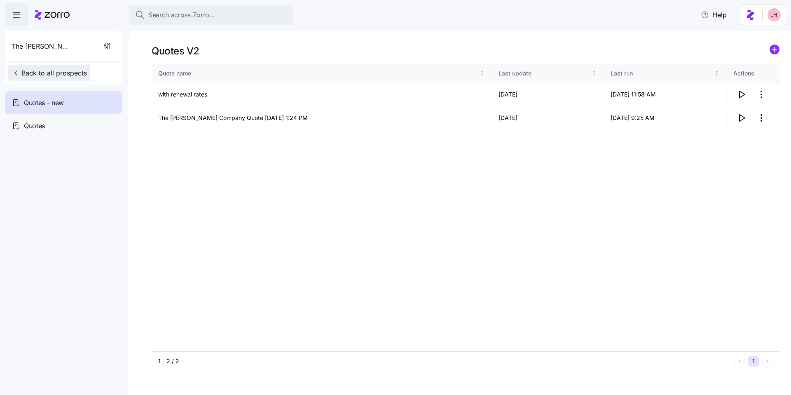
click at [56, 69] on span "Back to all prospects" at bounding box center [49, 73] width 75 height 10
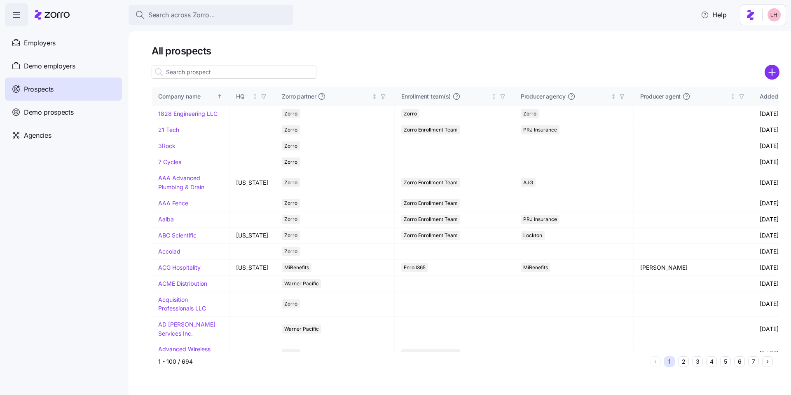
click at [772, 71] on icon "add icon" at bounding box center [772, 72] width 0 height 6
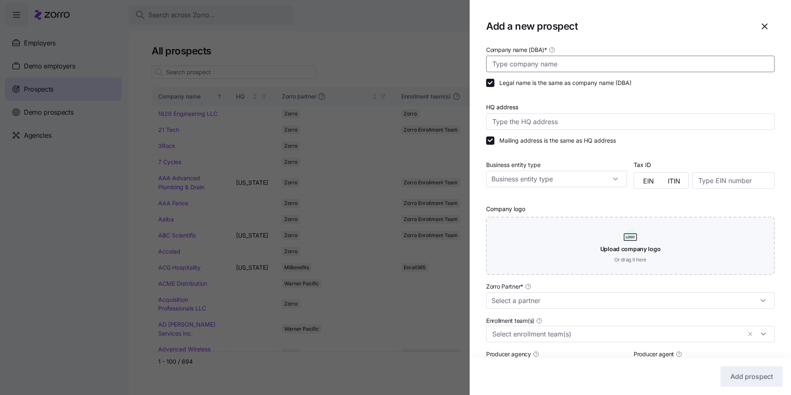
click at [562, 66] on input "Company name (DBA) *" at bounding box center [630, 64] width 288 height 16
type input "Fusion Parking"
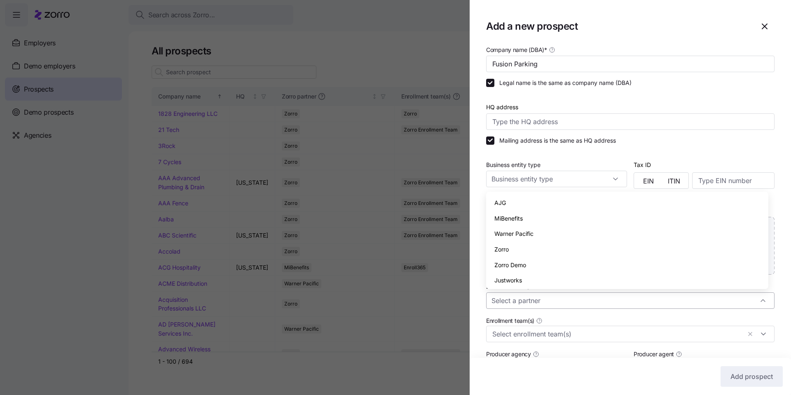
click at [567, 306] on input "Zorro Partner *" at bounding box center [630, 300] width 288 height 16
click at [503, 252] on span "Zorro" at bounding box center [501, 249] width 14 height 9
type input "Zorro"
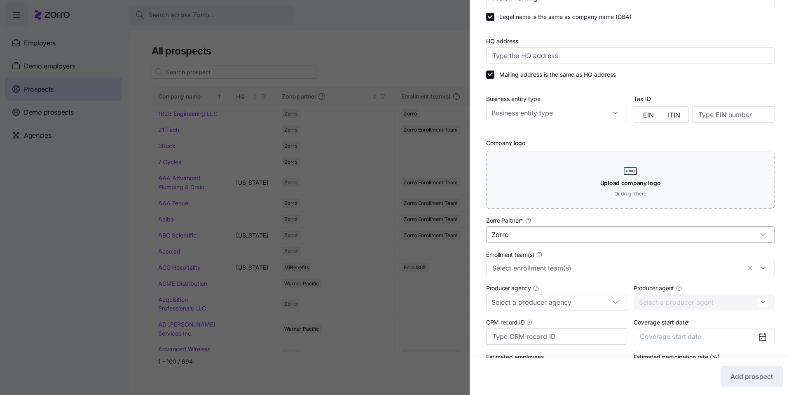
scroll to position [124, 0]
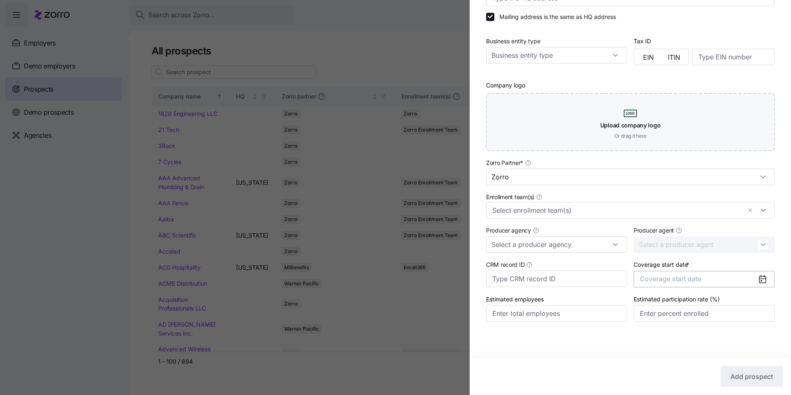
click at [688, 280] on span "Coverage start date" at bounding box center [670, 278] width 61 height 8
click at [751, 304] on icon "button" at bounding box center [753, 304] width 8 height 8
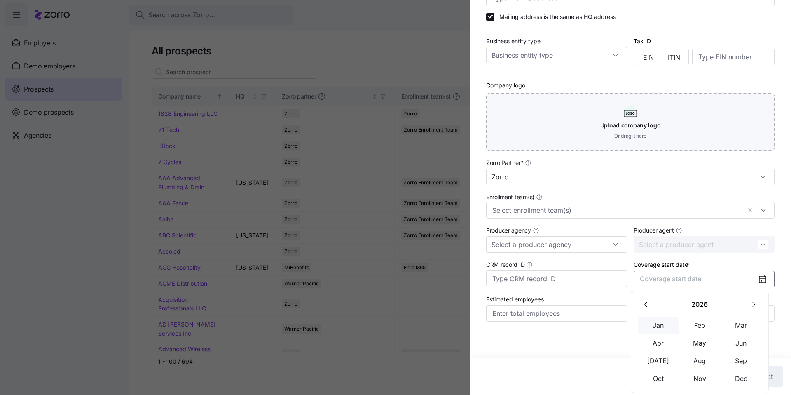
click at [661, 323] on button "Jan" at bounding box center [658, 324] width 41 height 17
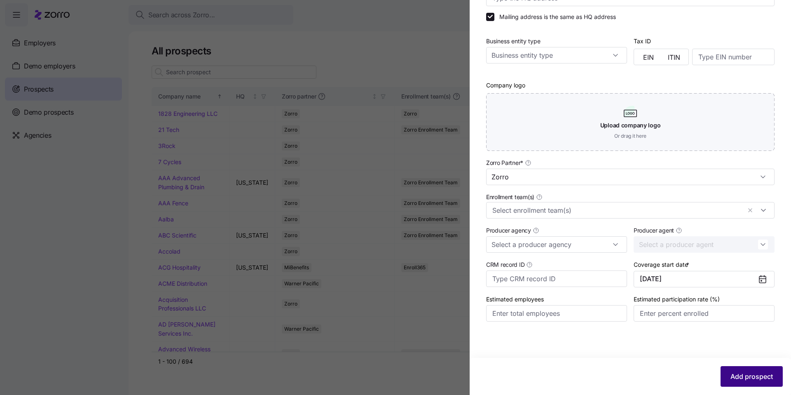
click at [755, 385] on button "Add prospect" at bounding box center [751, 376] width 62 height 21
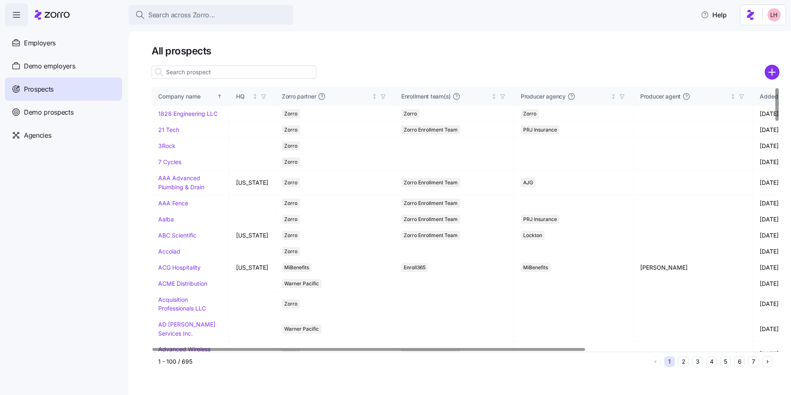
click at [266, 79] on div at bounding box center [234, 72] width 165 height 16
click at [266, 75] on input at bounding box center [234, 71] width 165 height 13
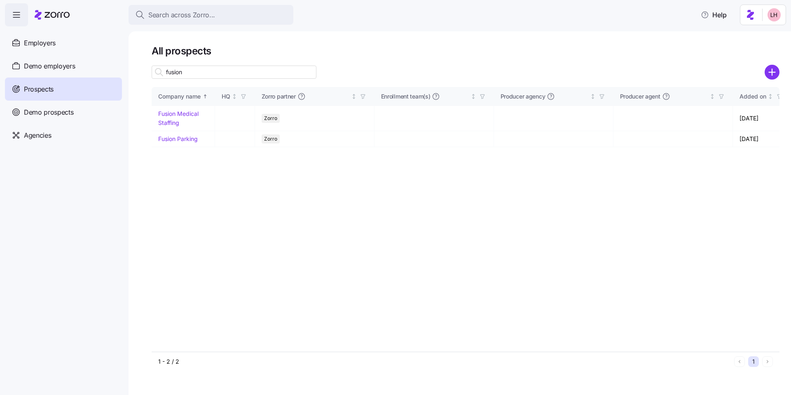
type input "fusion"
click at [189, 138] on link "Fusion Parking" at bounding box center [178, 138] width 40 height 7
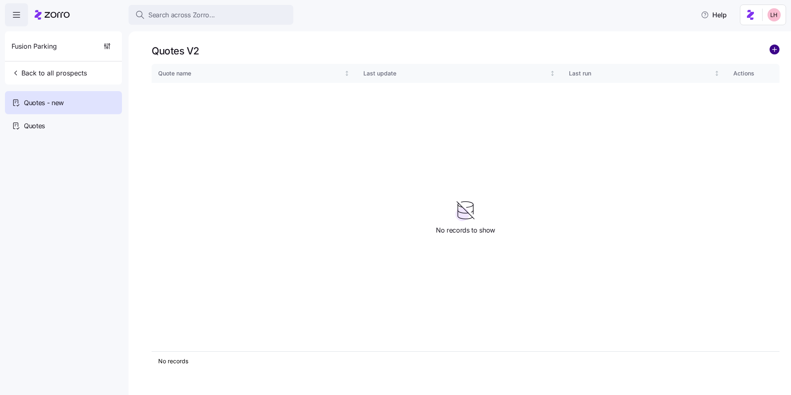
click at [774, 50] on circle "add icon" at bounding box center [774, 49] width 9 height 9
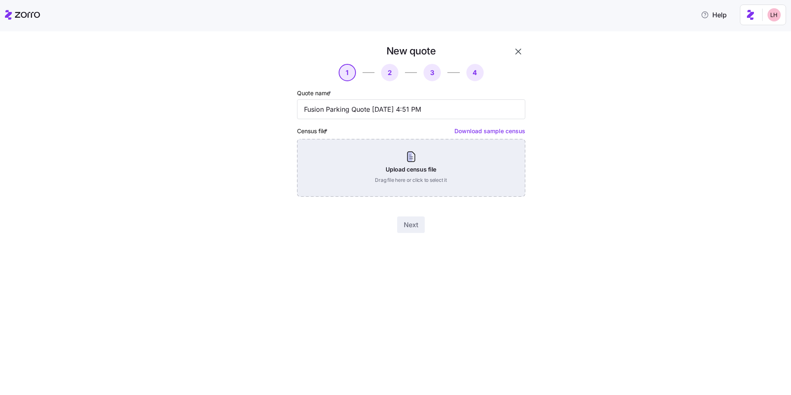
click at [409, 171] on div "Upload census file Drag file here or click to select it" at bounding box center [411, 168] width 228 height 58
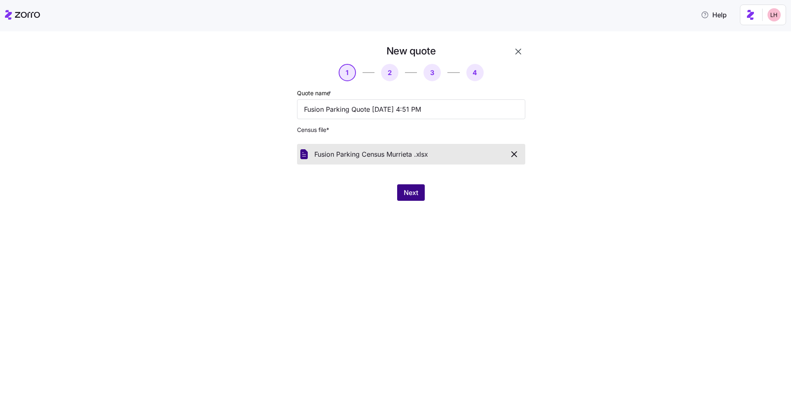
click at [404, 196] on span "Next" at bounding box center [411, 192] width 14 height 10
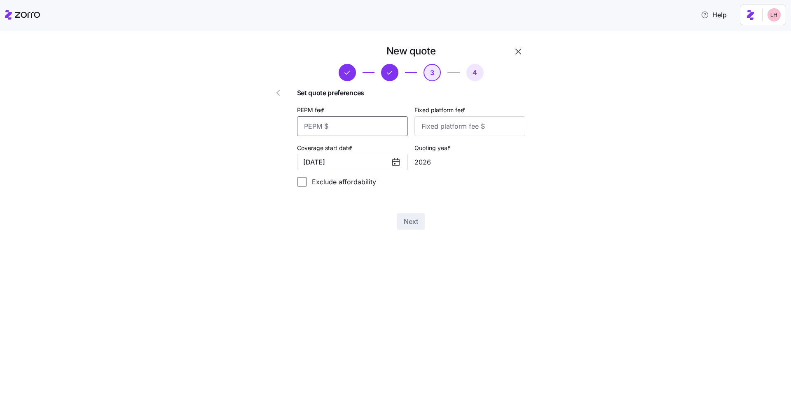
click at [369, 129] on input "PEPM fee *" at bounding box center [352, 126] width 111 height 20
type input "0"
type input "50"
type input "100"
click at [414, 216] on span "Next" at bounding box center [411, 221] width 14 height 10
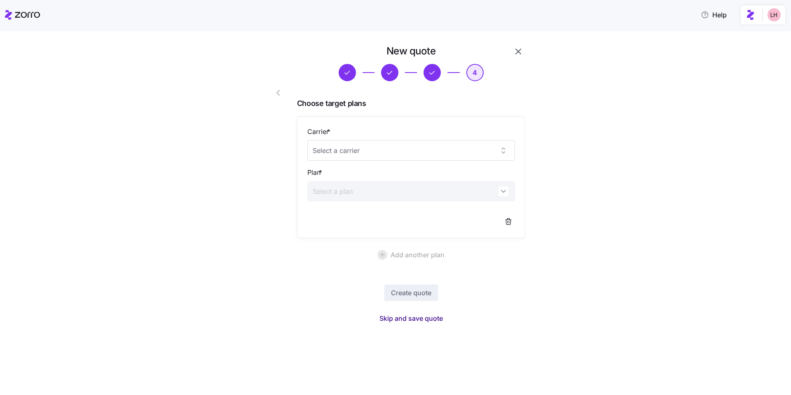
click at [423, 319] on span "Skip and save quote" at bounding box center [410, 318] width 63 height 10
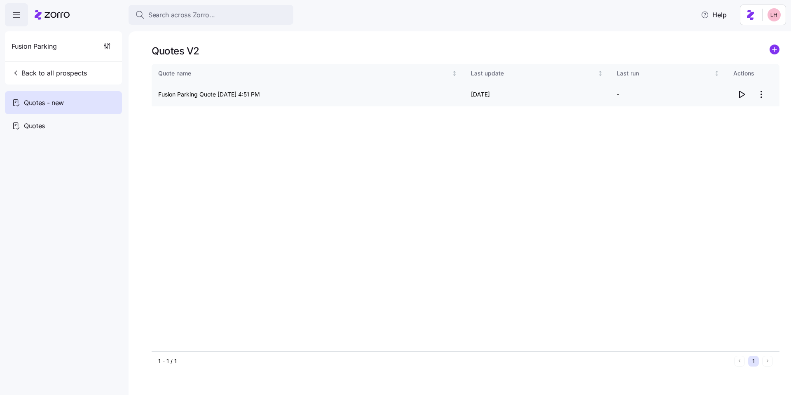
click at [744, 94] on icon "button" at bounding box center [741, 94] width 5 height 7
click at [777, 48] on circle "add icon" at bounding box center [774, 49] width 9 height 9
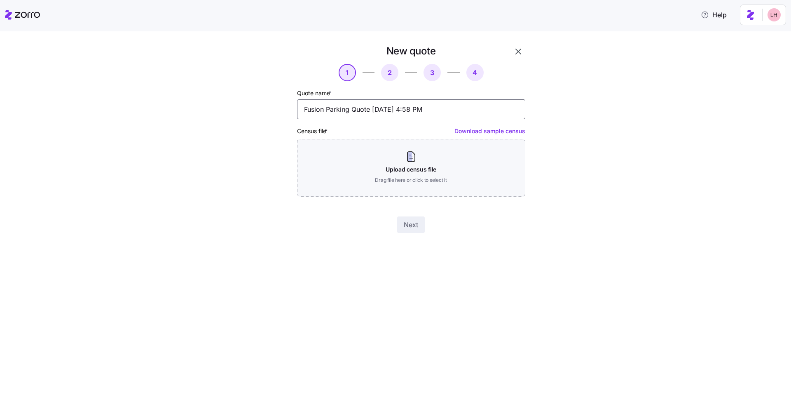
drag, startPoint x: 444, startPoint y: 111, endPoint x: 211, endPoint y: 92, distance: 233.1
click at [225, 95] on div "New quote 1 2 3 4 Quote name * Fusion Parking Quote 09/22/2025 4:58 PM Census f…" at bounding box center [401, 143] width 756 height 198
click at [322, 108] on input "Only Salaried" at bounding box center [411, 109] width 228 height 20
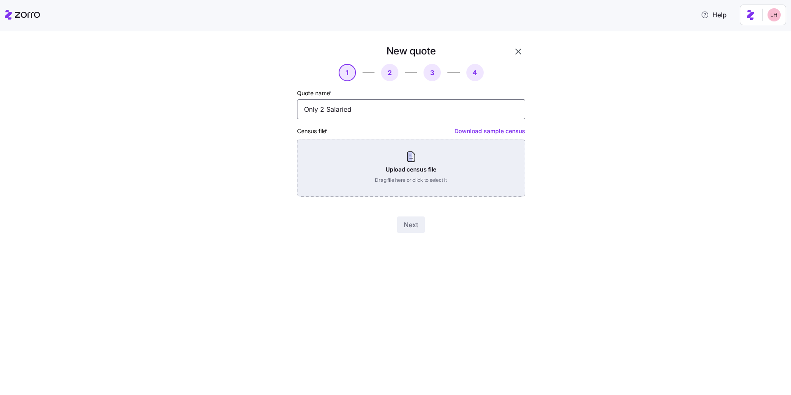
type input "Only 2 Salaried"
click at [409, 172] on div "Upload census file Drag file here or click to select it" at bounding box center [411, 168] width 228 height 58
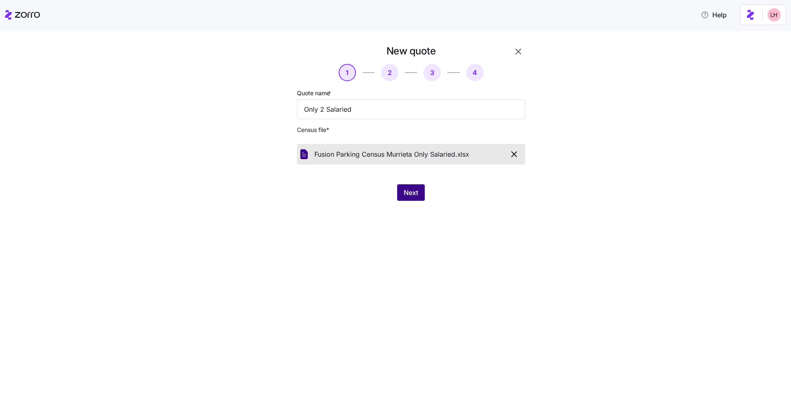
click at [402, 189] on button "Next" at bounding box center [411, 192] width 28 height 16
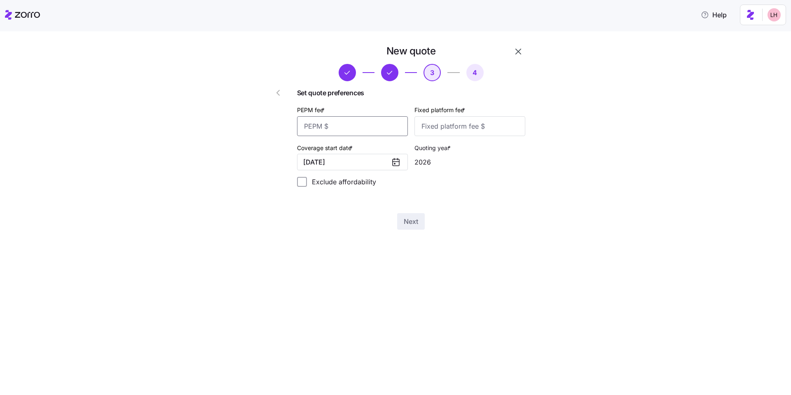
click at [389, 126] on input "PEPM fee *" at bounding box center [352, 126] width 111 height 20
type input "450"
click at [469, 129] on input "Fixed platform fee *" at bounding box center [469, 126] width 111 height 20
type input "100"
click at [415, 215] on button "Next" at bounding box center [411, 221] width 28 height 16
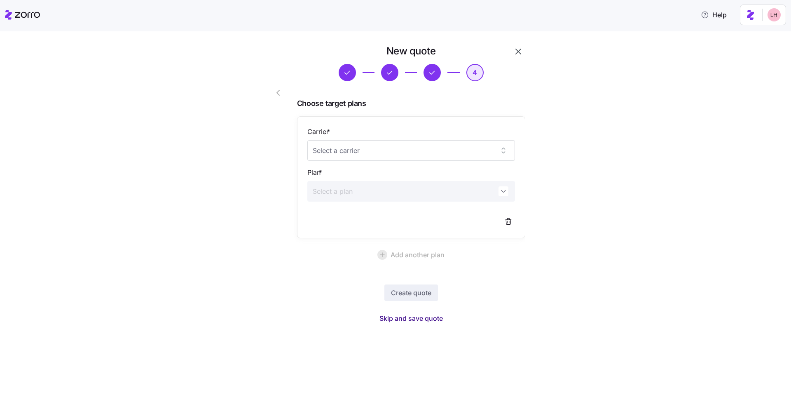
click at [439, 323] on button "Skip and save quote" at bounding box center [411, 318] width 77 height 15
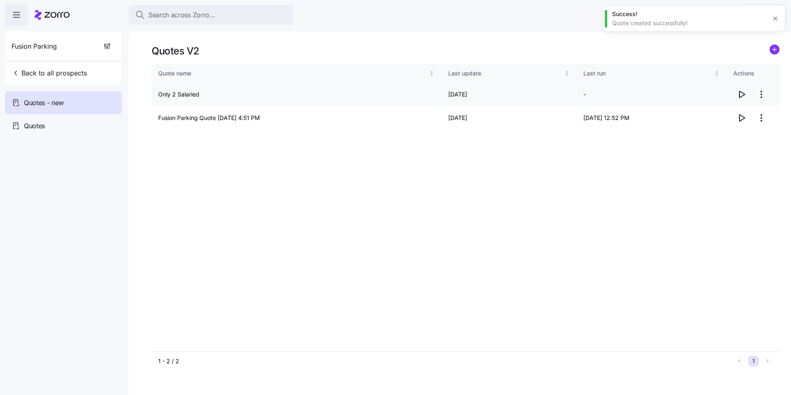
click at [744, 93] on icon "button" at bounding box center [741, 94] width 10 height 10
click at [767, 97] on html "Search across Zorro... Help Fusion Parking Back to all prospects Quotes - new Q…" at bounding box center [395, 195] width 791 height 390
click at [741, 111] on div "Edit quote" at bounding box center [728, 114] width 76 height 13
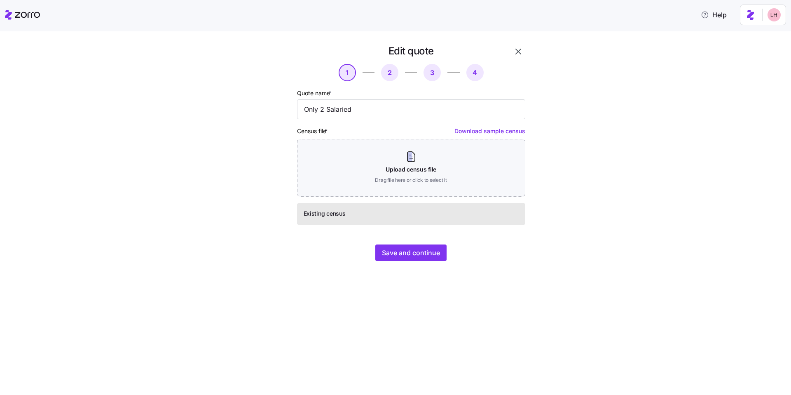
click at [446, 250] on div "Save and continue" at bounding box center [411, 252] width 228 height 16
click at [441, 252] on button "Save and continue" at bounding box center [410, 252] width 71 height 16
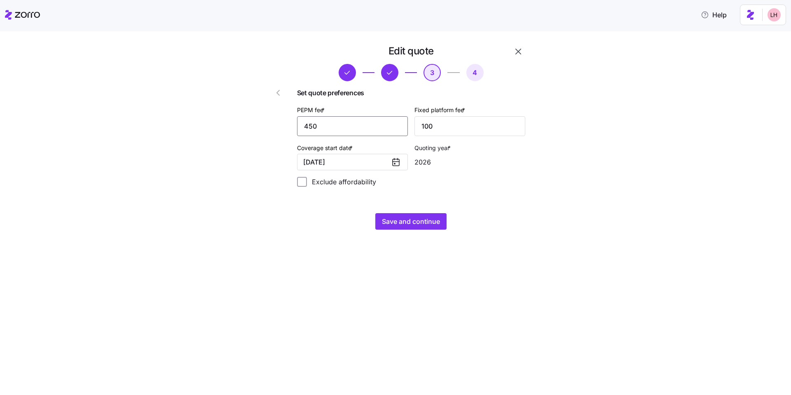
drag, startPoint x: 351, startPoint y: 129, endPoint x: 260, endPoint y: 124, distance: 90.3
click at [260, 125] on div "Edit quote 3 4 Set quote preferences PEPM fee * 450 Fixed platform fee * 100 Co…" at bounding box center [388, 137] width 282 height 192
type input "470"
click at [413, 219] on span "Save and continue" at bounding box center [411, 221] width 58 height 10
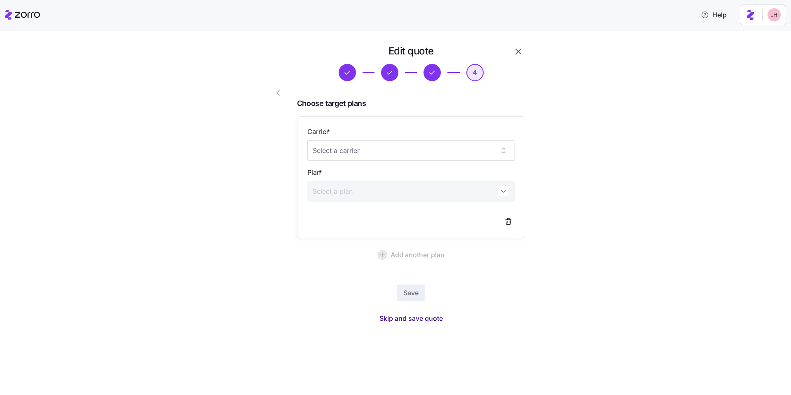
click at [429, 322] on span "Skip and save quote" at bounding box center [410, 318] width 63 height 10
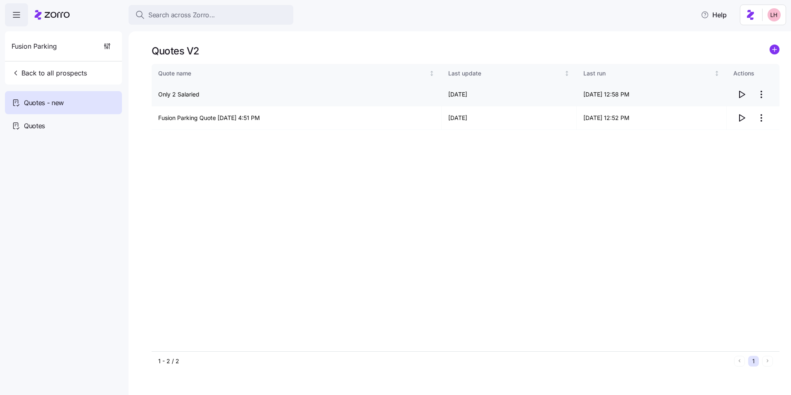
click at [742, 94] on icon "button" at bounding box center [741, 94] width 10 height 10
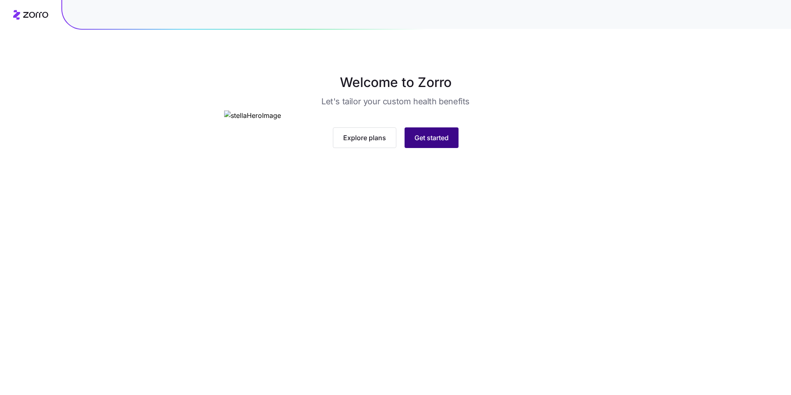
click at [443, 143] on span "Get started" at bounding box center [431, 138] width 34 height 10
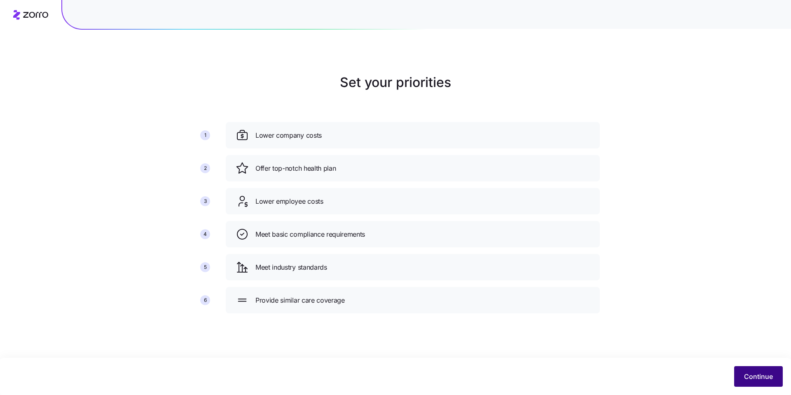
click at [754, 381] on button "Continue" at bounding box center [758, 376] width 49 height 21
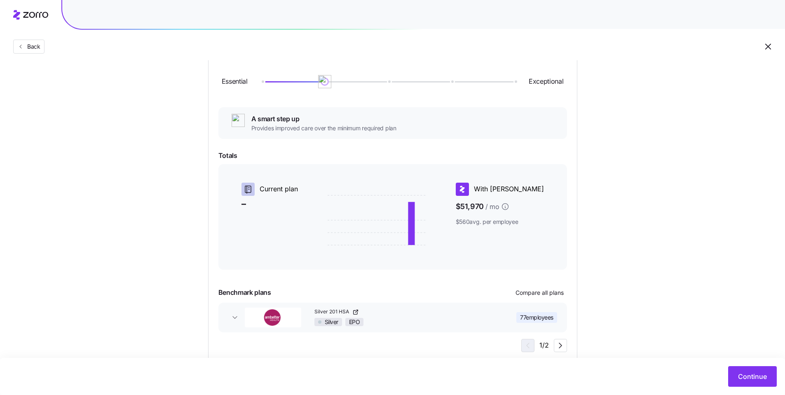
scroll to position [11, 0]
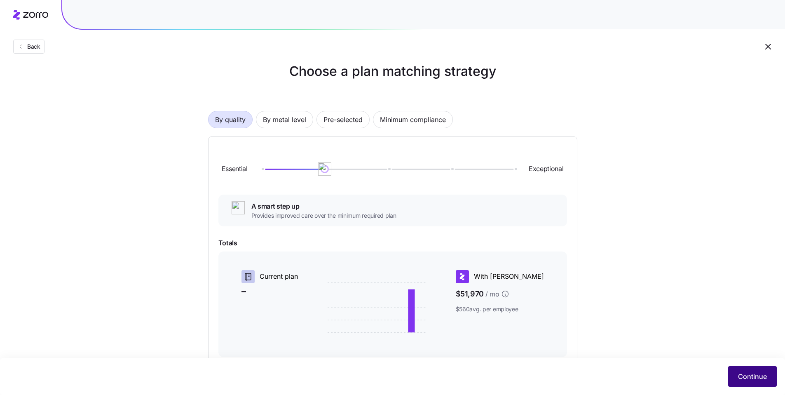
click at [746, 376] on span "Continue" at bounding box center [752, 376] width 29 height 10
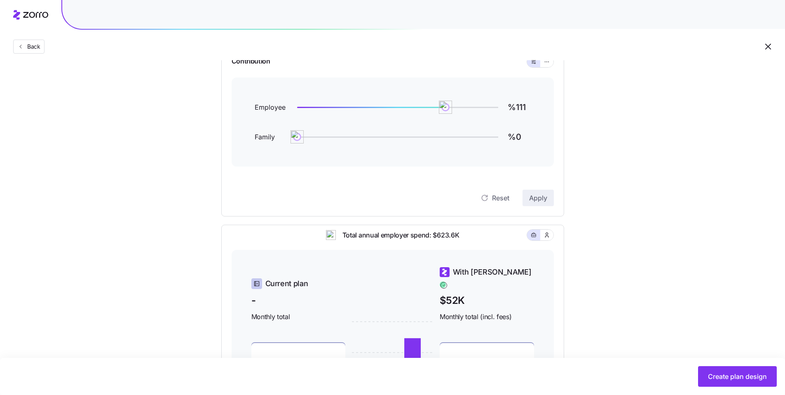
scroll to position [39, 0]
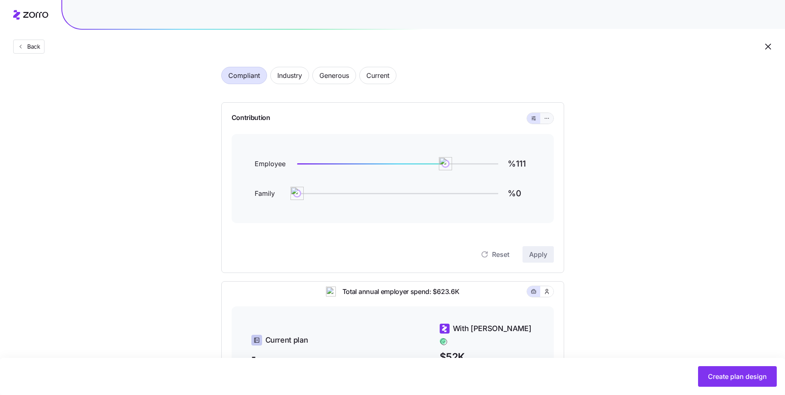
click at [543, 122] on button "button" at bounding box center [546, 118] width 13 height 11
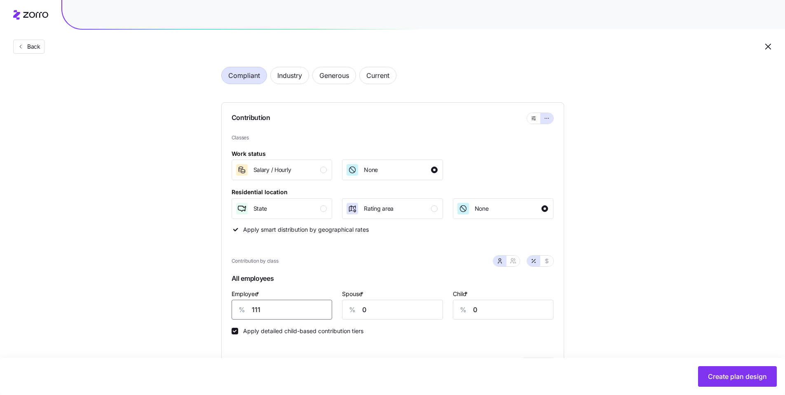
drag, startPoint x: 247, startPoint y: 310, endPoint x: 222, endPoint y: 307, distance: 25.7
click at [222, 309] on div "Contribution Classes Work status Salary / [DEMOGRAPHIC_DATA] None Residential l…" at bounding box center [392, 243] width 343 height 282
click at [323, 174] on div "Salary / Hourly" at bounding box center [281, 169] width 92 height 13
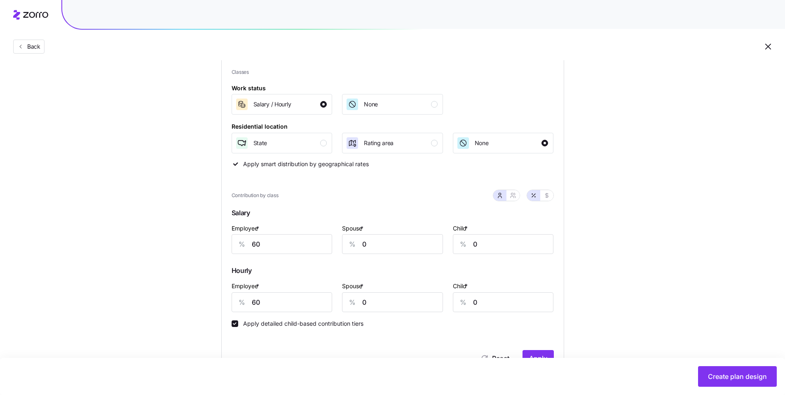
scroll to position [107, 0]
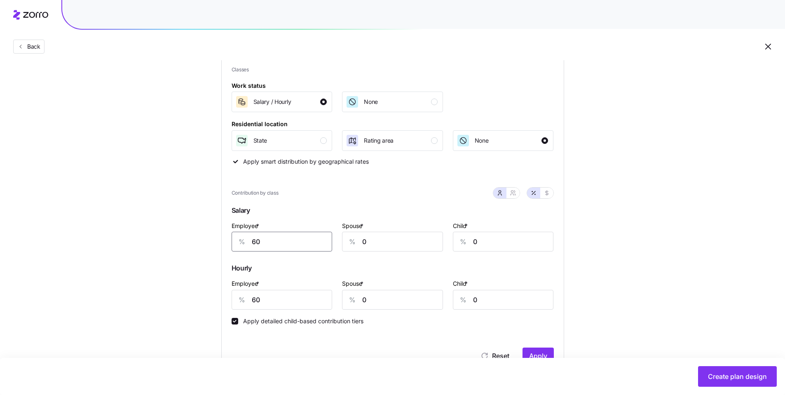
click at [272, 242] on input "60" at bounding box center [281, 241] width 101 height 20
drag, startPoint x: 271, startPoint y: 242, endPoint x: 229, endPoint y: 240, distance: 42.0
click at [229, 240] on div "Contribution Classes Work status Salary / [DEMOGRAPHIC_DATA] None Residential l…" at bounding box center [392, 204] width 343 height 340
type input "80"
drag, startPoint x: 243, startPoint y: 295, endPoint x: 218, endPoint y: 291, distance: 25.1
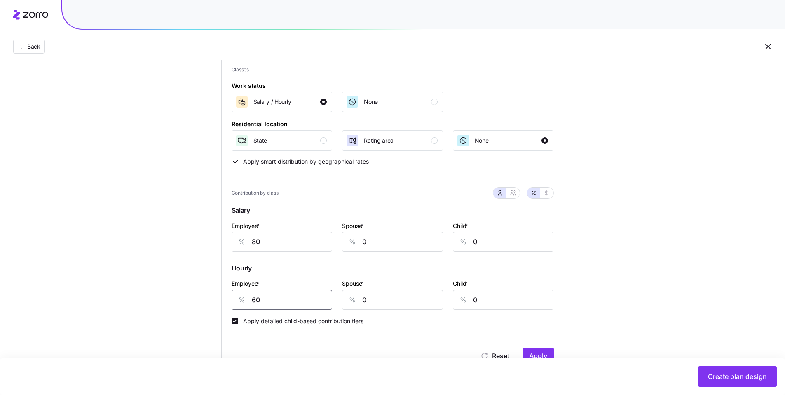
click at [218, 291] on div "Compliant Industry Generous Current Contribution Classes Work status Salary / […" at bounding box center [392, 307] width 369 height 636
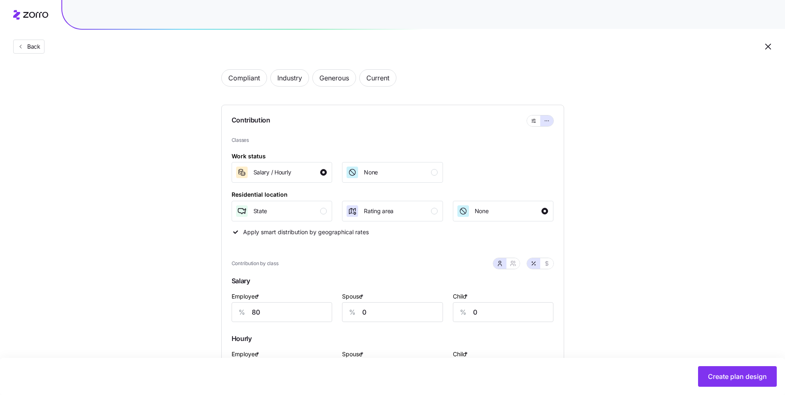
scroll to position [0, 0]
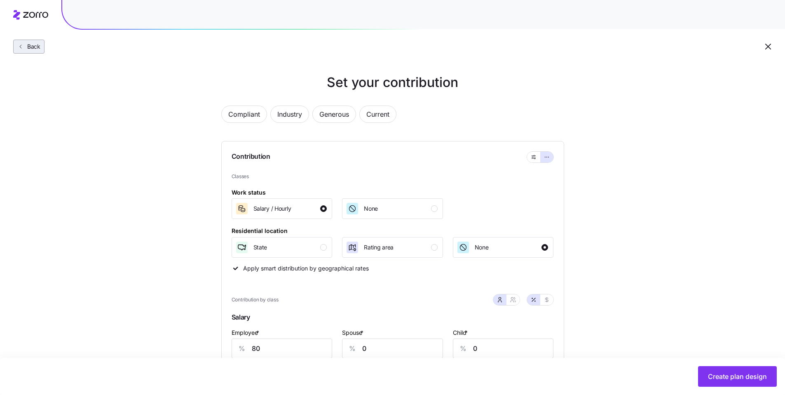
type input "50"
click at [33, 49] on span "Back" at bounding box center [32, 46] width 16 height 8
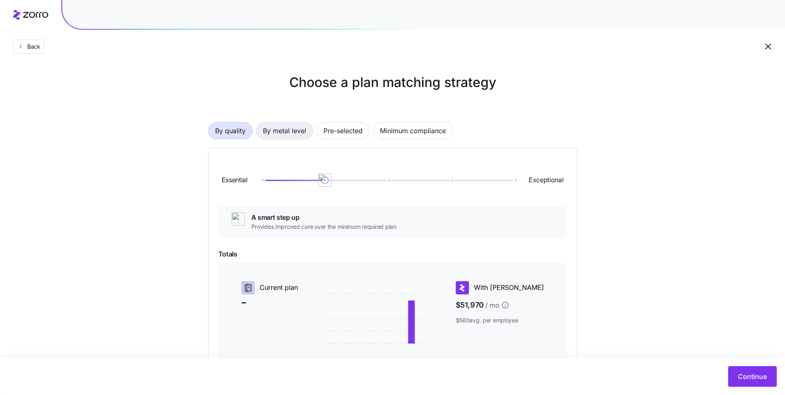
click at [300, 132] on span "By metal level" at bounding box center [284, 130] width 43 height 16
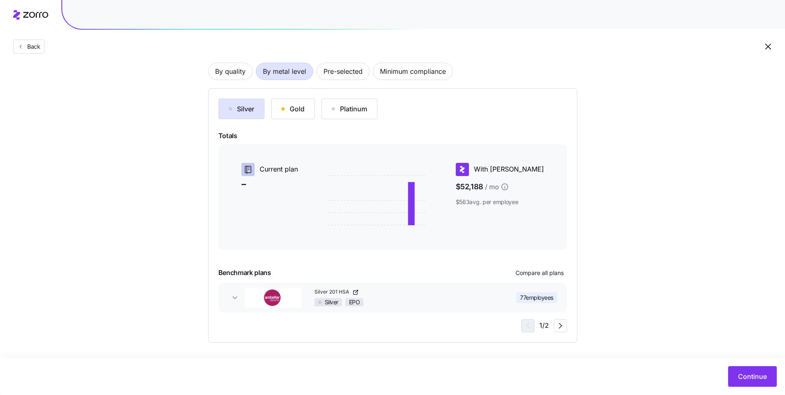
scroll to position [60, 0]
click at [741, 372] on span "Continue" at bounding box center [752, 376] width 29 height 10
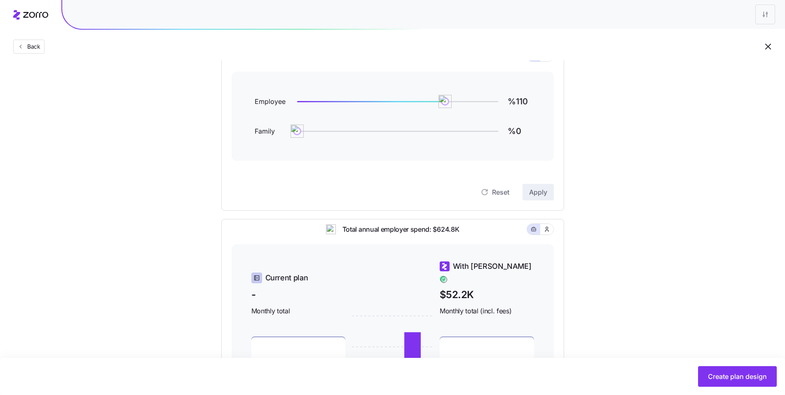
scroll to position [29, 0]
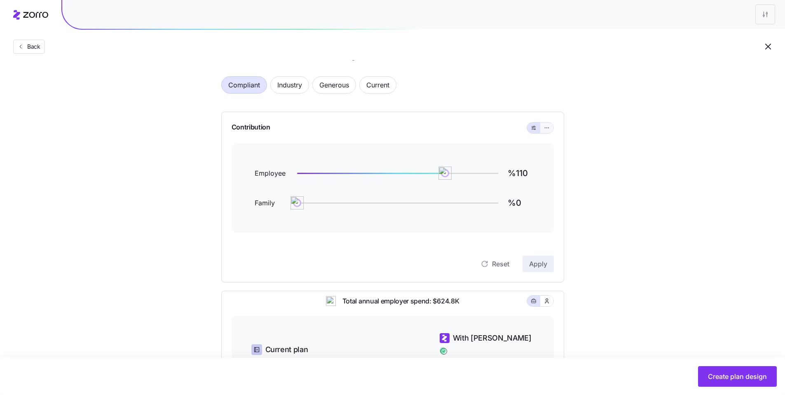
click at [549, 129] on button "button" at bounding box center [546, 127] width 7 height 7
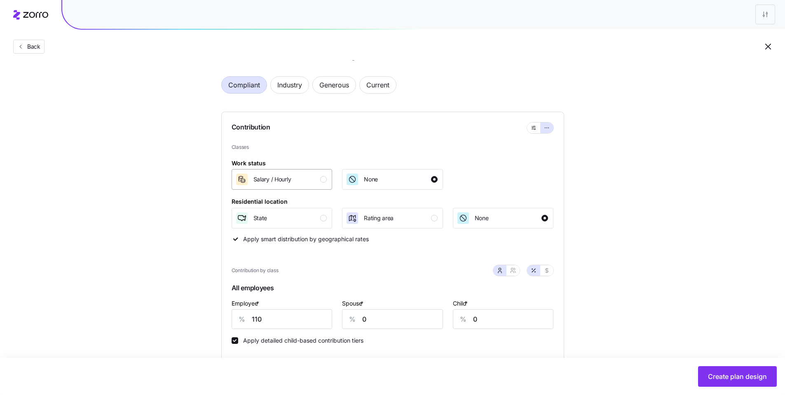
click at [323, 181] on div "button" at bounding box center [323, 179] width 7 height 7
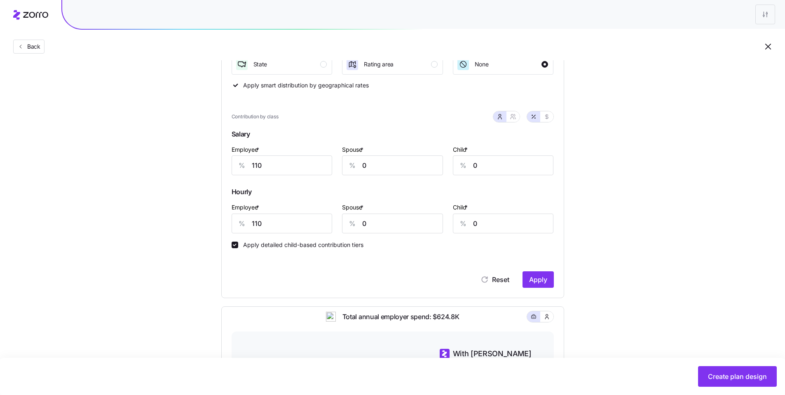
scroll to position [186, 0]
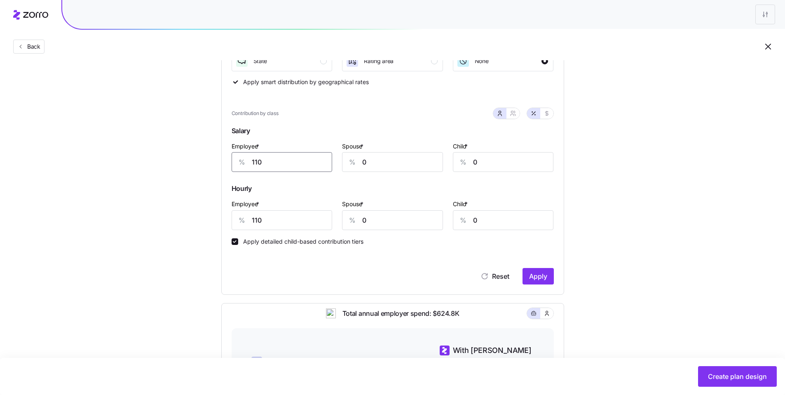
drag, startPoint x: 264, startPoint y: 163, endPoint x: 217, endPoint y: 152, distance: 47.5
click at [229, 156] on div "Contribution Classes Work status Salary / Hourly None Residential location Stat…" at bounding box center [392, 125] width 343 height 340
drag, startPoint x: 267, startPoint y: 157, endPoint x: 224, endPoint y: 150, distance: 43.8
click at [224, 150] on div "Contribution Classes Work status Salary / Hourly None Residential location Stat…" at bounding box center [392, 125] width 343 height 340
type input "70"
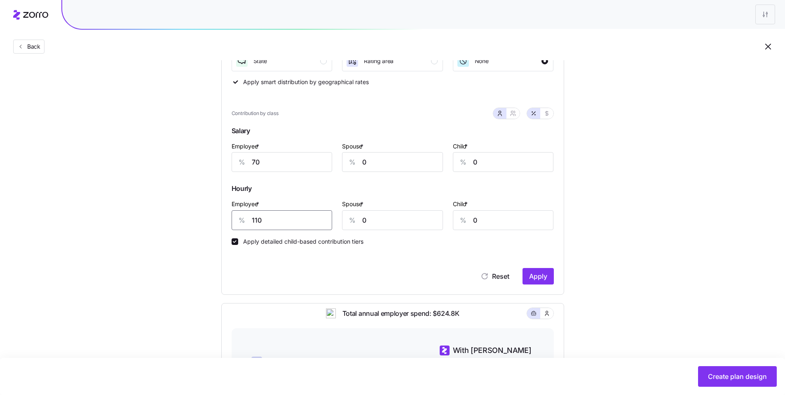
drag, startPoint x: 236, startPoint y: 215, endPoint x: 221, endPoint y: 211, distance: 15.3
click at [225, 211] on div "Contribution Classes Work status Salary / Hourly None Residential location Stat…" at bounding box center [392, 125] width 343 height 340
type input "50"
click at [544, 279] on span "Apply" at bounding box center [538, 276] width 18 height 10
click at [514, 116] on icon "button" at bounding box center [513, 113] width 7 height 7
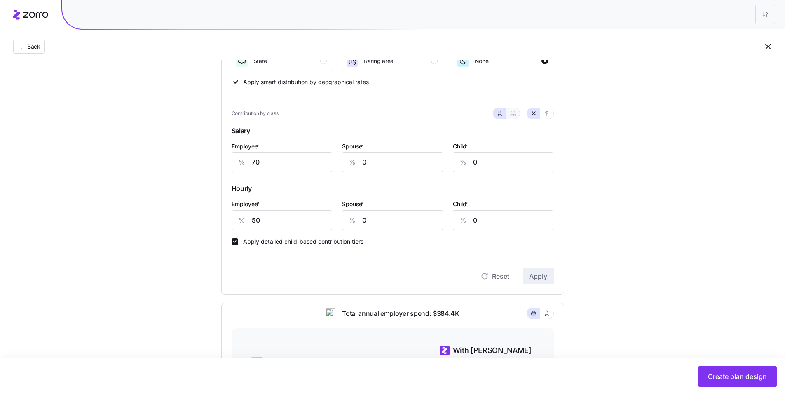
type input "35"
type input "45"
type input "25"
type input "32"
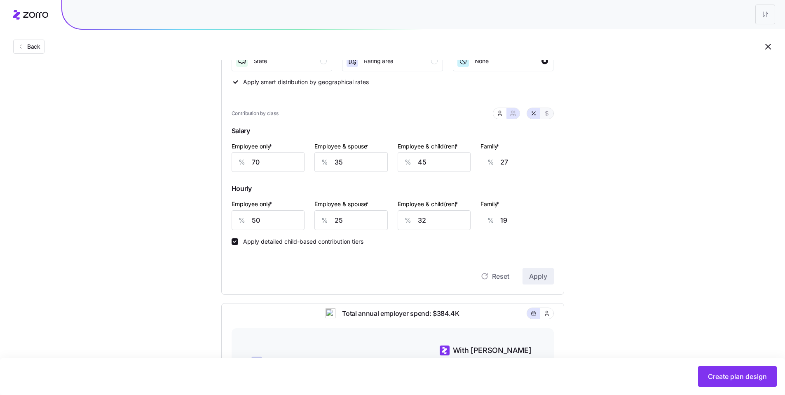
click at [547, 115] on icon "button" at bounding box center [546, 113] width 3 height 5
type input "523"
type input "374"
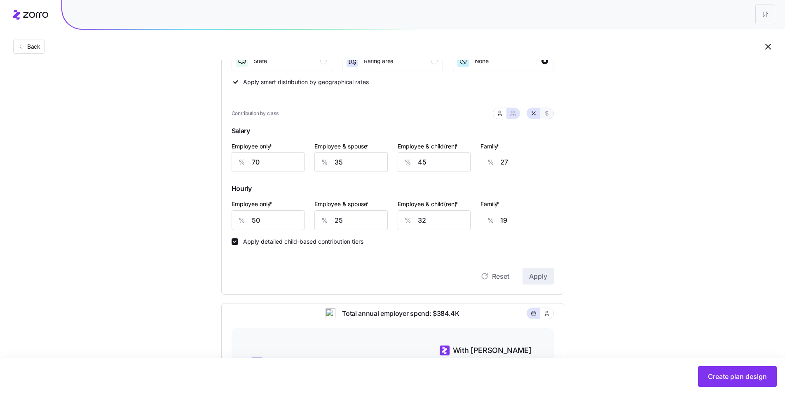
type input "374"
type input "523"
type input "374"
click at [503, 116] on button "button" at bounding box center [499, 113] width 13 height 11
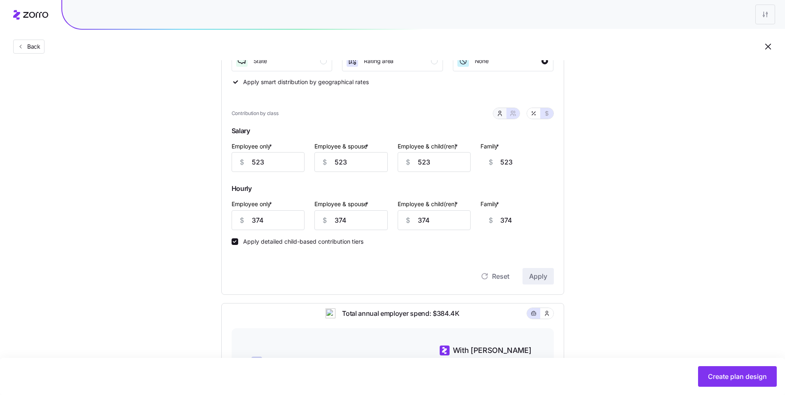
type input "0"
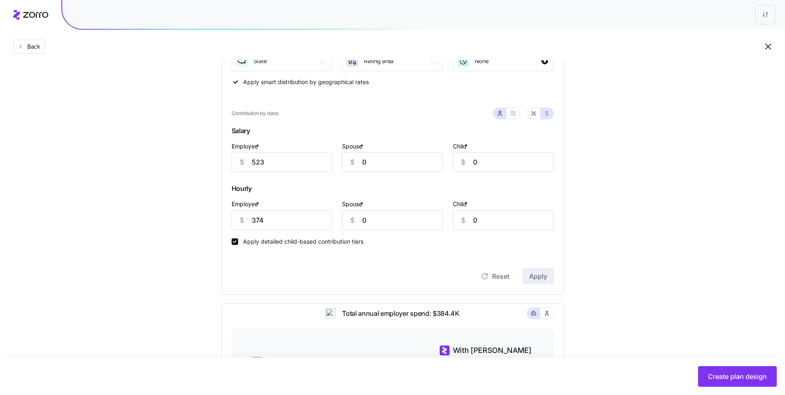
click at [628, 206] on div "Set your contribution Compliant Industry Generous Current Contribution Classes …" at bounding box center [392, 215] width 785 height 659
click at [532, 113] on icon "button" at bounding box center [533, 113] width 7 height 7
type input "70"
type input "50"
click at [546, 190] on span "Hourly" at bounding box center [392, 190] width 322 height 17
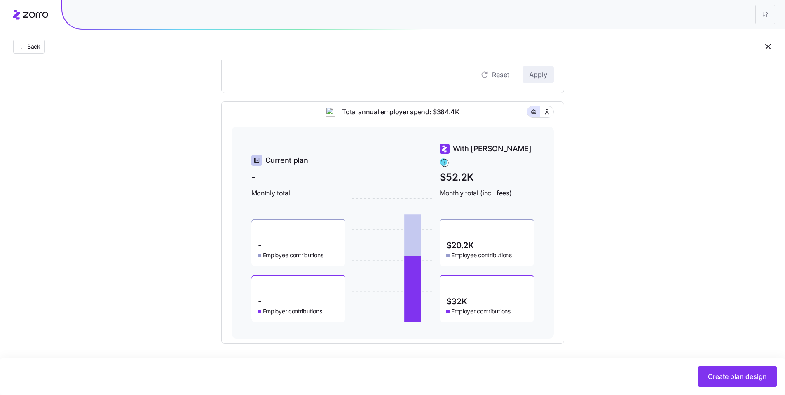
scroll to position [389, 0]
click at [721, 375] on span "Create plan design" at bounding box center [737, 376] width 59 height 10
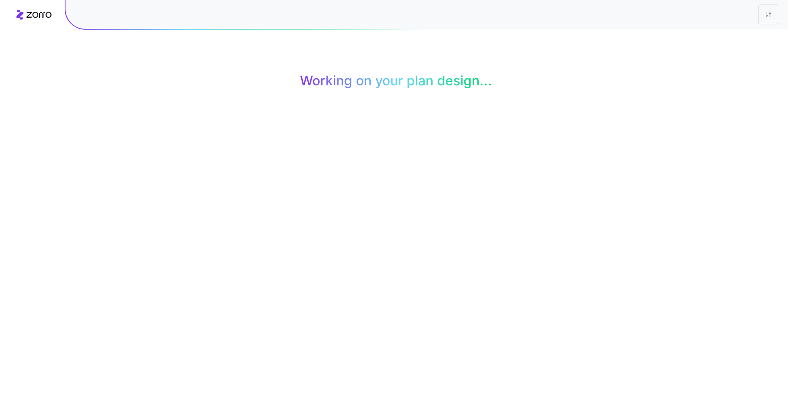
scroll to position [0, 0]
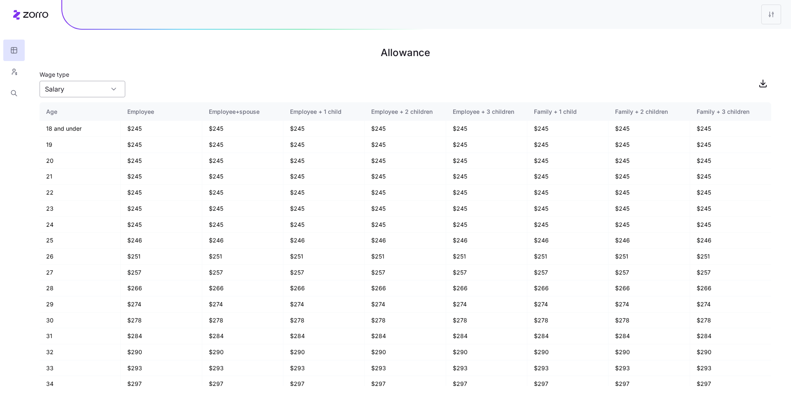
click at [105, 88] on input "Salary" at bounding box center [83, 89] width 86 height 16
click at [101, 120] on div "Hourly" at bounding box center [82, 127] width 79 height 16
type input "Hourly"
click at [189, 77] on div "Wage type Hourly" at bounding box center [406, 83] width 732 height 28
click at [15, 75] on icon "button" at bounding box center [13, 72] width 7 height 8
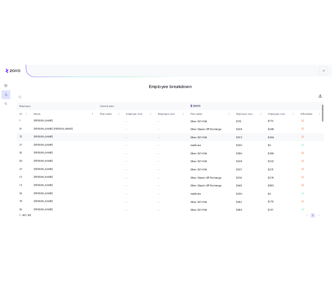
scroll to position [40, 0]
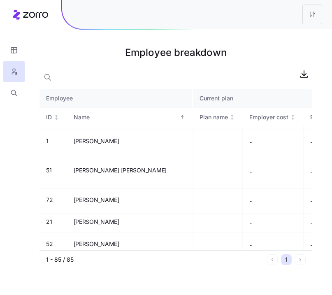
click at [291, 36] on main "Employee breakdown Employee Current plan ID Name Plan name Employer cost Employ…" at bounding box center [166, 147] width 332 height 295
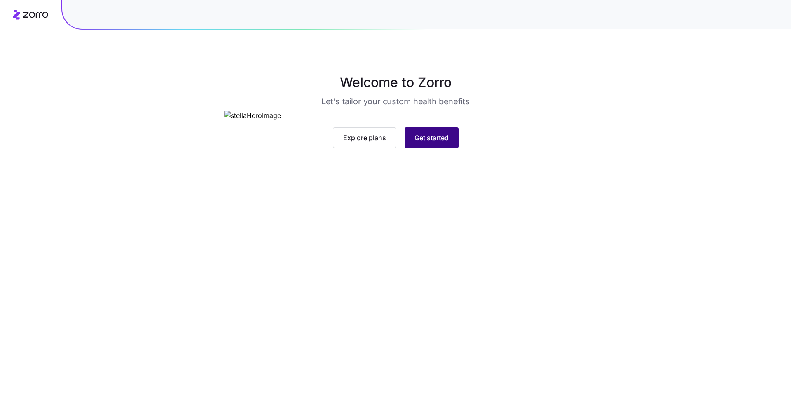
click at [432, 148] on button "Get started" at bounding box center [431, 137] width 54 height 21
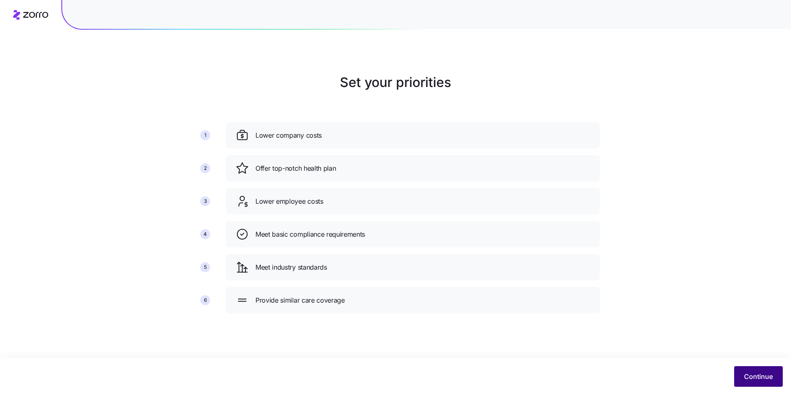
click at [772, 371] on span "Continue" at bounding box center [758, 376] width 29 height 10
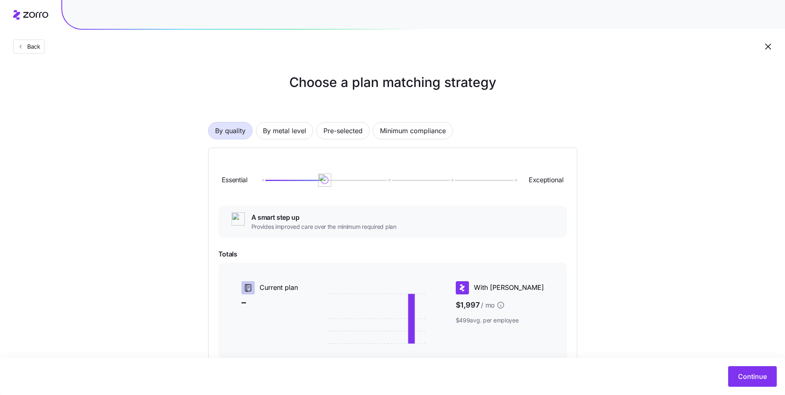
scroll to position [77, 0]
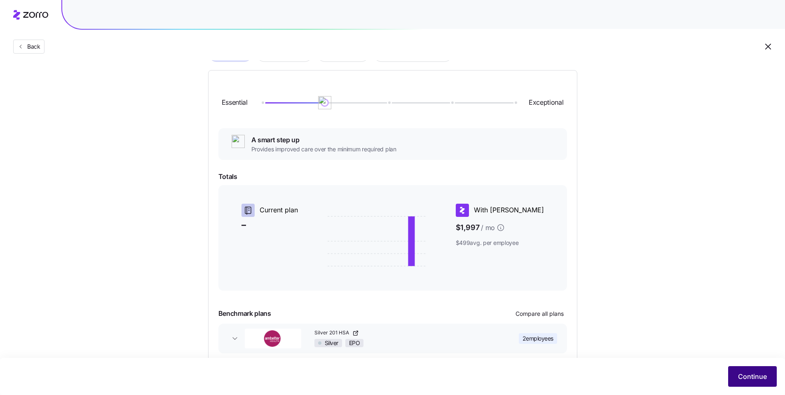
click at [750, 377] on span "Continue" at bounding box center [752, 376] width 29 height 10
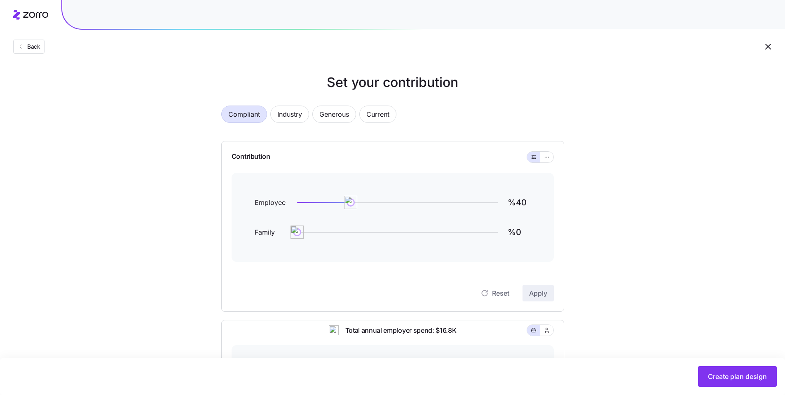
scroll to position [74, 0]
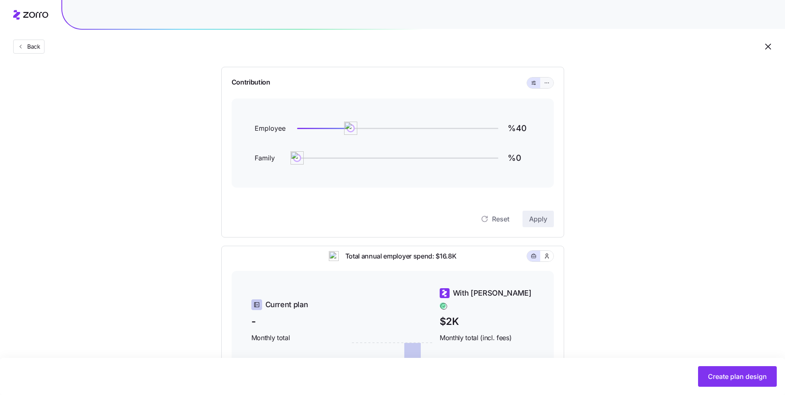
click at [542, 82] on button "button" at bounding box center [546, 82] width 13 height 11
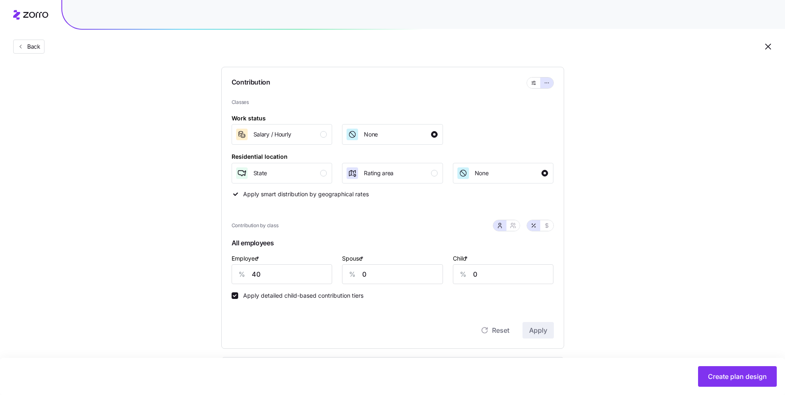
scroll to position [91, 0]
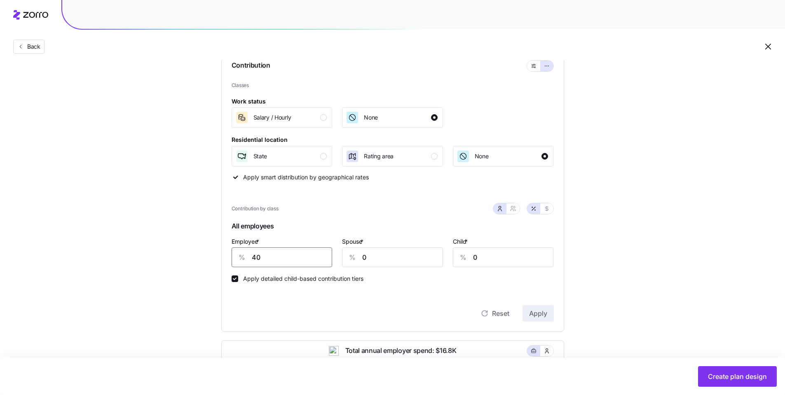
drag, startPoint x: 239, startPoint y: 261, endPoint x: 221, endPoint y: 259, distance: 18.7
click at [230, 259] on div "Contribution Classes Work status Salary / [DEMOGRAPHIC_DATA] None Residential l…" at bounding box center [392, 191] width 343 height 282
type input "60"
click at [537, 307] on button "Apply" at bounding box center [537, 313] width 31 height 16
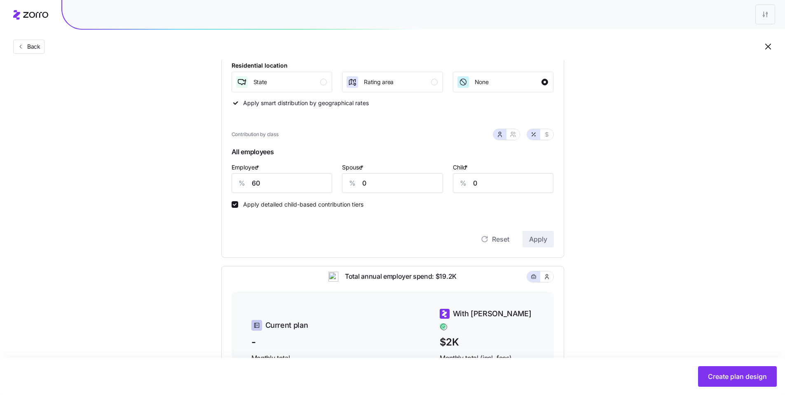
scroll to position [117, 0]
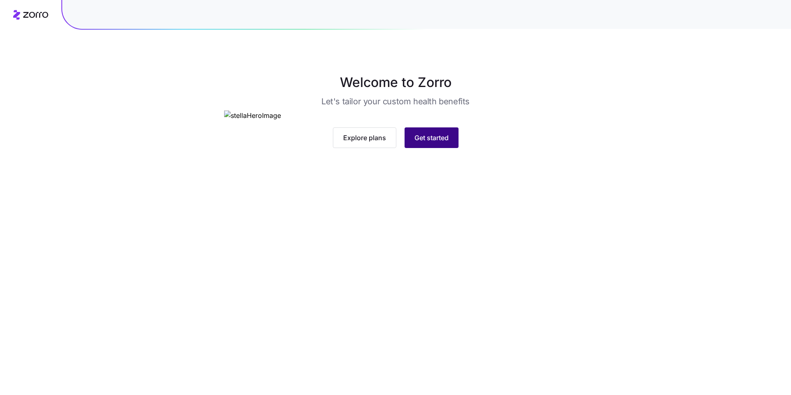
click at [451, 148] on button "Get started" at bounding box center [431, 137] width 54 height 21
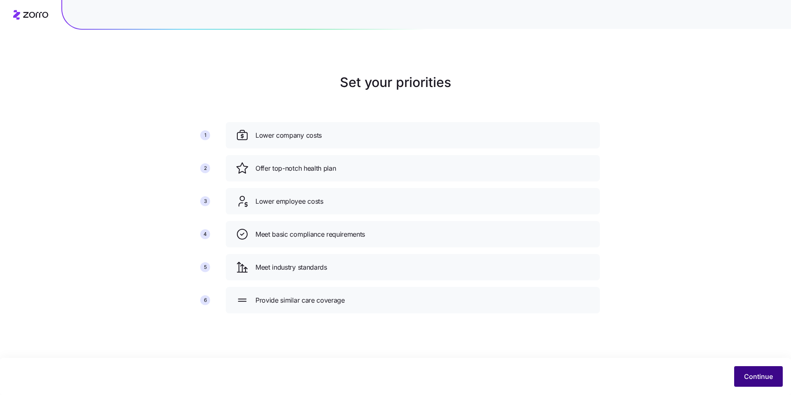
click at [763, 376] on span "Continue" at bounding box center [758, 376] width 29 height 10
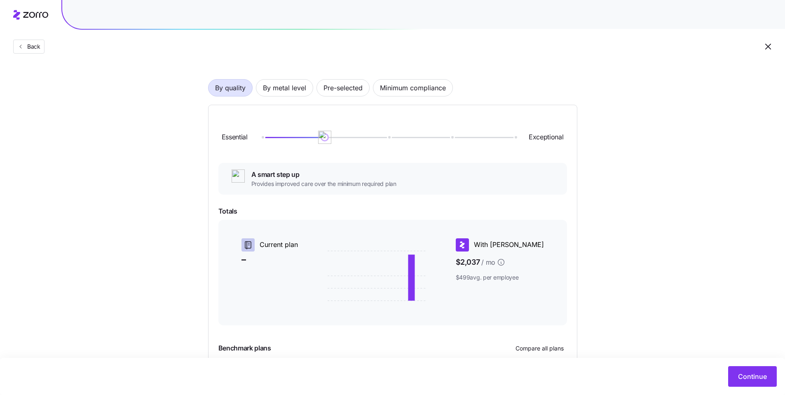
scroll to position [42, 0]
click at [292, 91] on span "By metal level" at bounding box center [284, 88] width 43 height 16
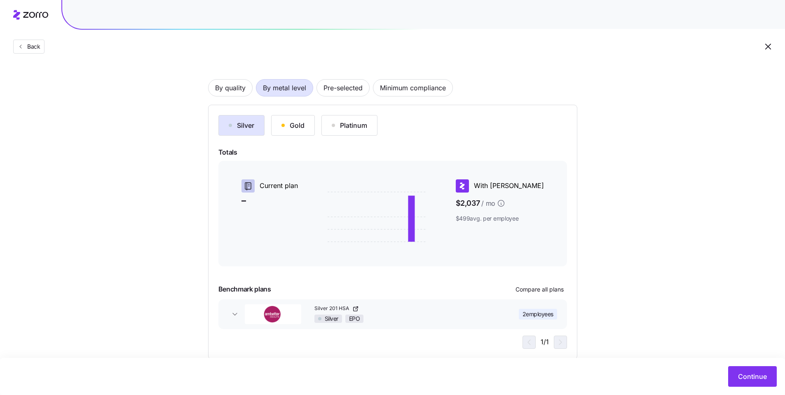
scroll to position [60, 0]
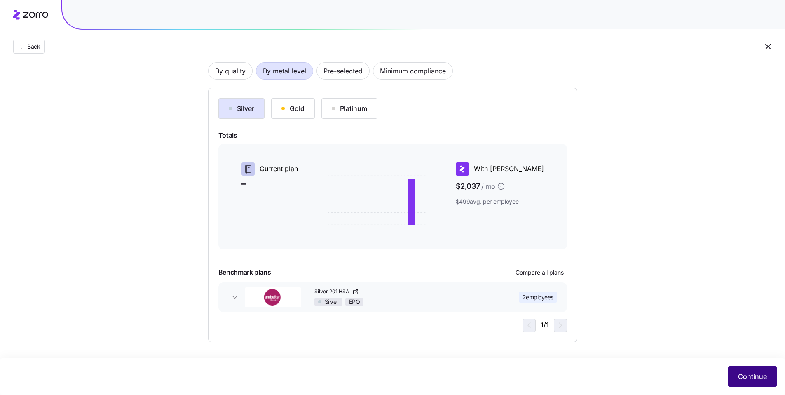
click at [758, 381] on button "Continue" at bounding box center [752, 376] width 49 height 21
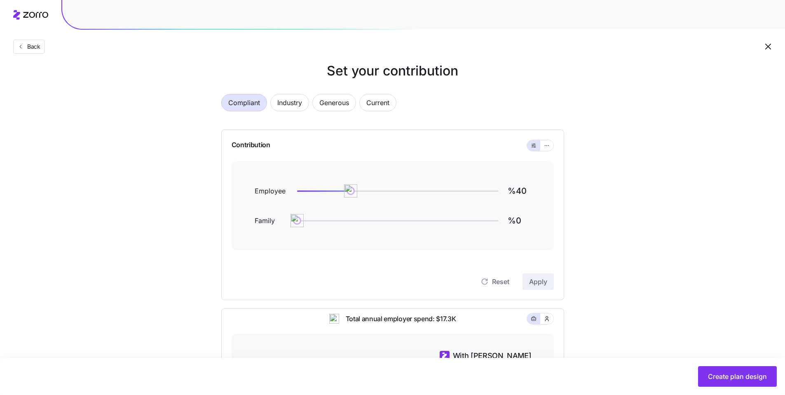
scroll to position [17, 0]
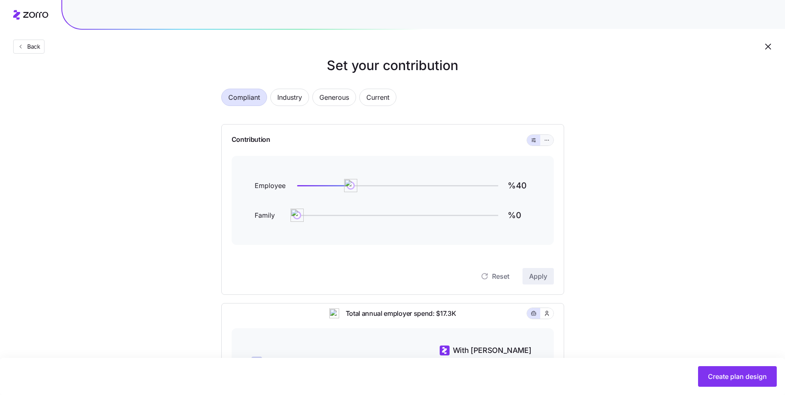
click at [547, 137] on button "button" at bounding box center [546, 140] width 7 height 7
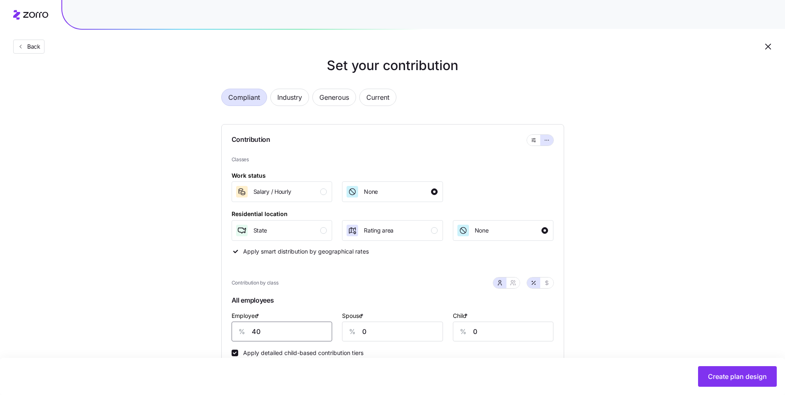
drag, startPoint x: 255, startPoint y: 332, endPoint x: 231, endPoint y: 329, distance: 24.5
click at [231, 329] on div "Contribution Classes Work status Salary / [DEMOGRAPHIC_DATA] None Residential l…" at bounding box center [392, 265] width 343 height 282
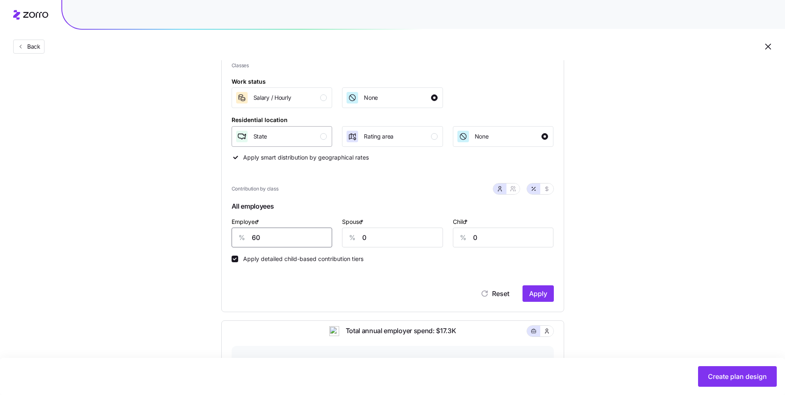
scroll to position [288, 0]
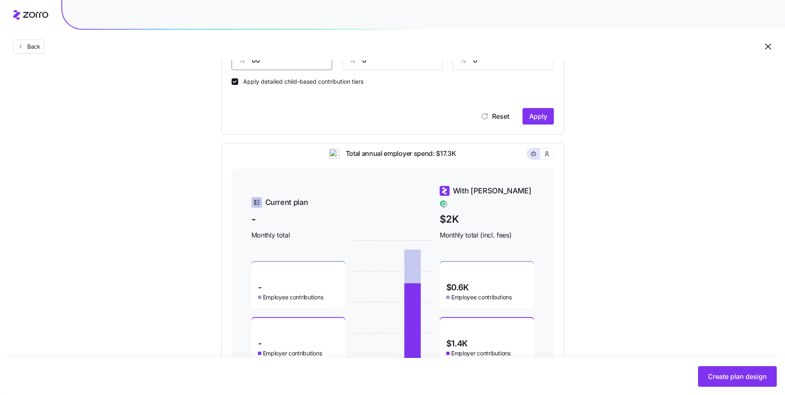
type input "60"
click at [549, 120] on button "Apply" at bounding box center [537, 116] width 31 height 16
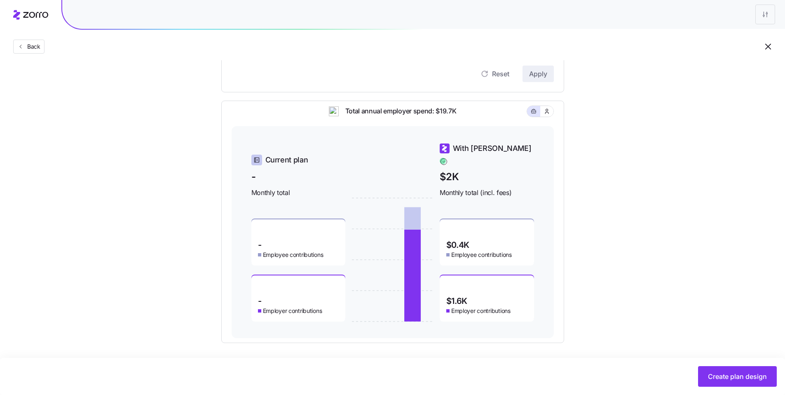
scroll to position [331, 0]
click at [38, 52] on button "Back" at bounding box center [28, 47] width 31 height 14
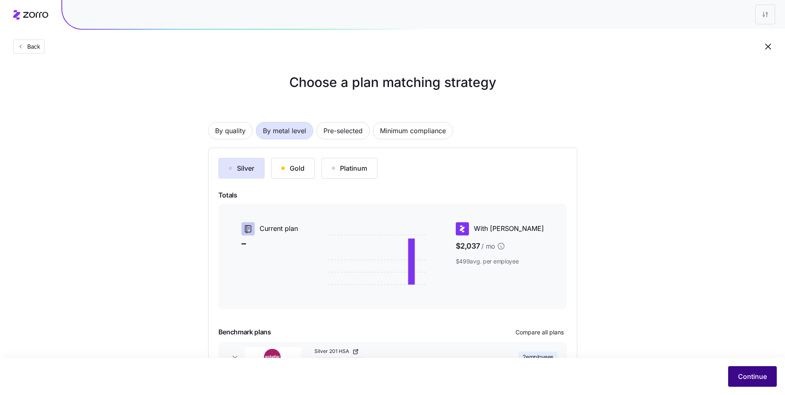
click at [758, 376] on span "Continue" at bounding box center [752, 376] width 29 height 10
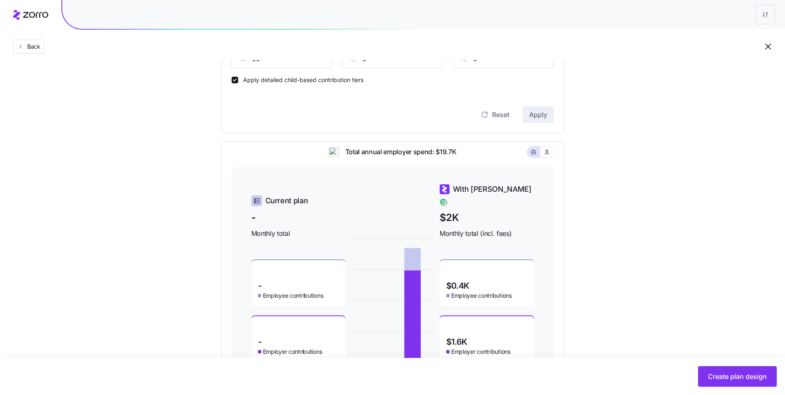
scroll to position [327, 0]
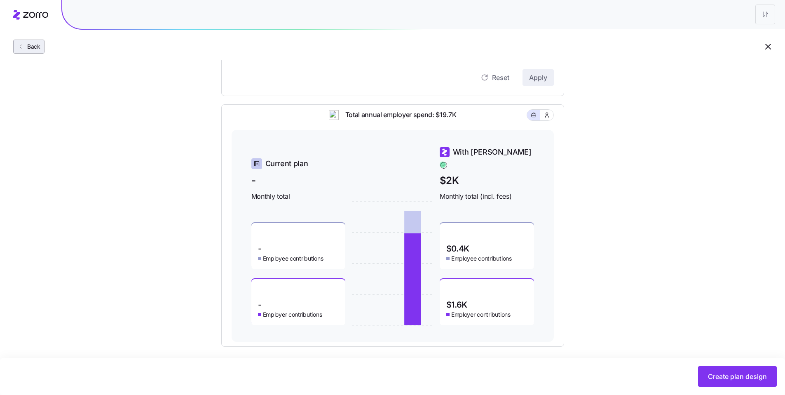
click at [21, 44] on icon "button" at bounding box center [20, 46] width 7 height 7
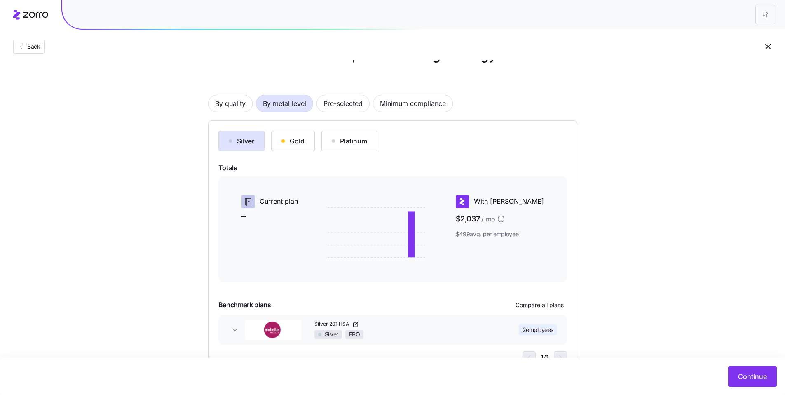
scroll to position [60, 0]
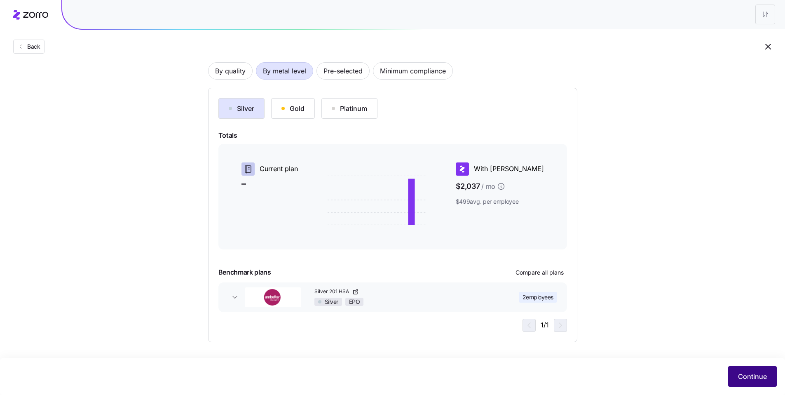
click at [755, 374] on span "Continue" at bounding box center [752, 376] width 29 height 10
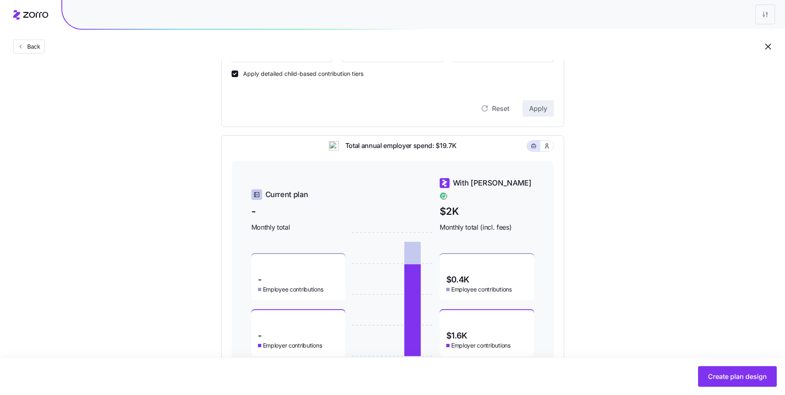
scroll to position [331, 0]
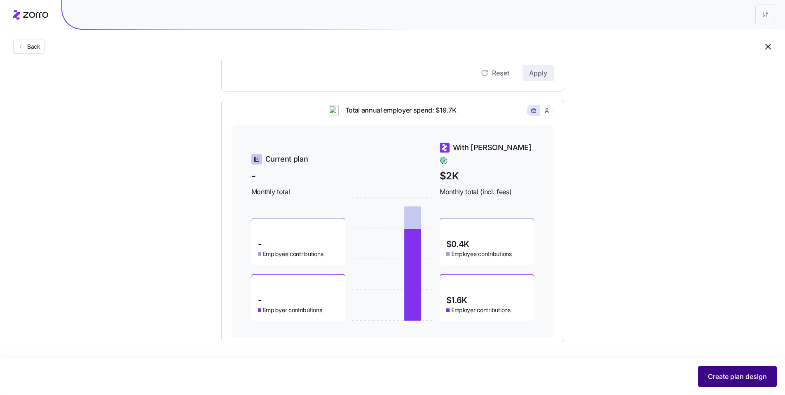
click at [734, 372] on span "Create plan design" at bounding box center [737, 376] width 59 height 10
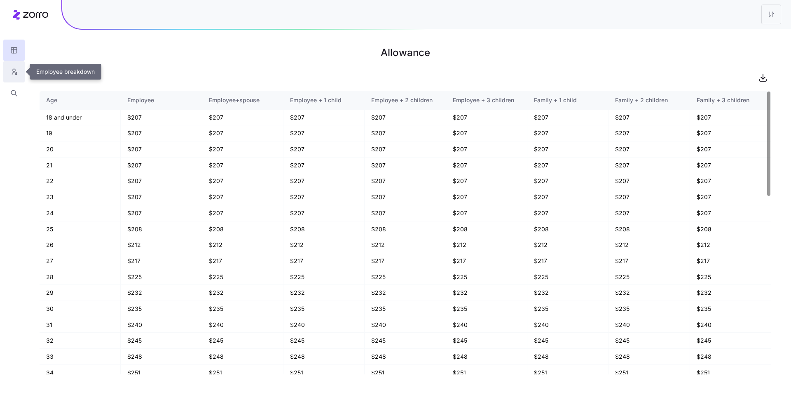
click at [12, 70] on icon "button" at bounding box center [13, 72] width 7 height 8
